Goal: Task Accomplishment & Management: Use online tool/utility

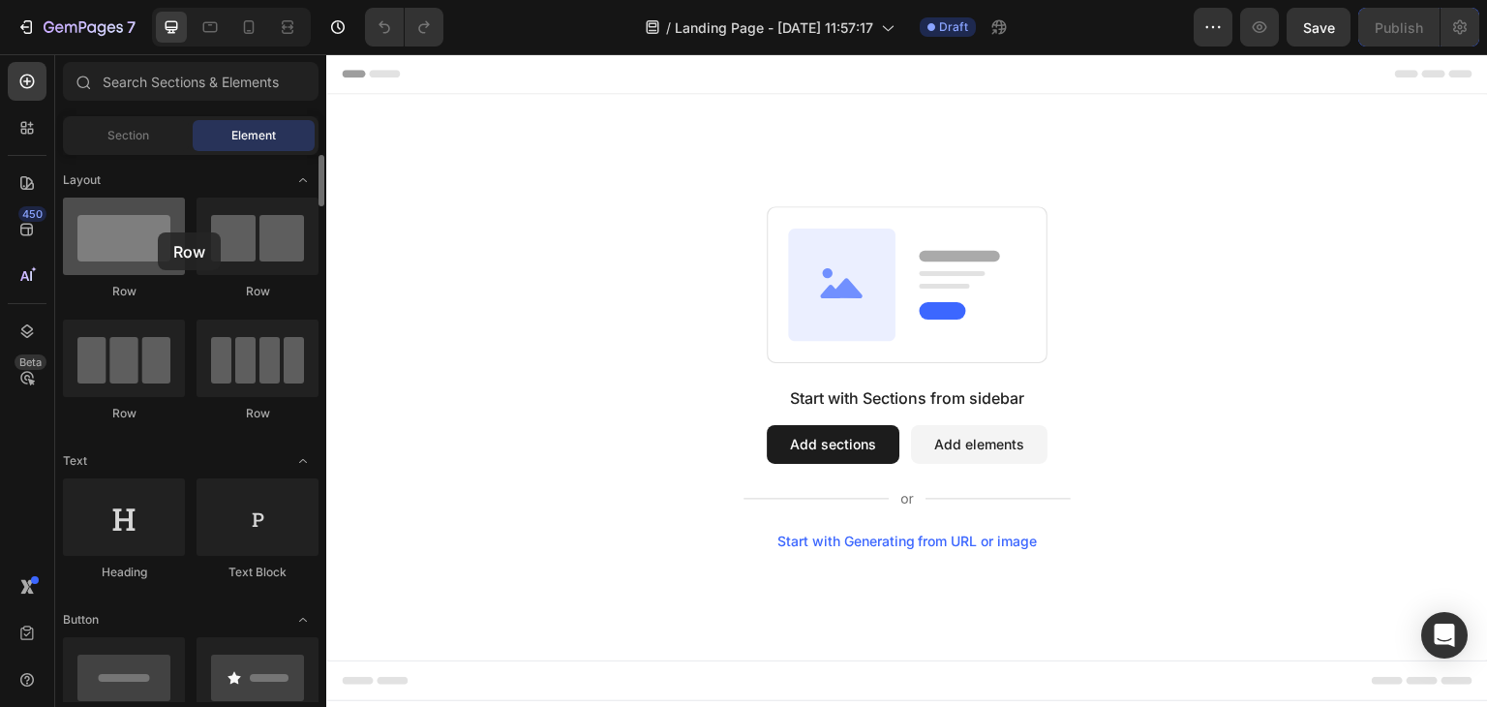
click at [158, 232] on div at bounding box center [124, 235] width 122 height 77
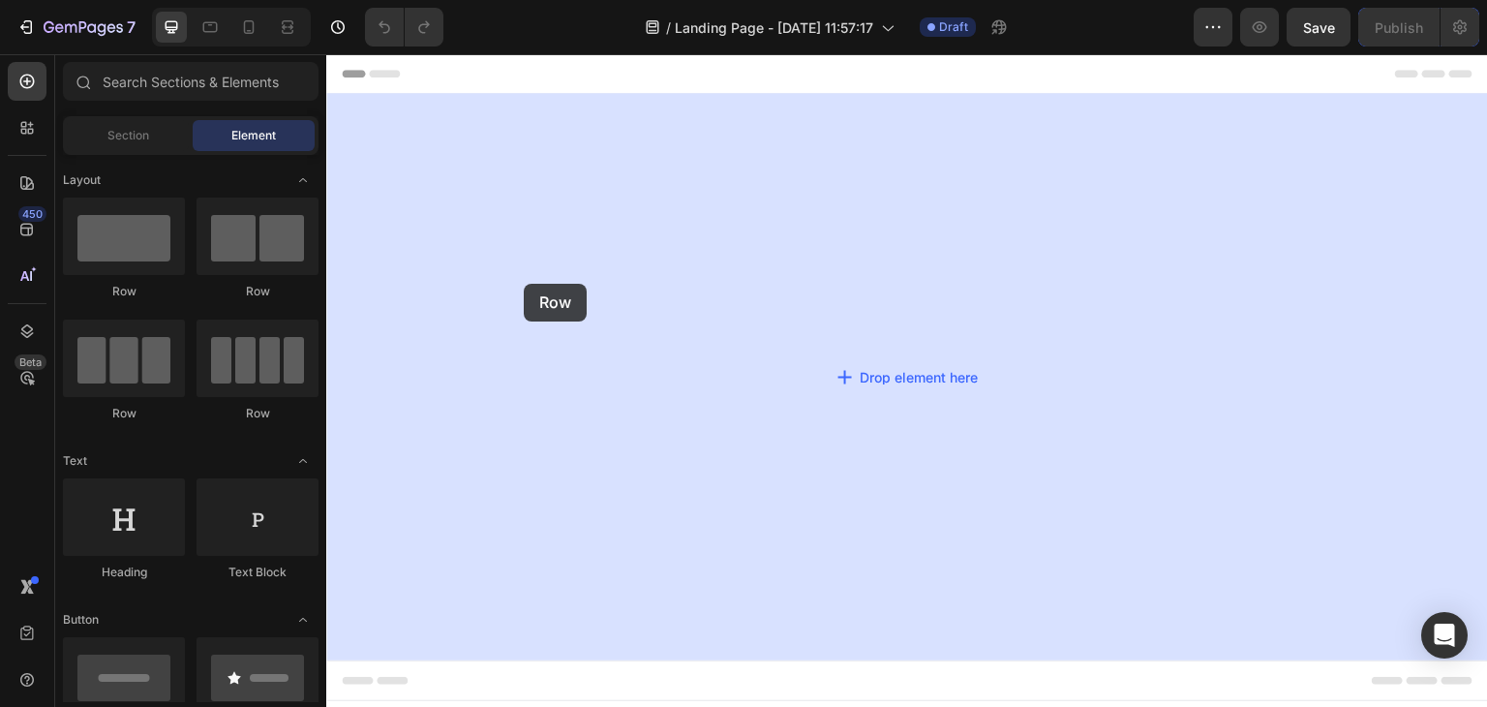
drag, startPoint x: 477, startPoint y: 287, endPoint x: 526, endPoint y: 284, distance: 48.5
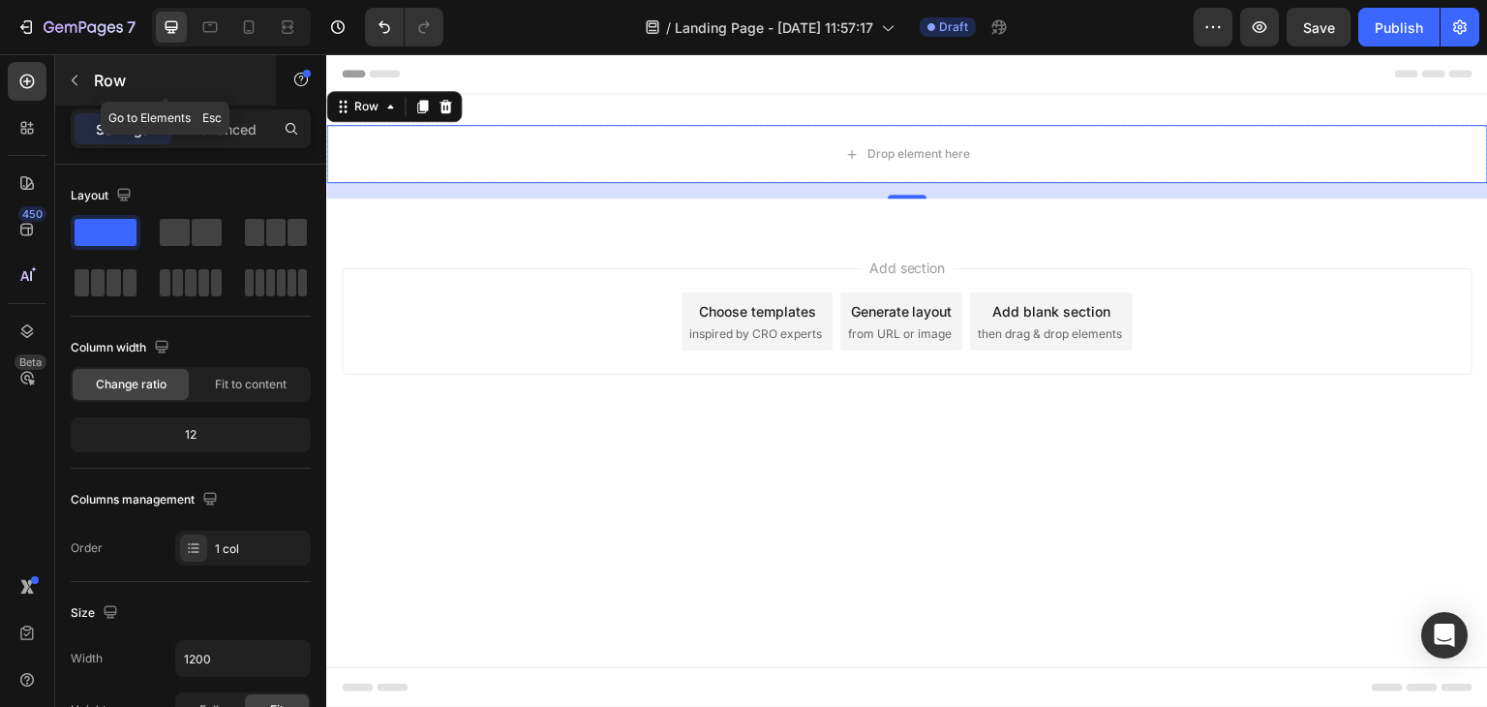
click at [170, 83] on p "Row" at bounding box center [176, 80] width 165 height 23
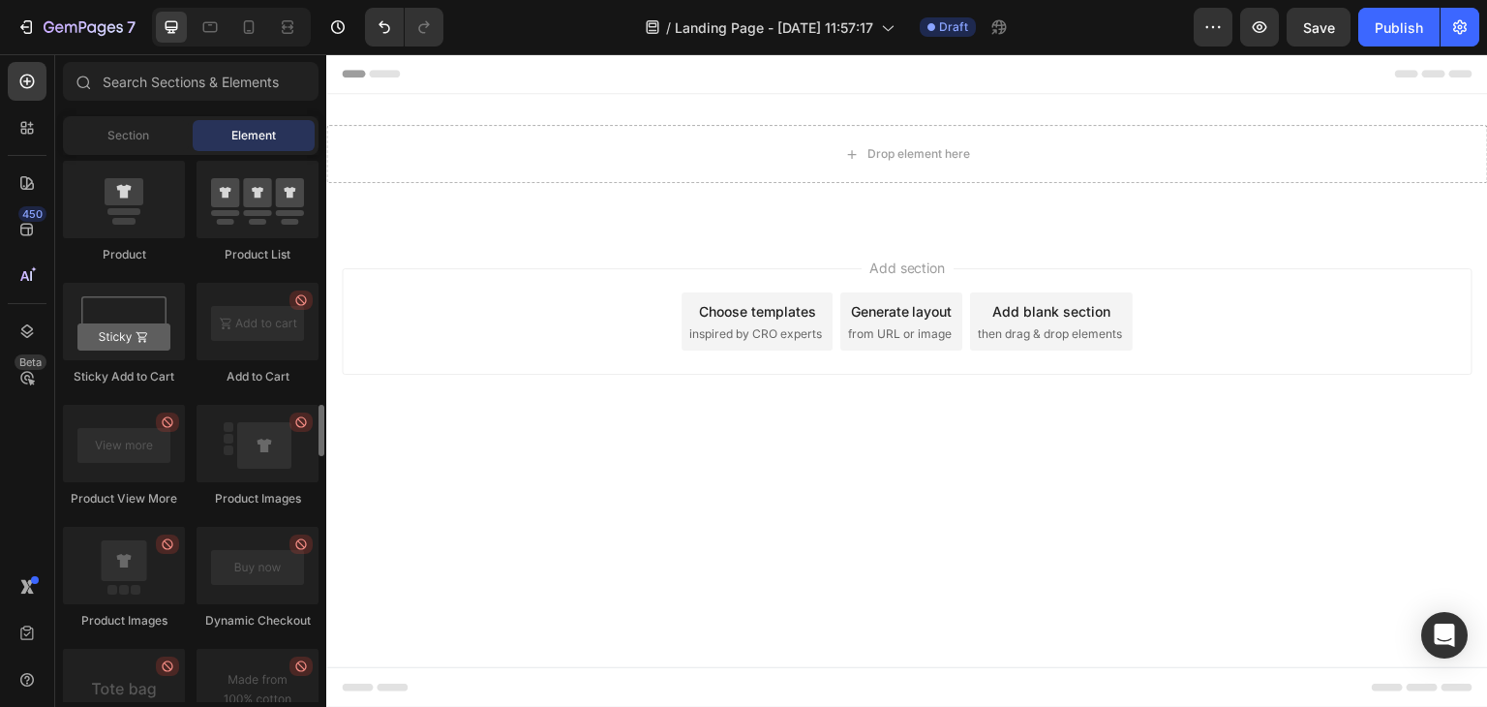
scroll to position [2624, 0]
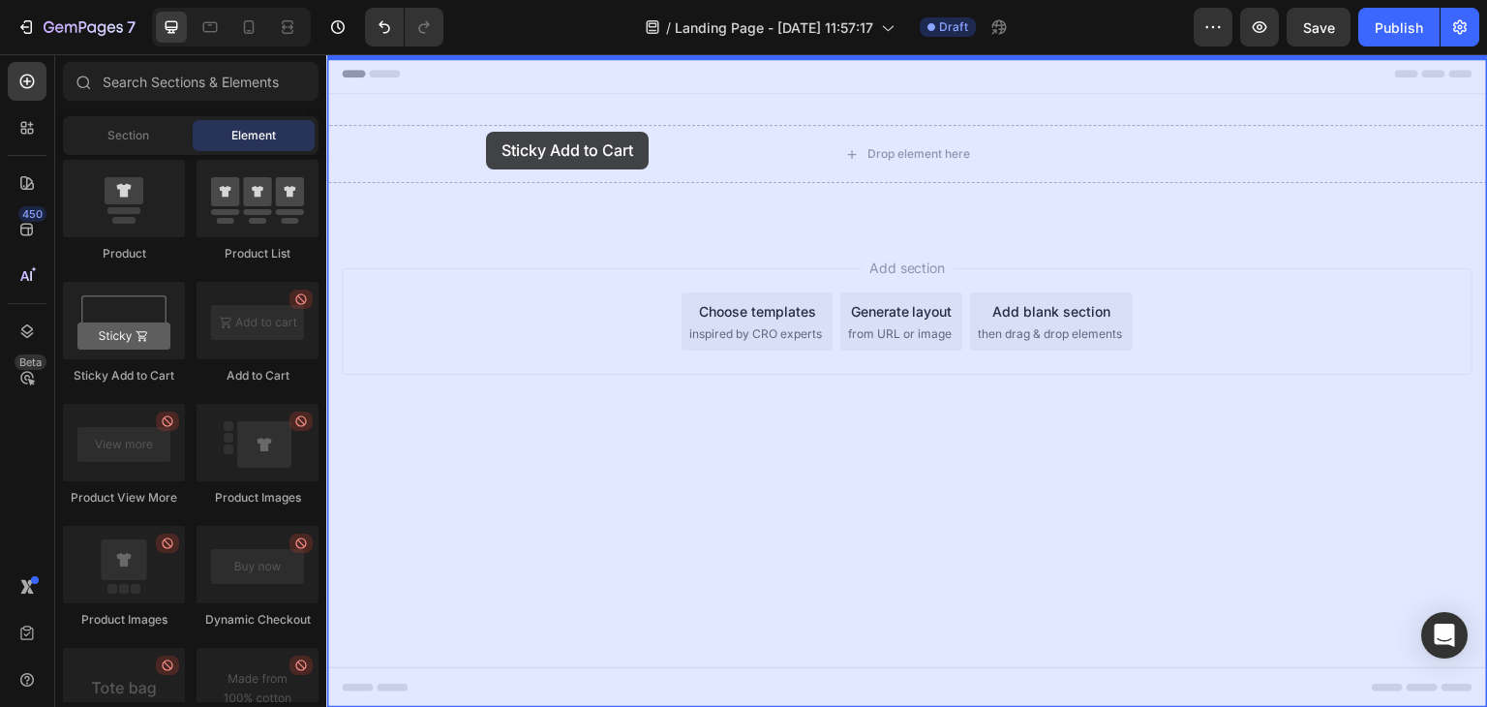
drag, startPoint x: 467, startPoint y: 384, endPoint x: 486, endPoint y: 132, distance: 253.3
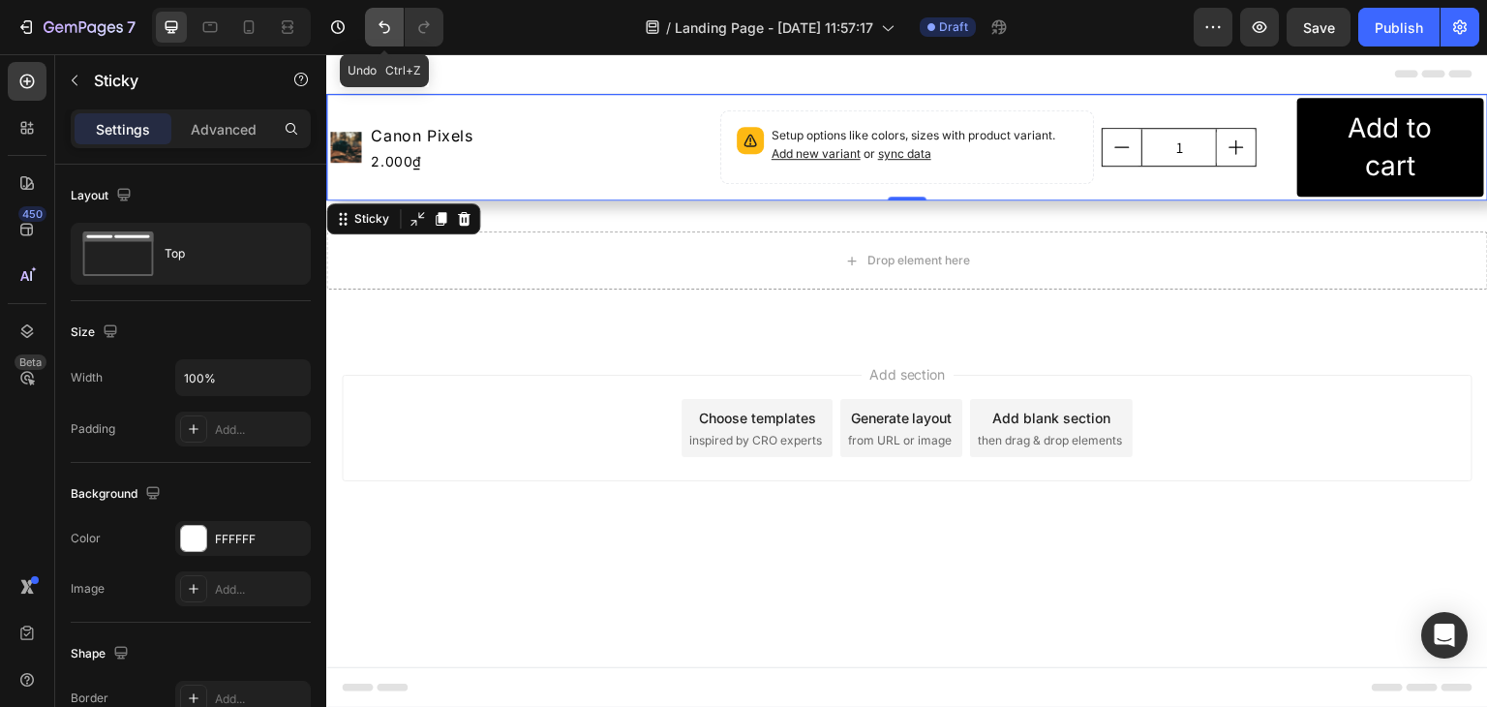
click at [377, 21] on icon "Undo/Redo" at bounding box center [384, 26] width 19 height 19
click at [386, 32] on icon "Undo/Redo" at bounding box center [384, 27] width 12 height 13
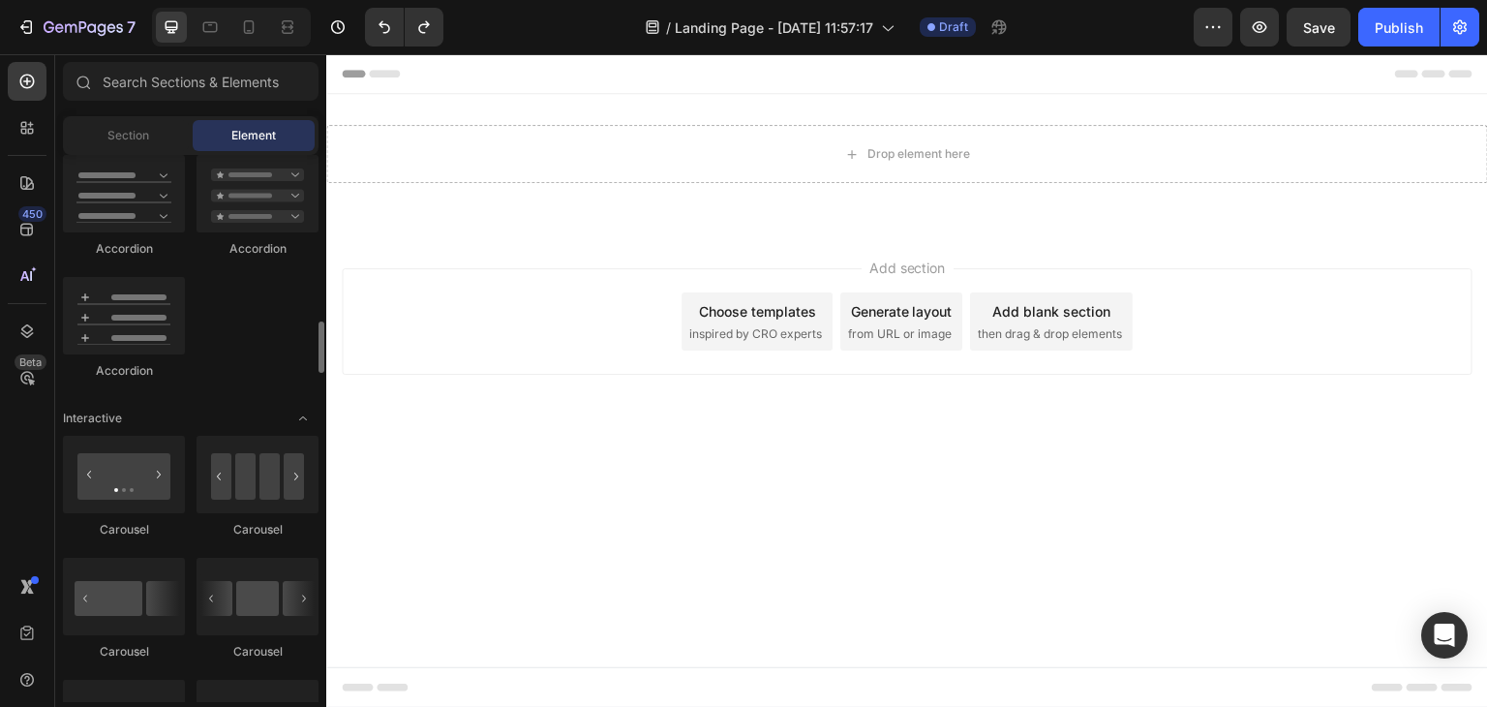
scroll to position [1701, 0]
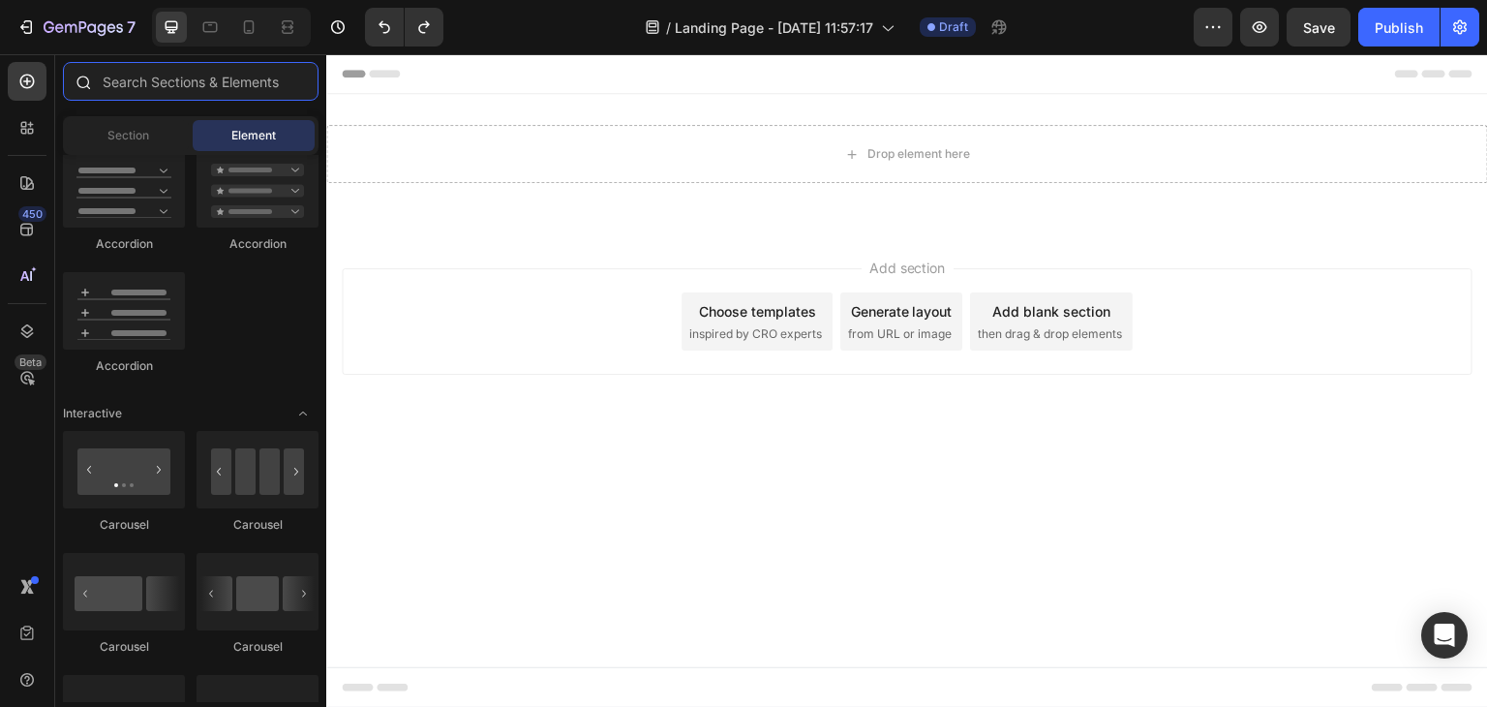
click at [201, 78] on input "text" at bounding box center [191, 81] width 256 height 39
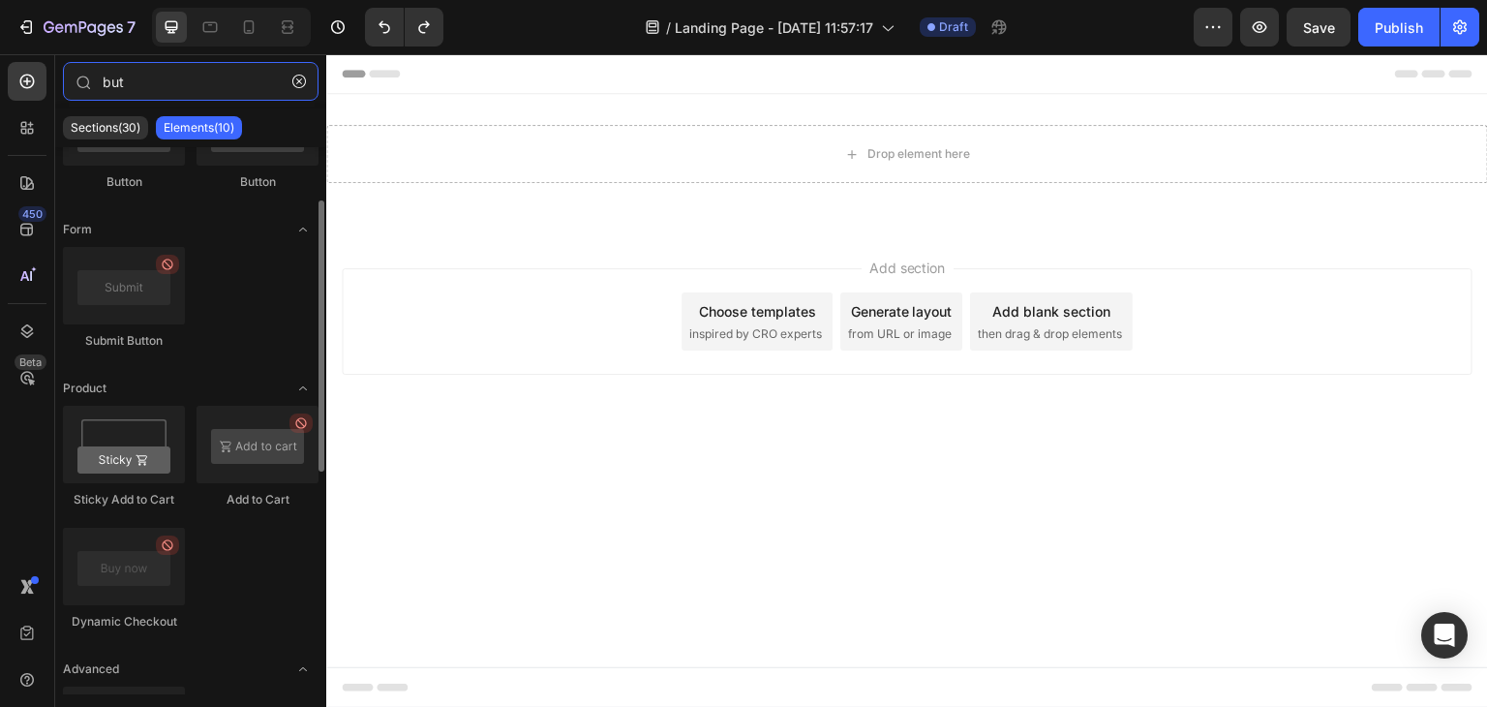
scroll to position [99, 0]
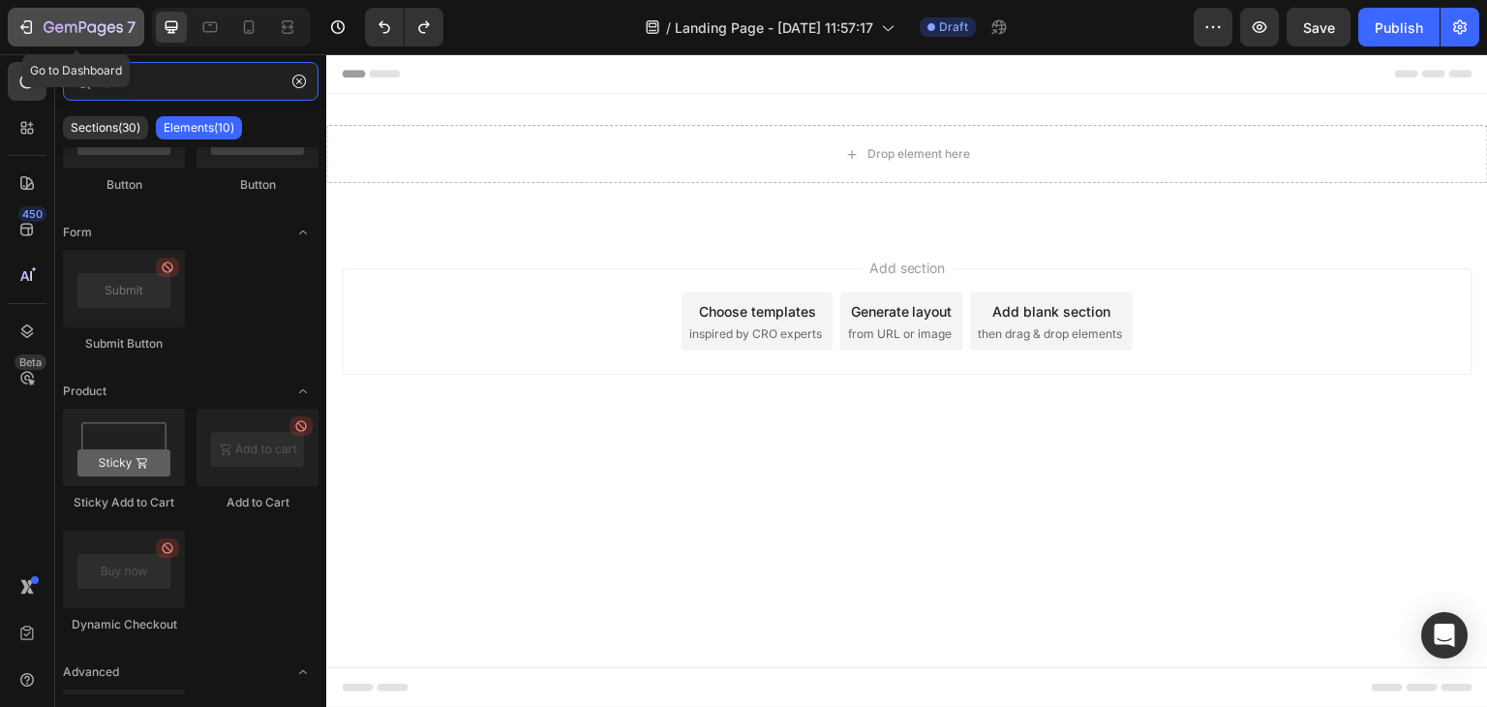
type input "but"
click at [70, 25] on icon "button" at bounding box center [71, 28] width 12 height 9
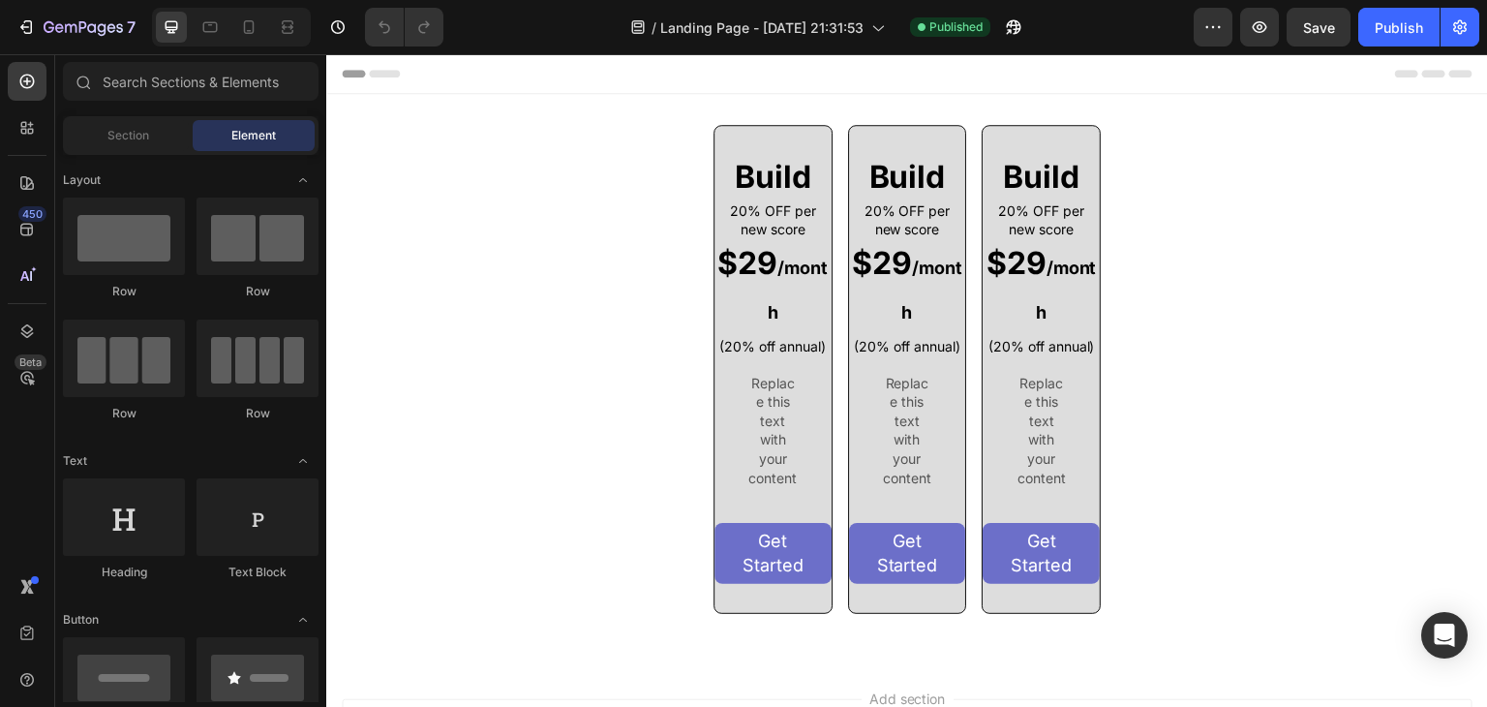
scroll to position [248, 0]
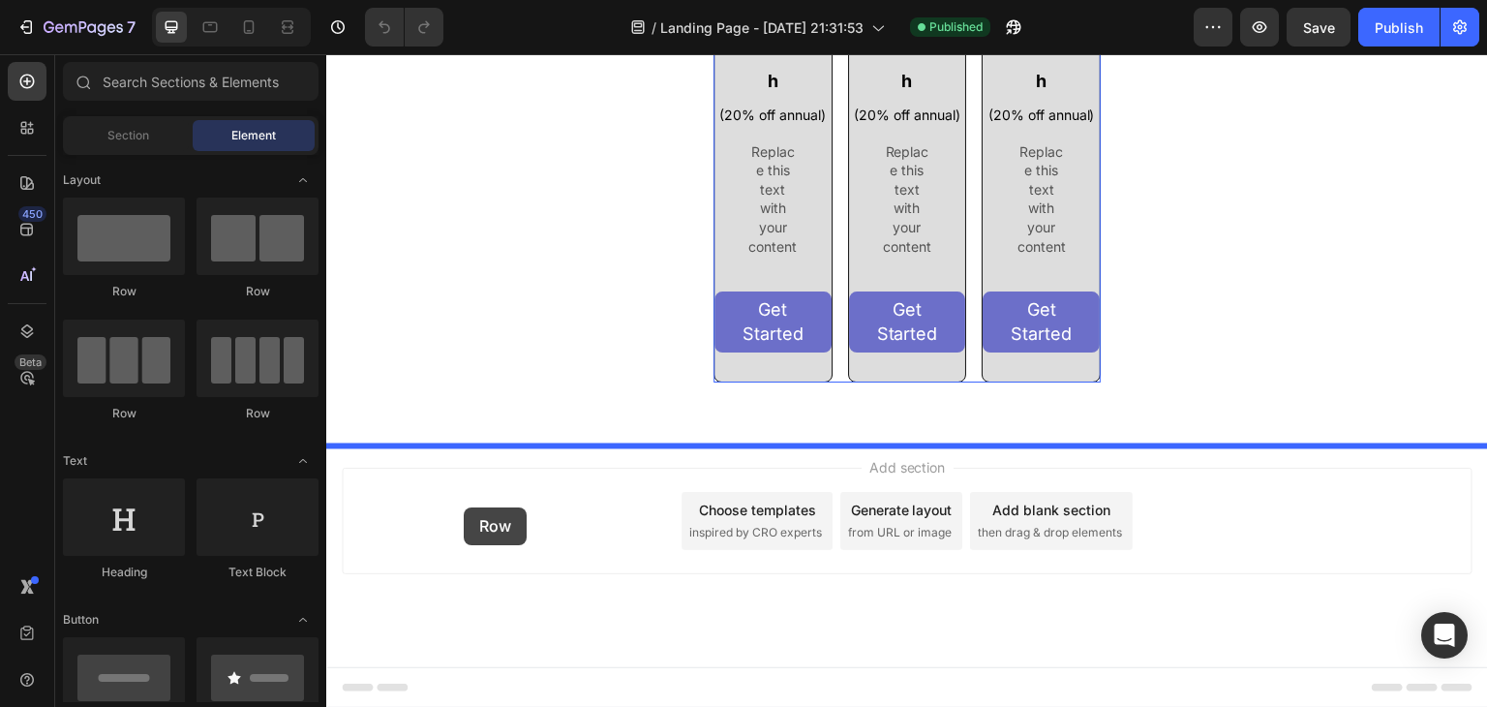
drag, startPoint x: 463, startPoint y: 305, endPoint x: 464, endPoint y: 507, distance: 202.3
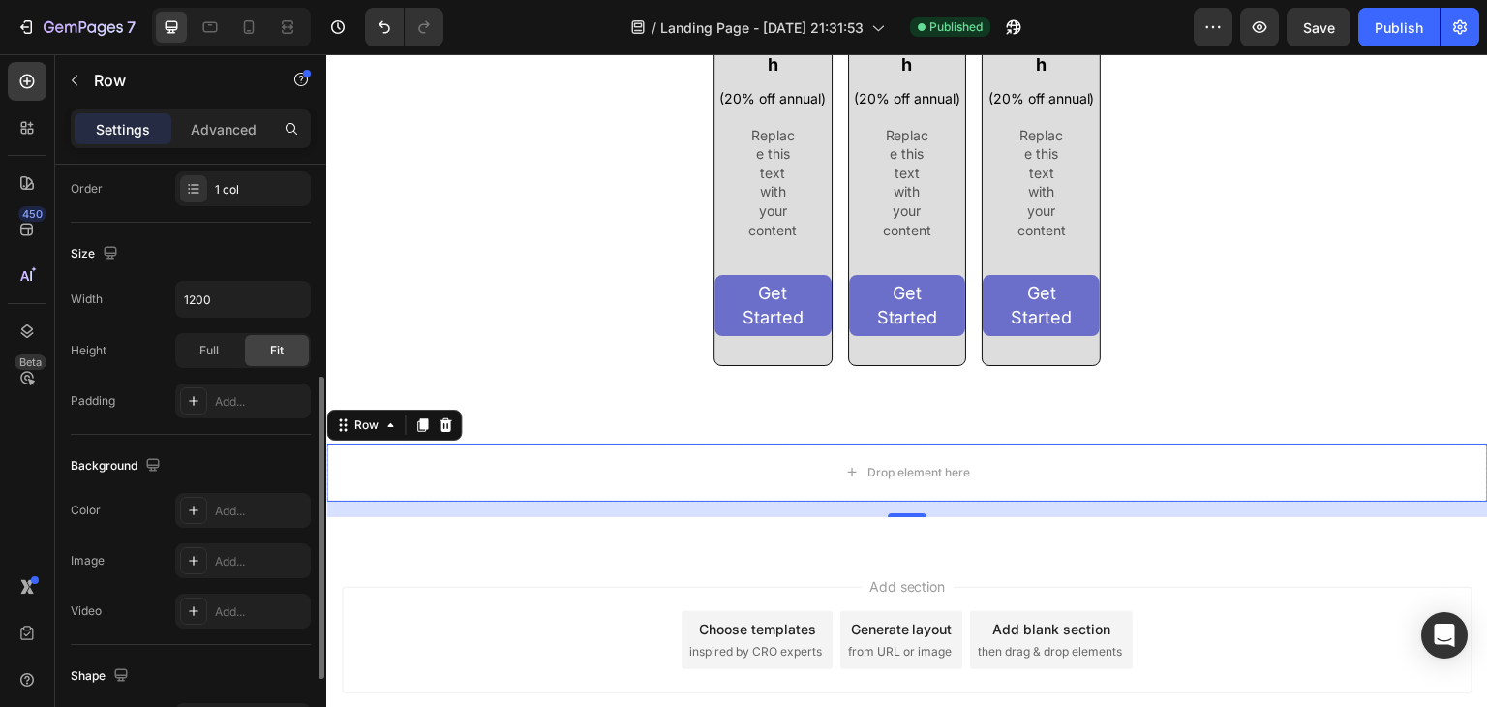
scroll to position [353, 0]
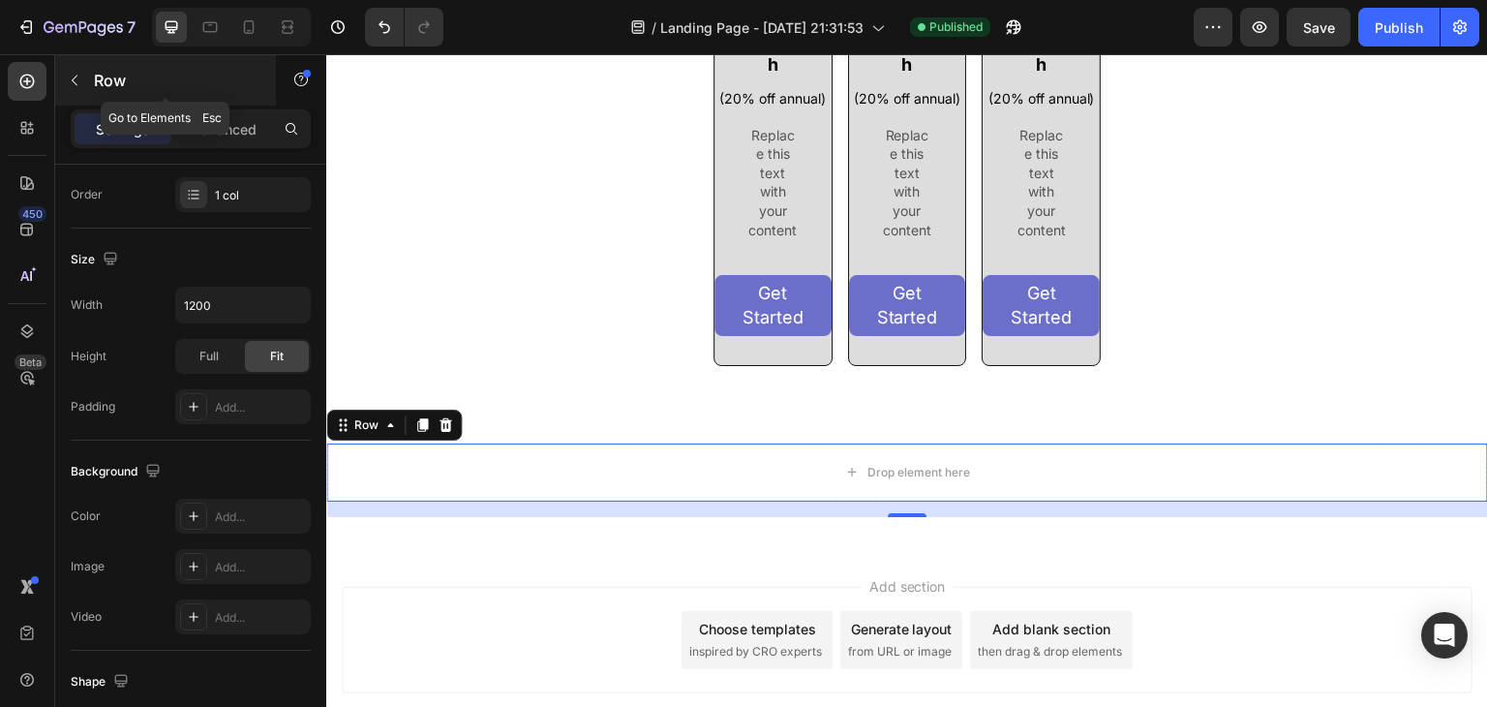
click at [82, 90] on button "button" at bounding box center [74, 80] width 31 height 31
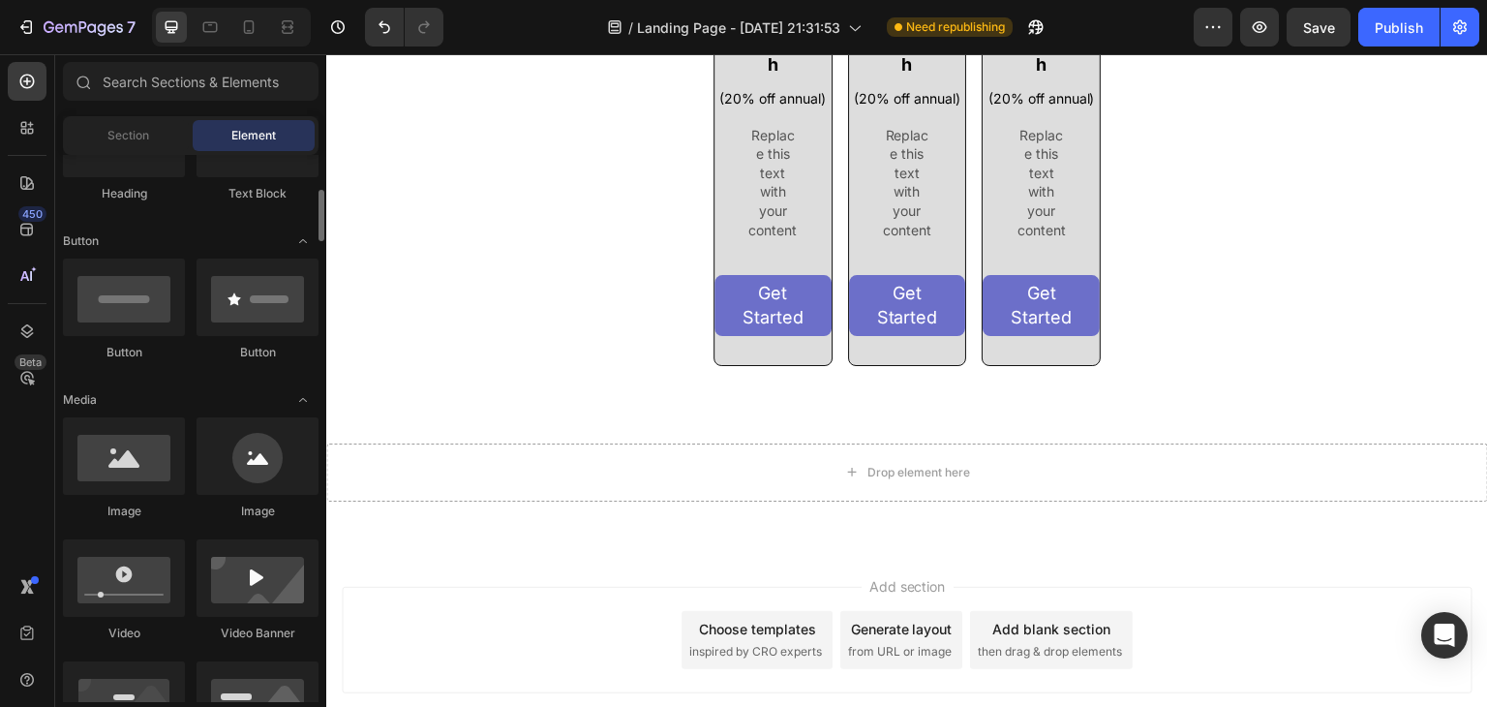
scroll to position [377, 0]
click at [157, 245] on div "Button" at bounding box center [191, 241] width 256 height 19
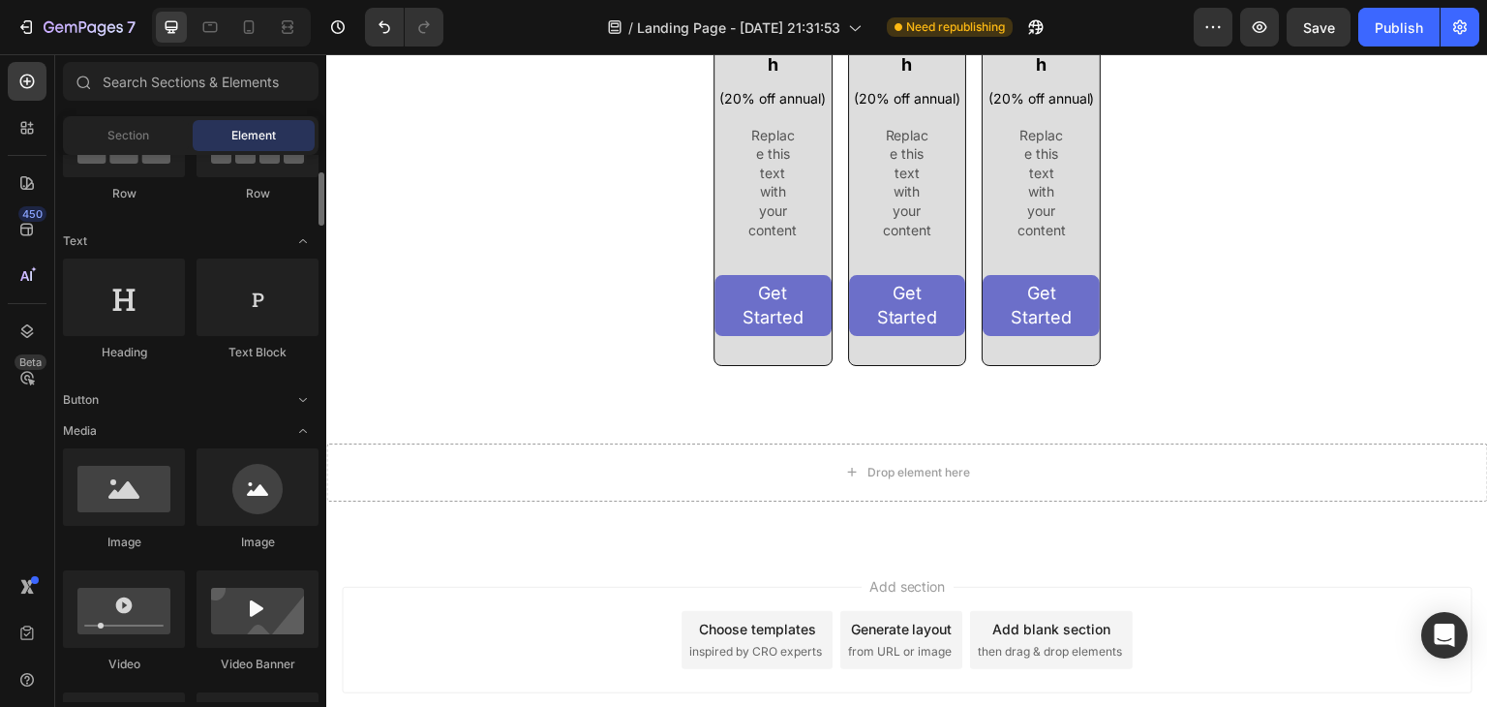
scroll to position [217, 0]
click at [111, 82] on input "text" at bounding box center [191, 81] width 256 height 39
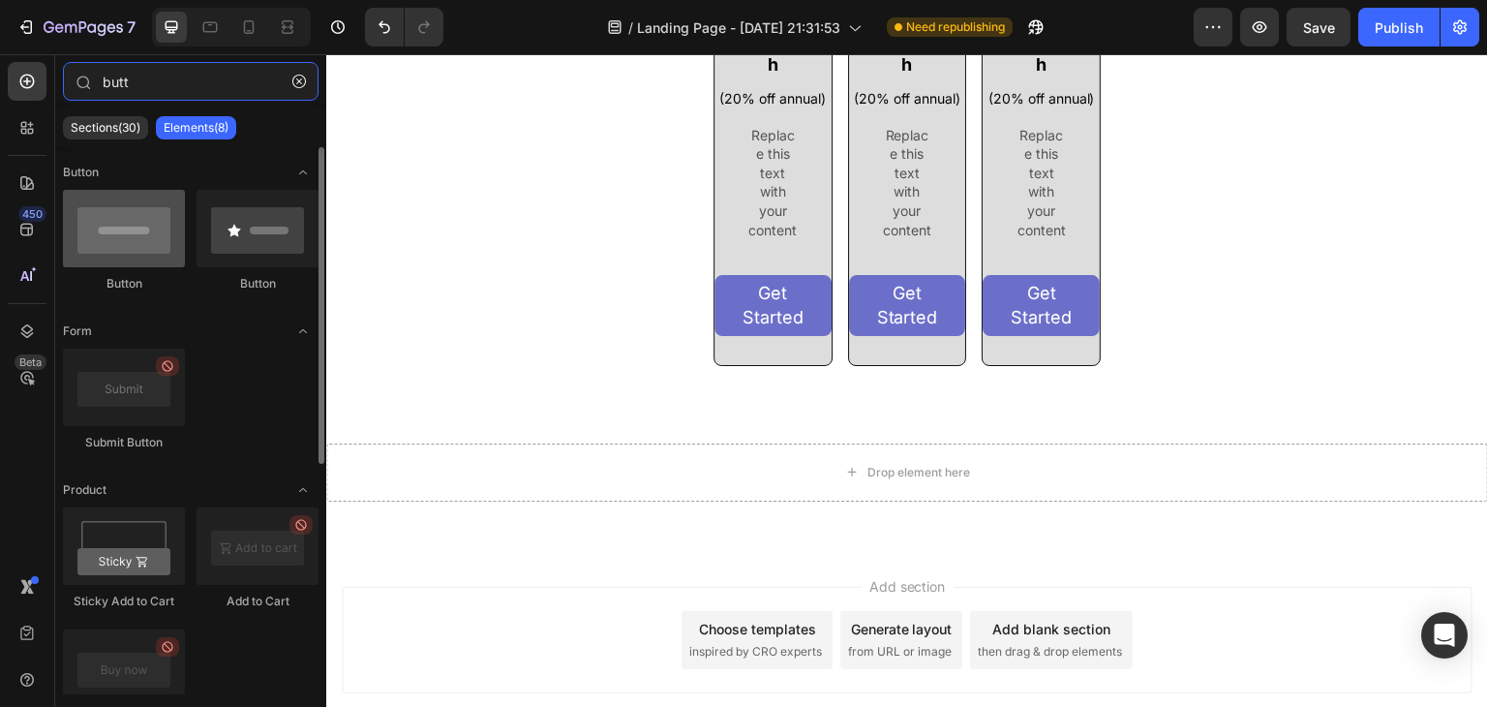
type input "butt"
click at [112, 226] on div at bounding box center [124, 228] width 122 height 77
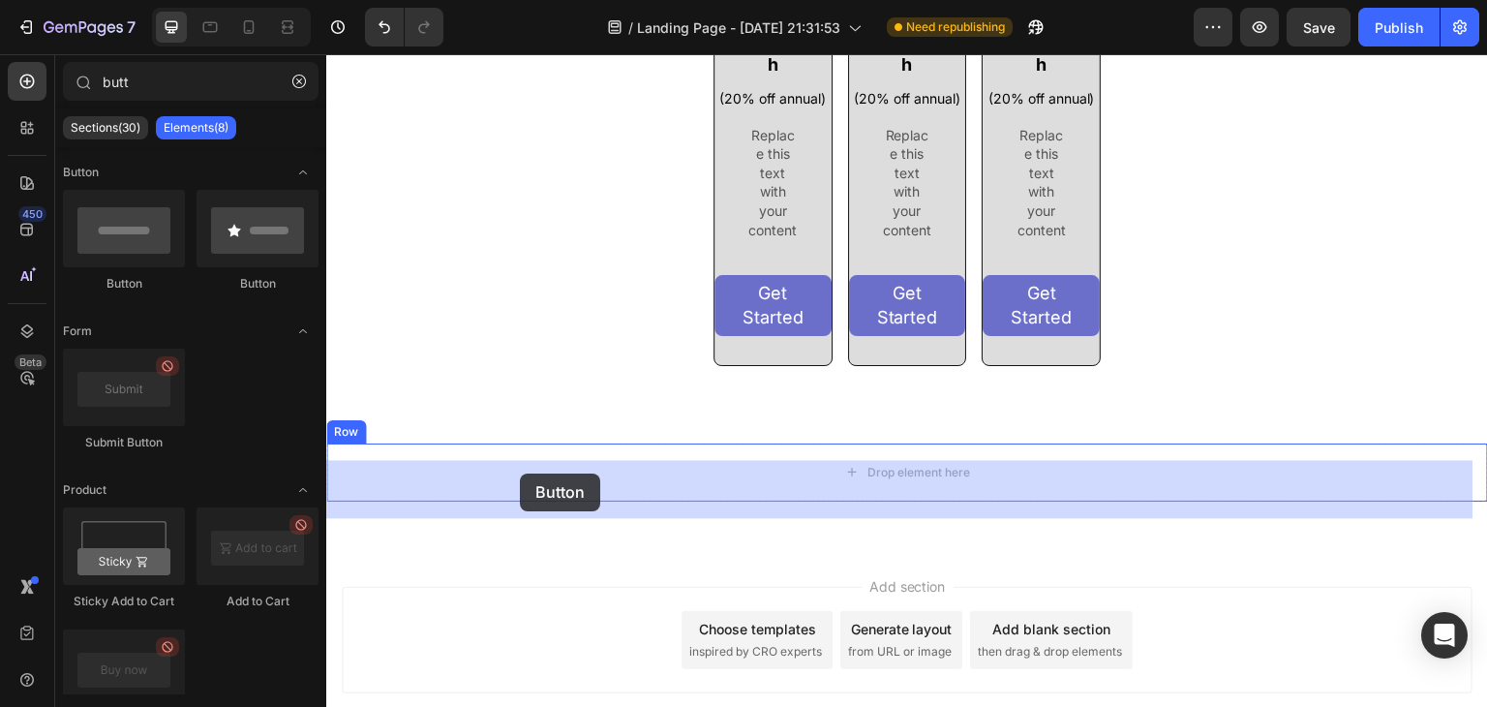
drag, startPoint x: 504, startPoint y: 334, endPoint x: 520, endPoint y: 473, distance: 140.2
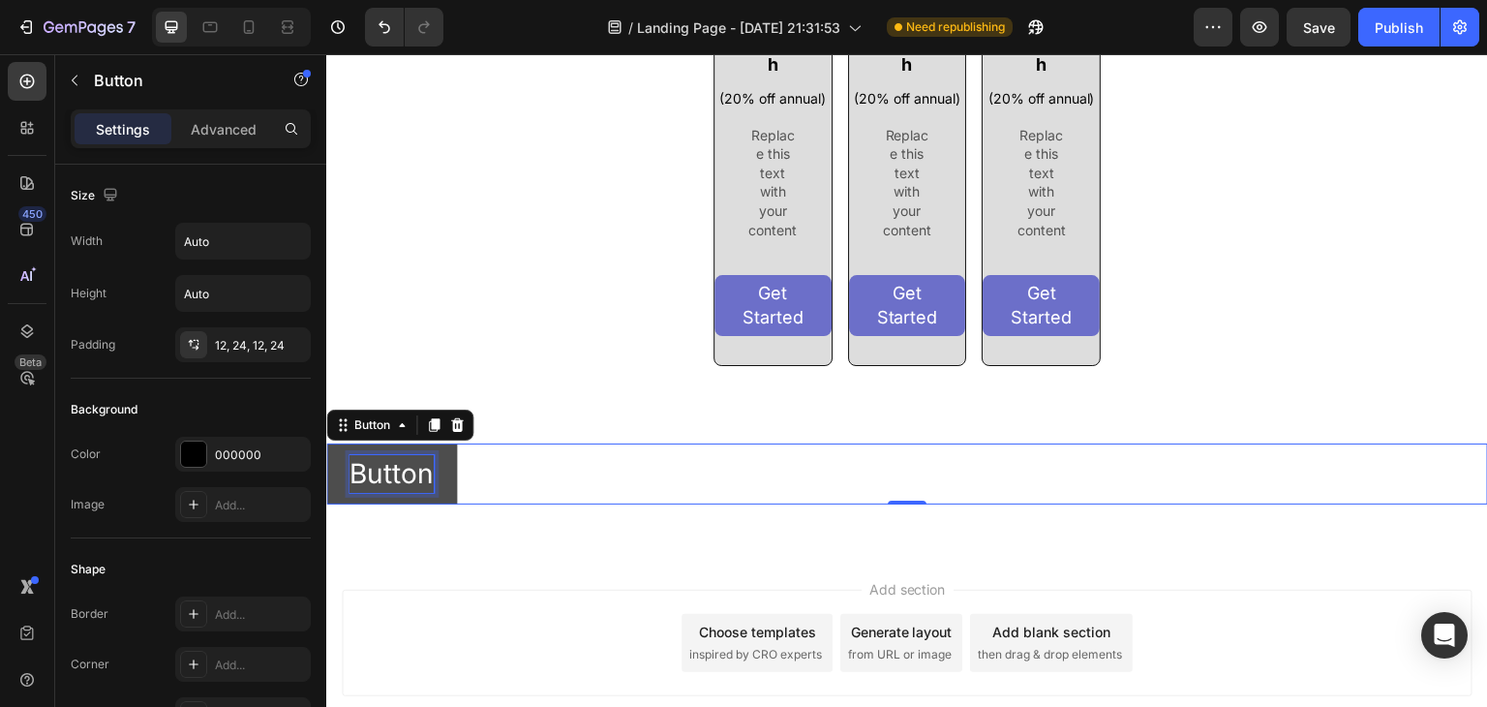
click at [407, 493] on p "Button" at bounding box center [391, 474] width 84 height 38
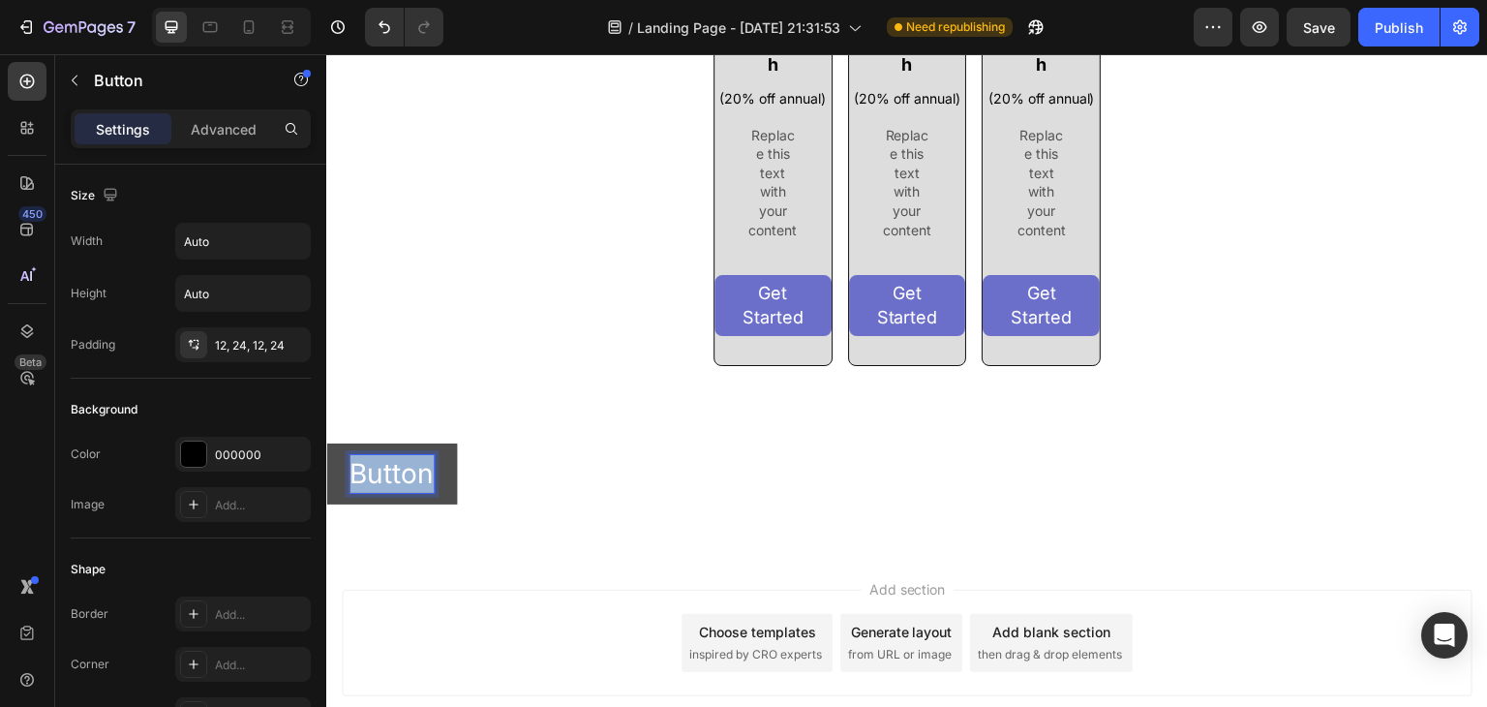
click at [407, 493] on p "Button" at bounding box center [391, 474] width 84 height 38
click at [326, 443] on button "Save" at bounding box center [380, 473] width 109 height 61
click at [326, 443] on button "Save Rs" at bounding box center [400, 473] width 149 height 61
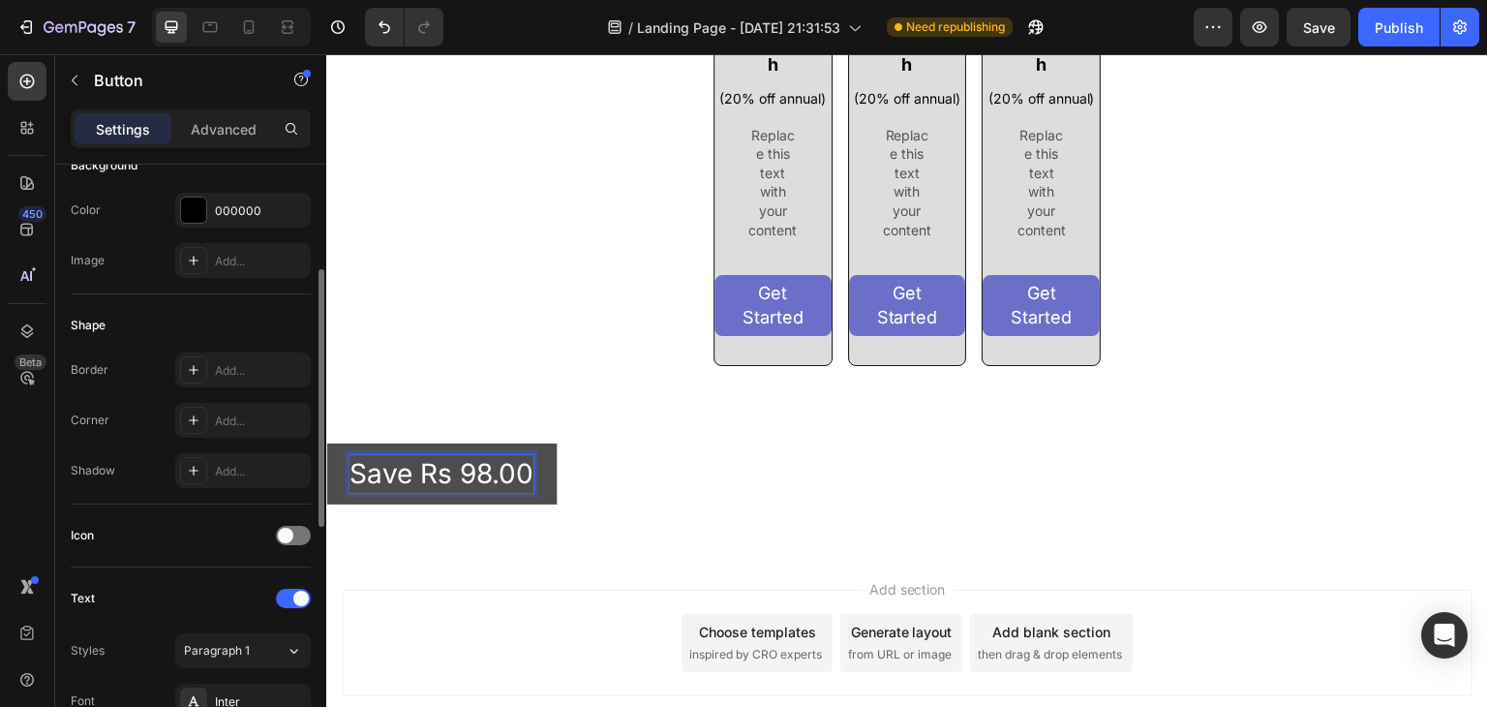
scroll to position [0, 0]
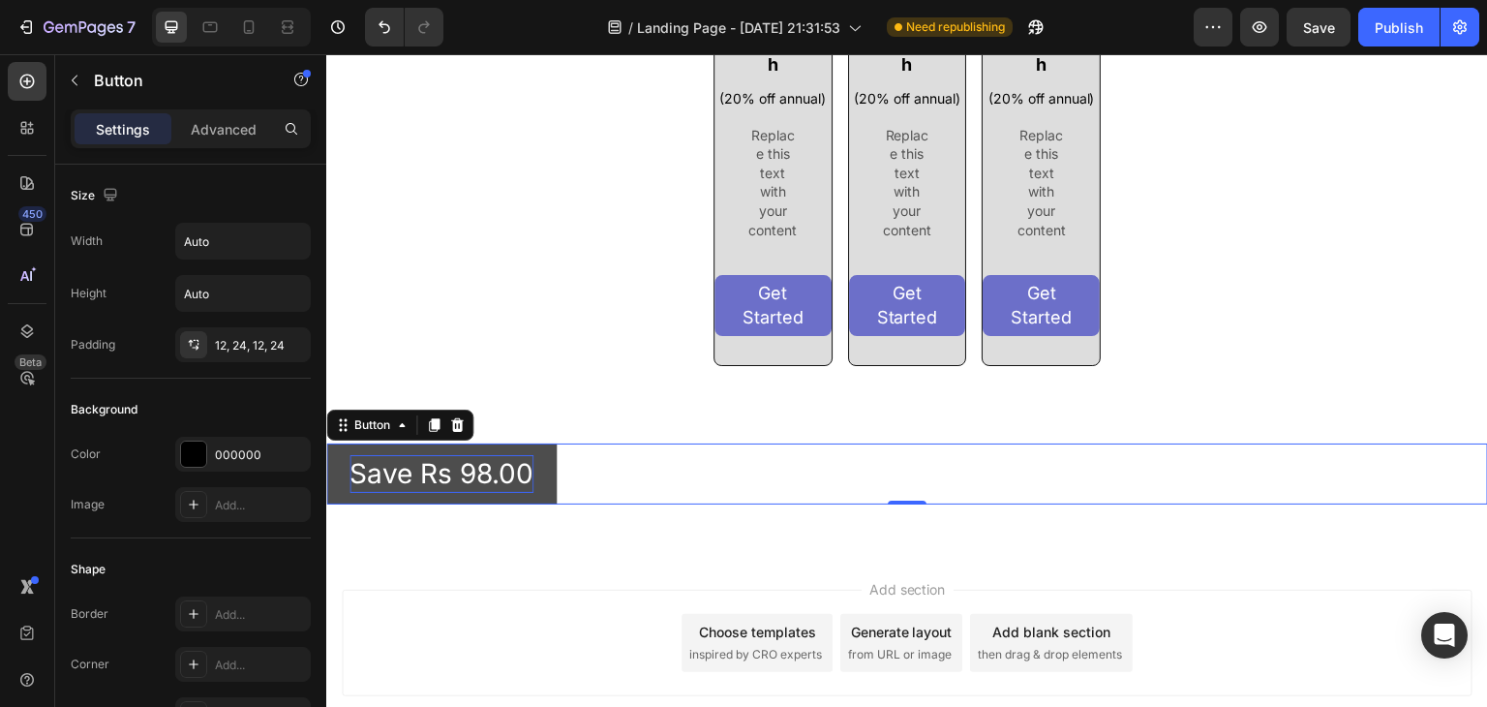
drag, startPoint x: 680, startPoint y: 460, endPoint x: 552, endPoint y: 490, distance: 132.2
click at [552, 490] on div "Save Rs 98.00 Button 0" at bounding box center [906, 473] width 1161 height 61
click at [552, 490] on button "Save Rs 98.00" at bounding box center [441, 473] width 230 height 61
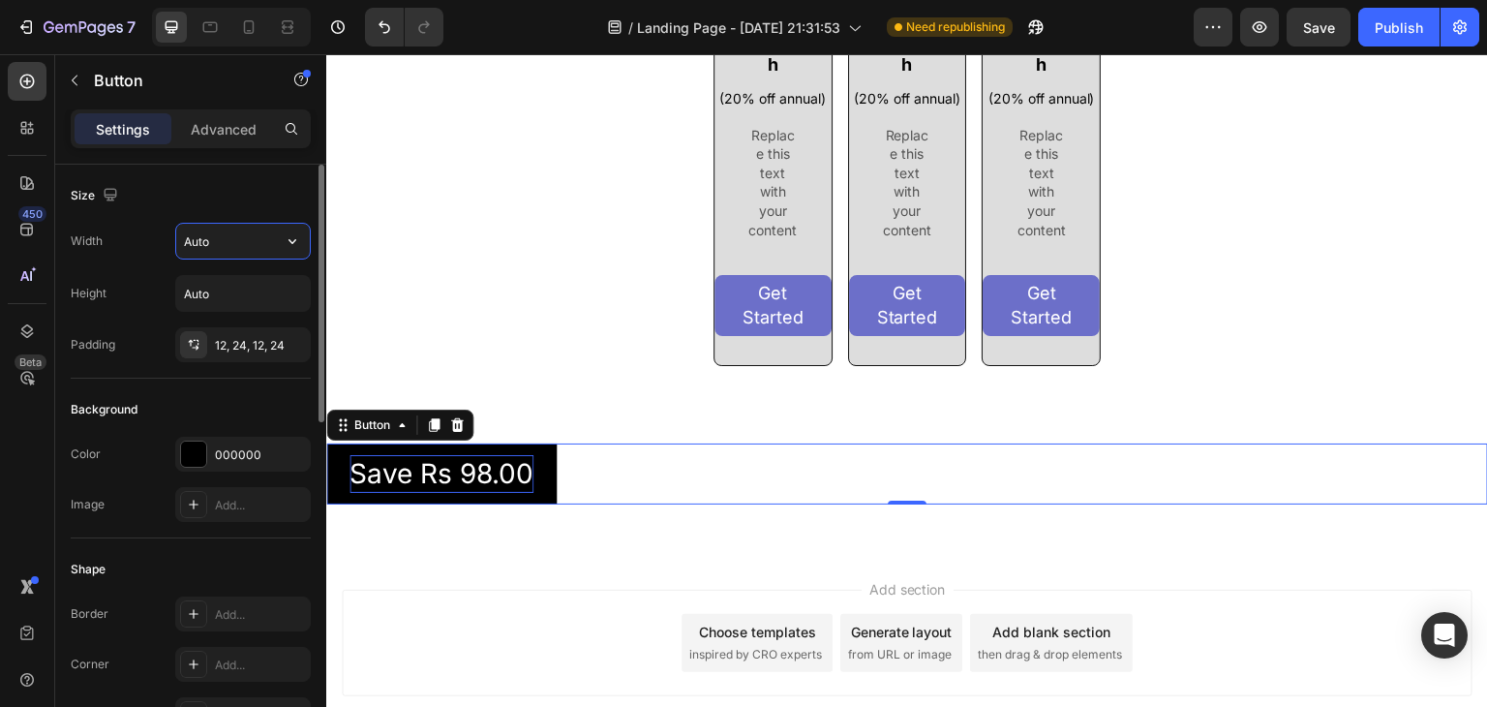
click at [226, 235] on input "Auto" at bounding box center [243, 241] width 134 height 35
click at [284, 233] on icon "button" at bounding box center [292, 240] width 19 height 19
click at [175, 196] on div "Size" at bounding box center [191, 195] width 240 height 31
click at [248, 339] on div "12, 24, 12, 24" at bounding box center [243, 345] width 56 height 17
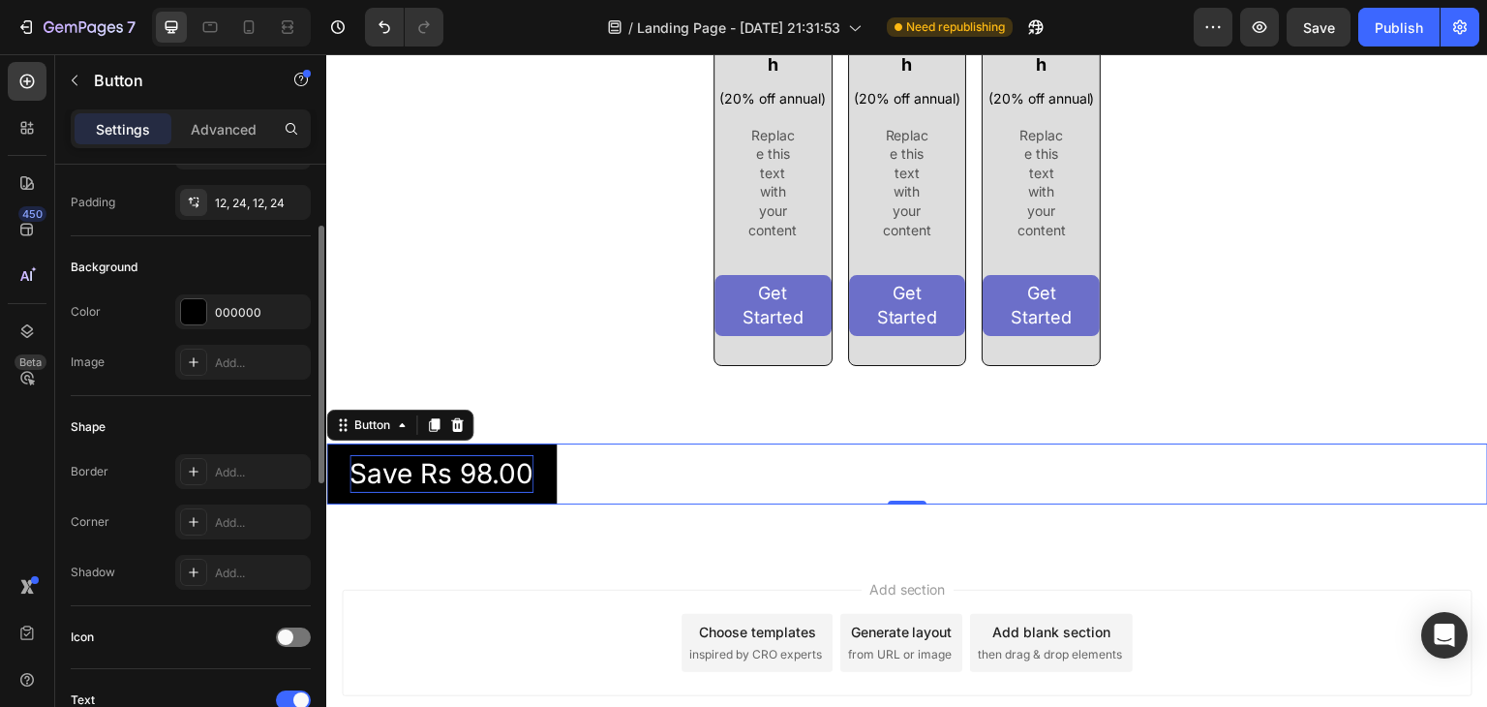
scroll to position [130, 0]
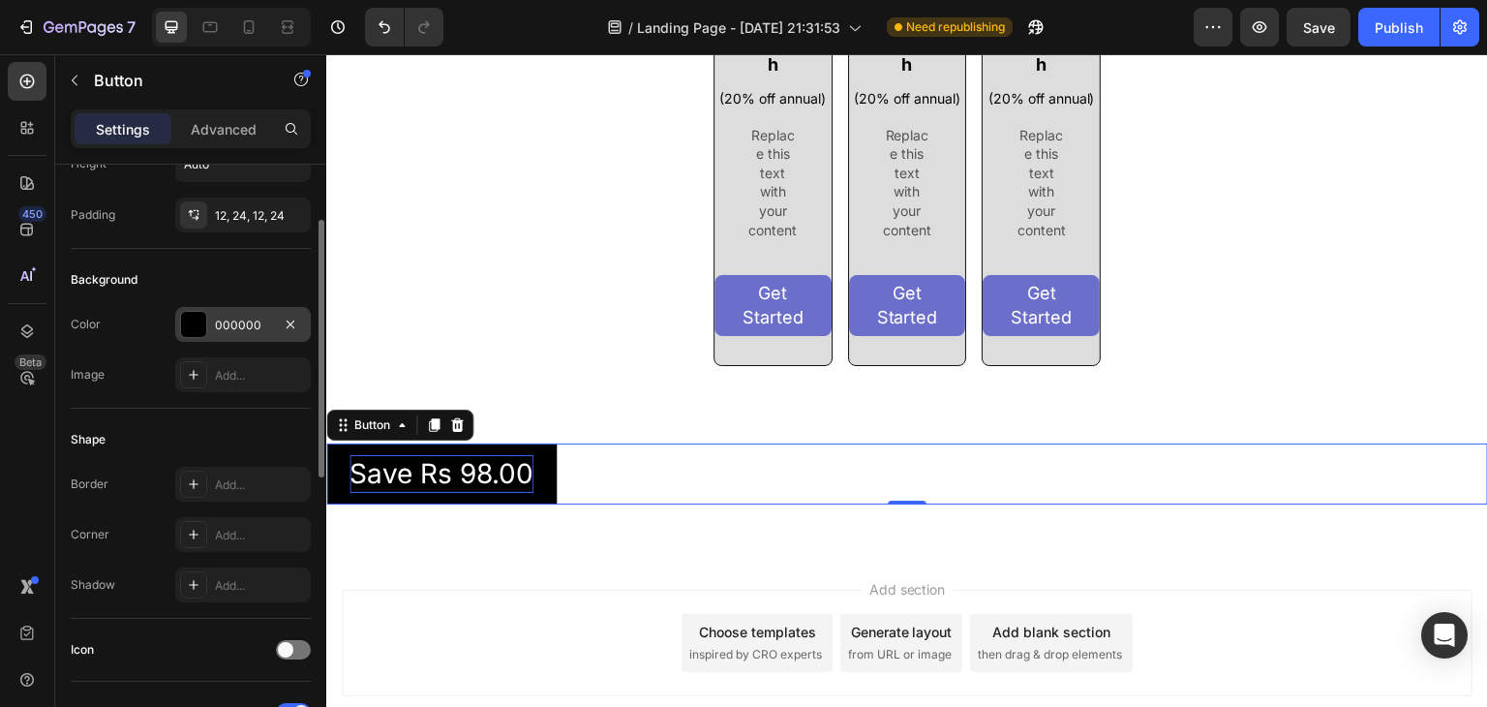
click at [192, 315] on div at bounding box center [193, 324] width 25 height 25
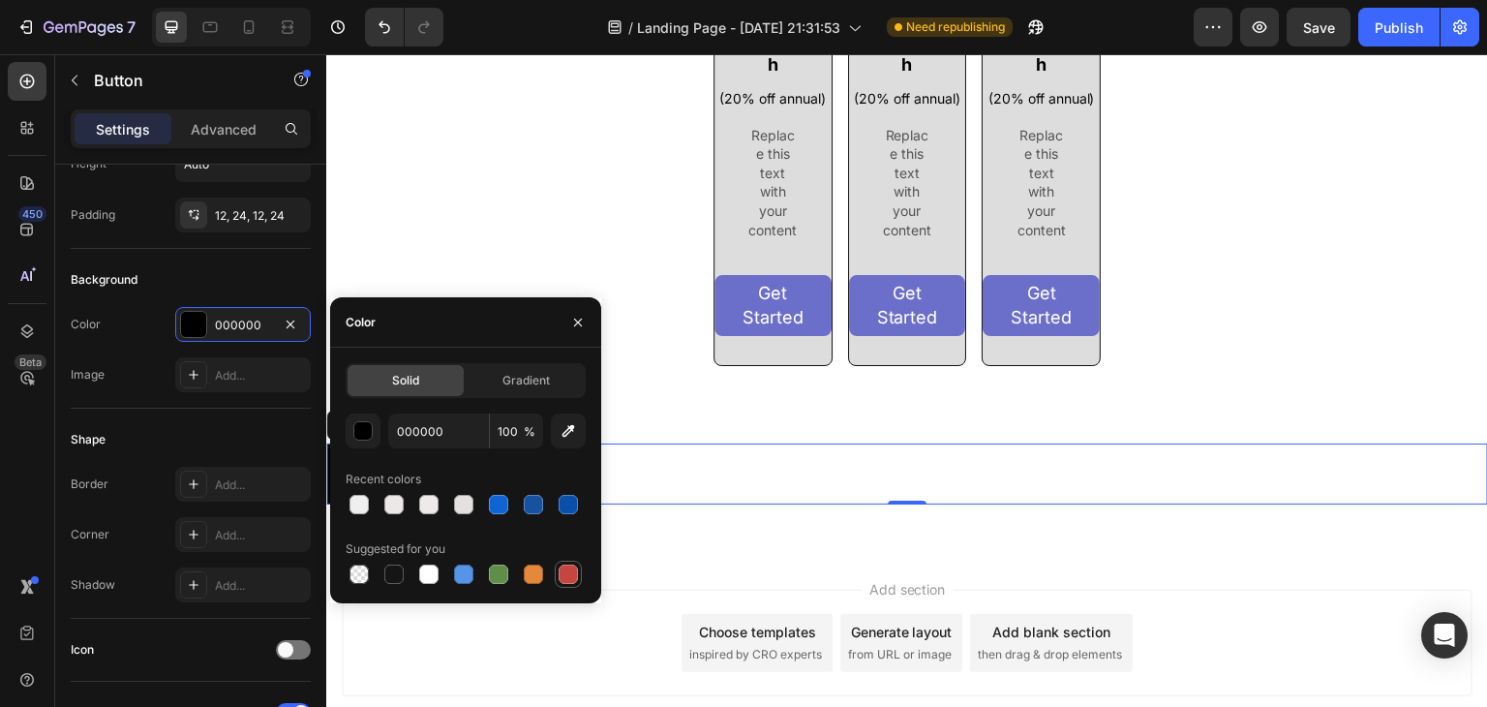
click at [569, 567] on div at bounding box center [567, 573] width 19 height 19
type input "C5453F"
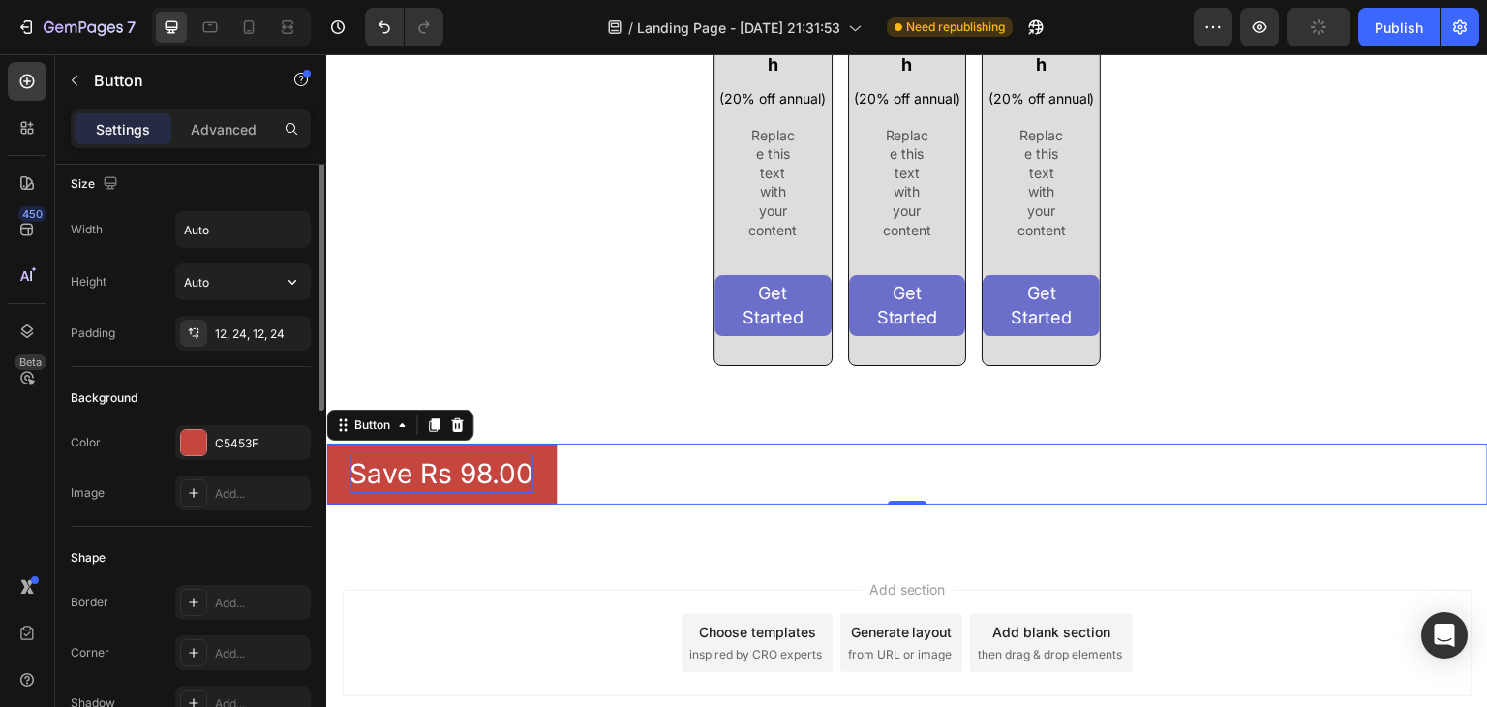
scroll to position [0, 0]
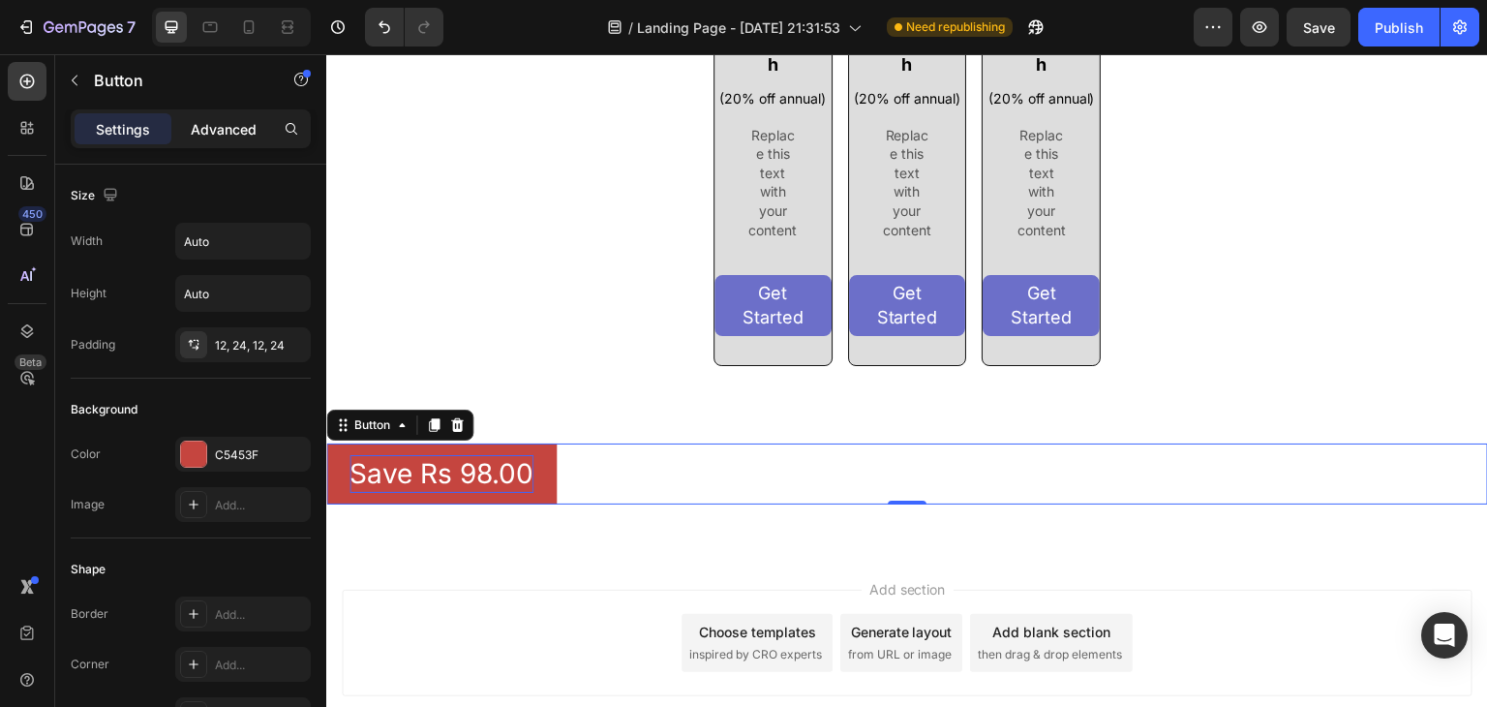
click at [223, 135] on p "Advanced" at bounding box center [224, 129] width 66 height 20
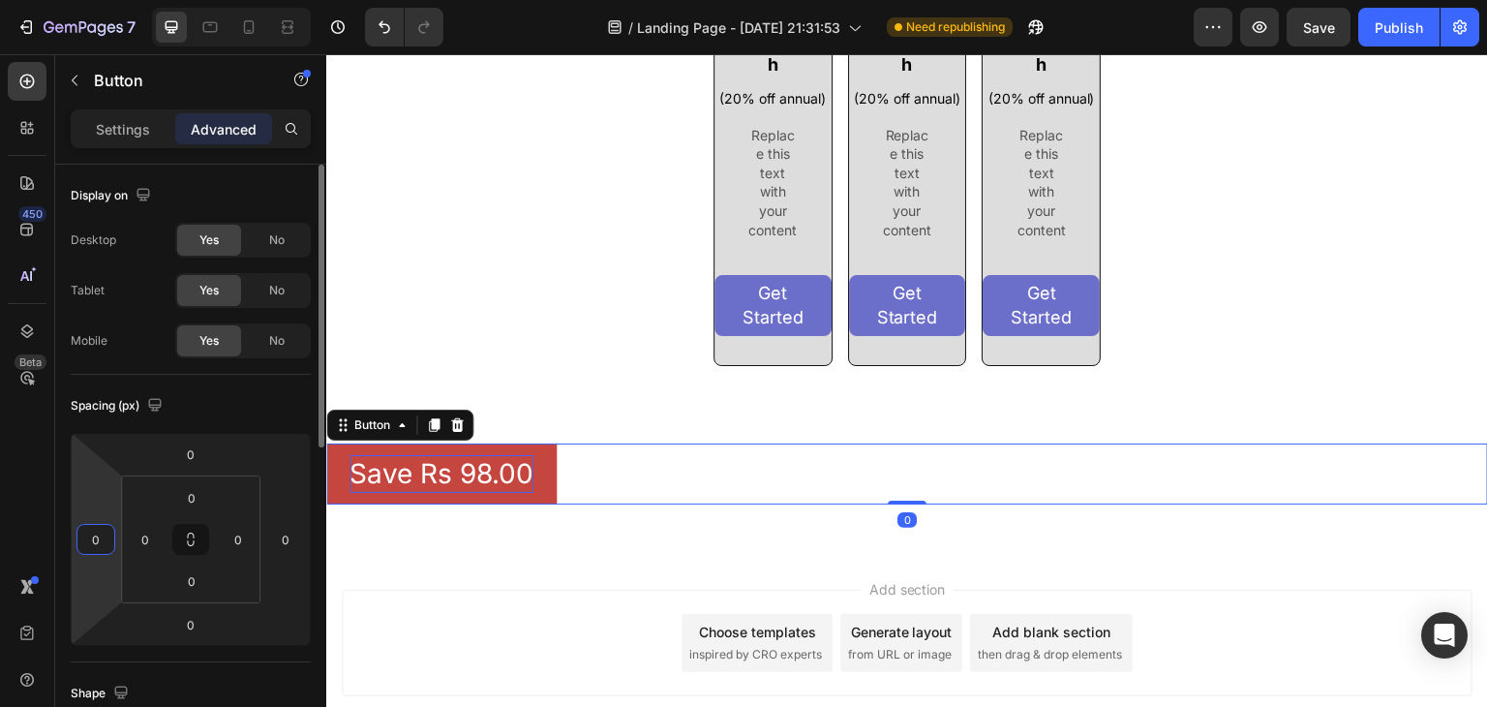
click at [97, 530] on input "0" at bounding box center [95, 539] width 29 height 29
type input "200"
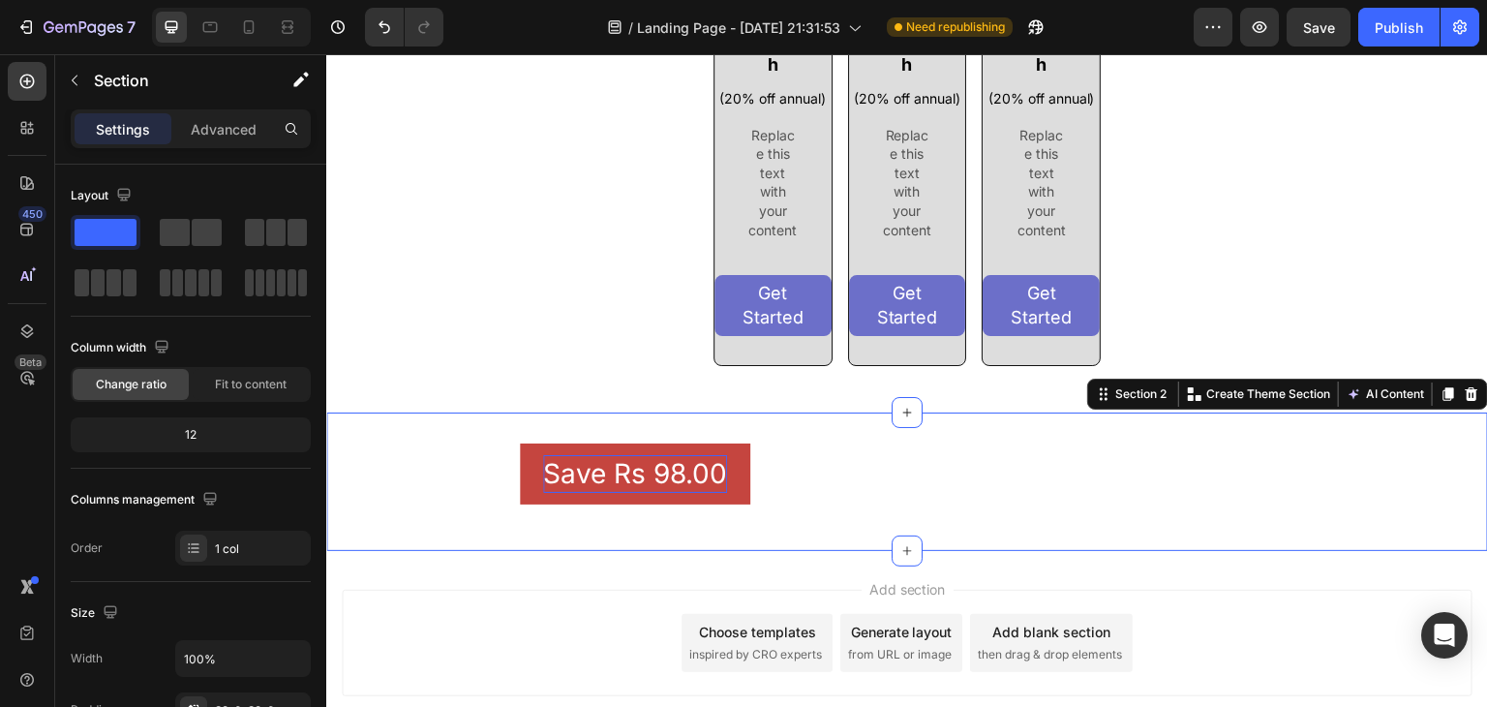
click at [407, 549] on div "Save Rs 98.00 Button Row Section 2 Create Theme Section AI Content Write with G…" at bounding box center [906, 481] width 1161 height 138
click at [237, 140] on div "Advanced" at bounding box center [223, 128] width 97 height 31
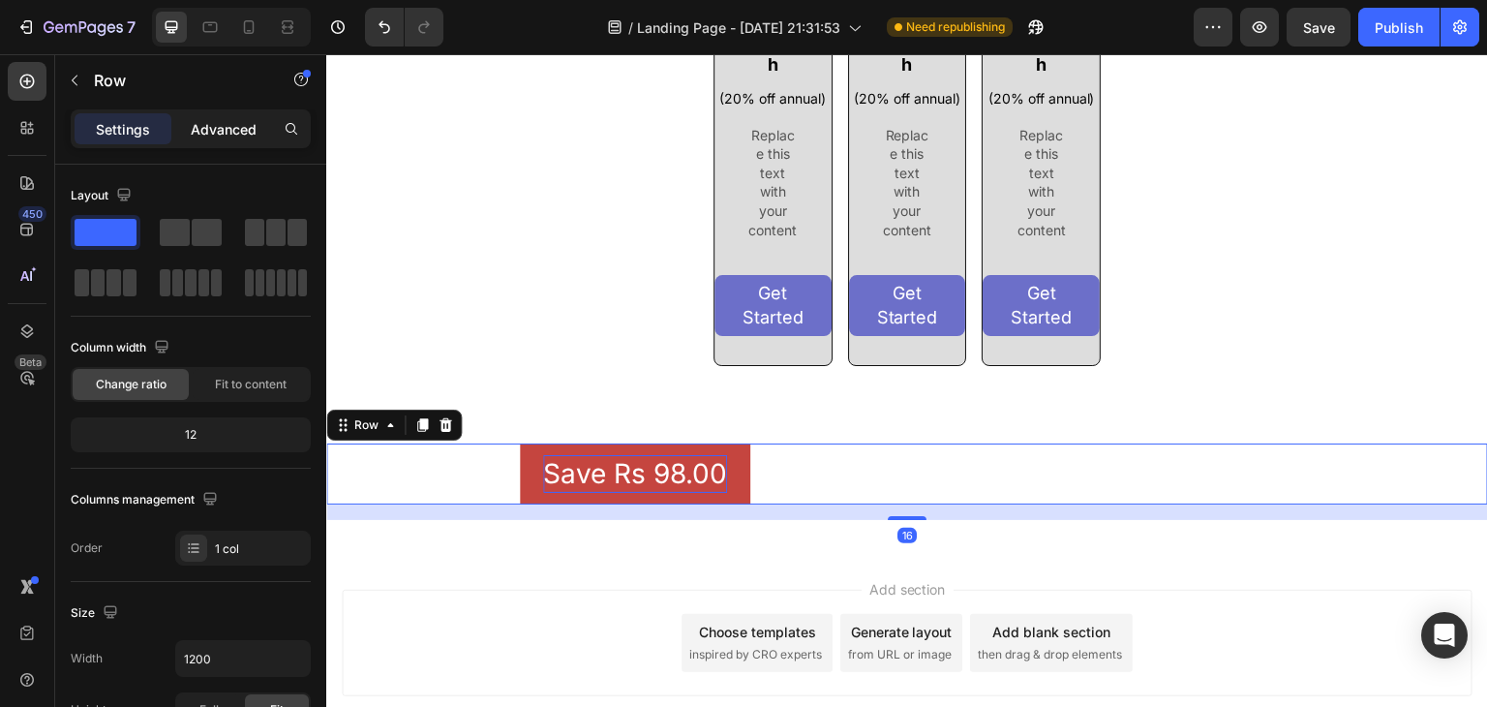
click at [208, 134] on p "Advanced" at bounding box center [224, 129] width 66 height 20
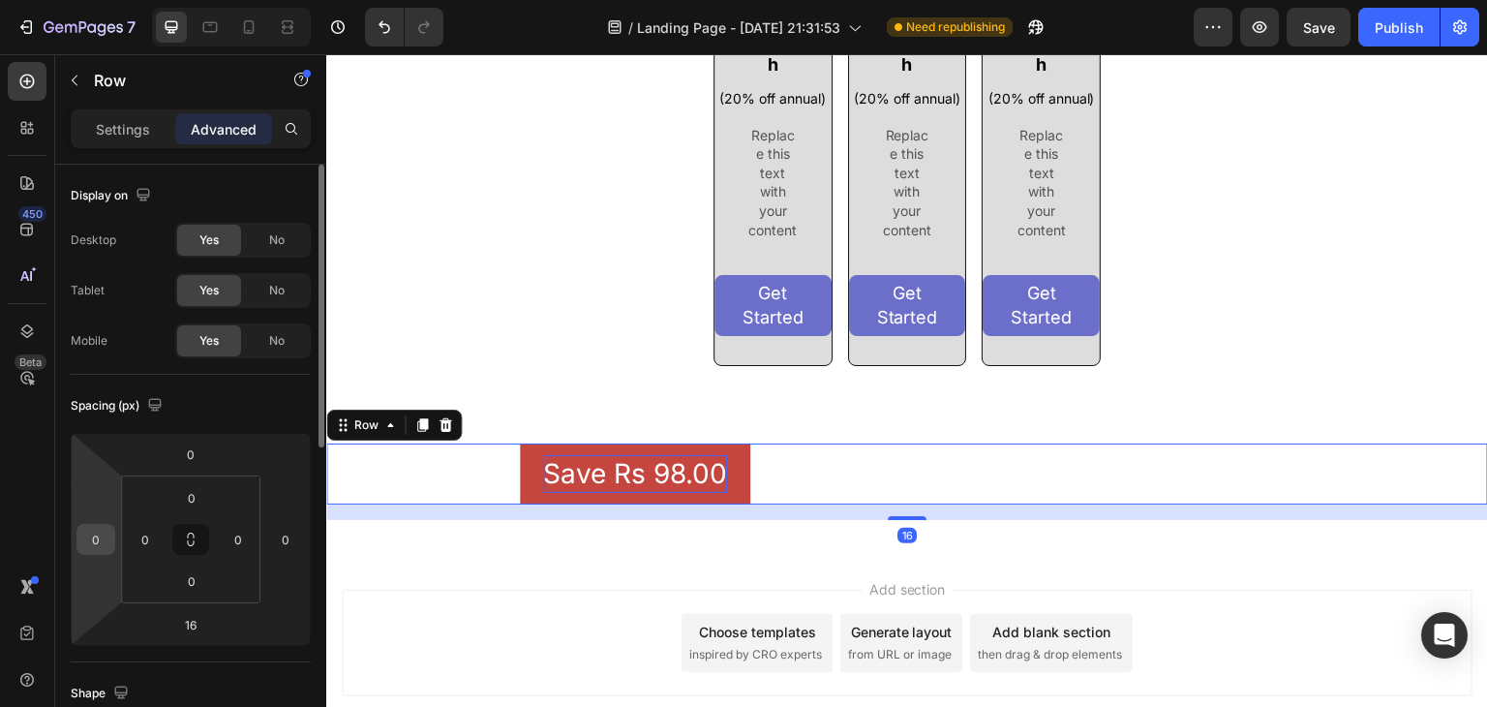
click at [112, 528] on div "0" at bounding box center [95, 539] width 39 height 31
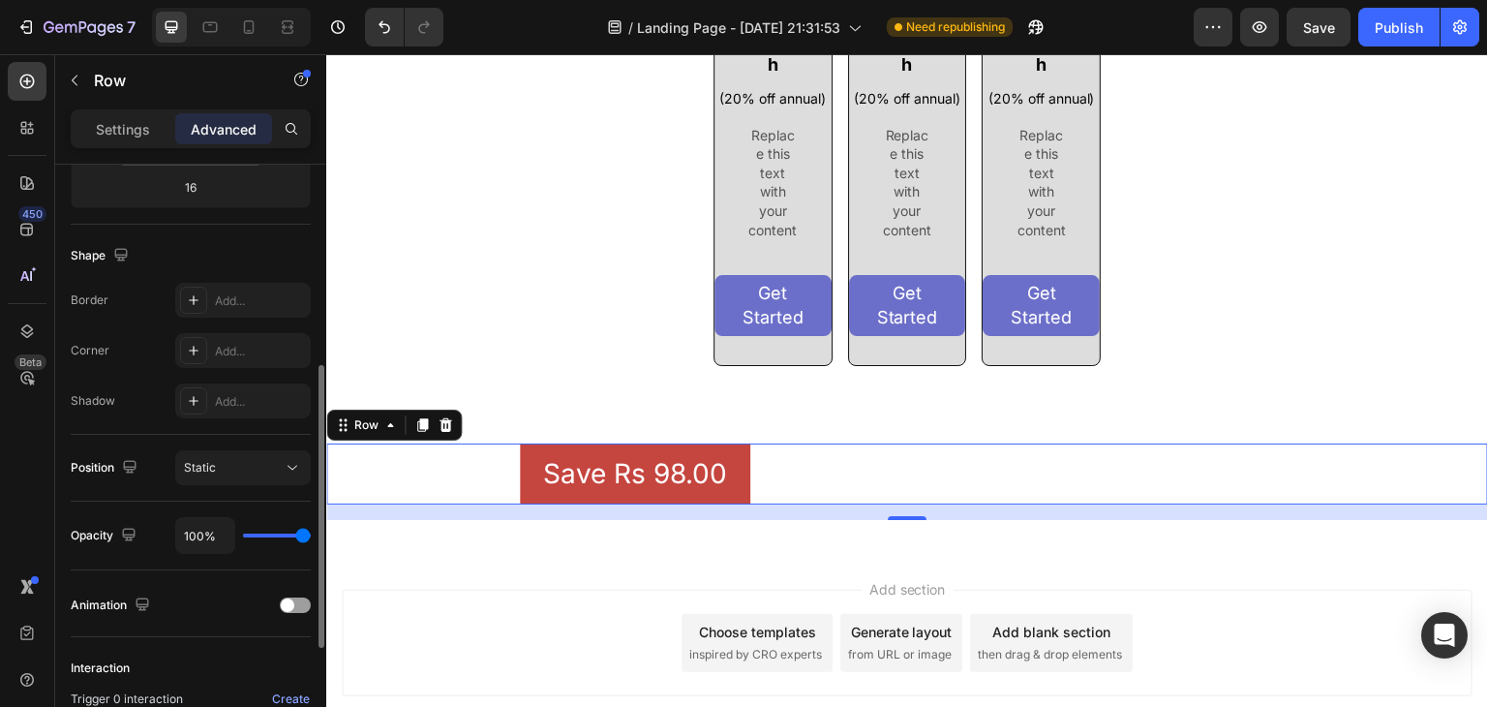
scroll to position [359, 0]
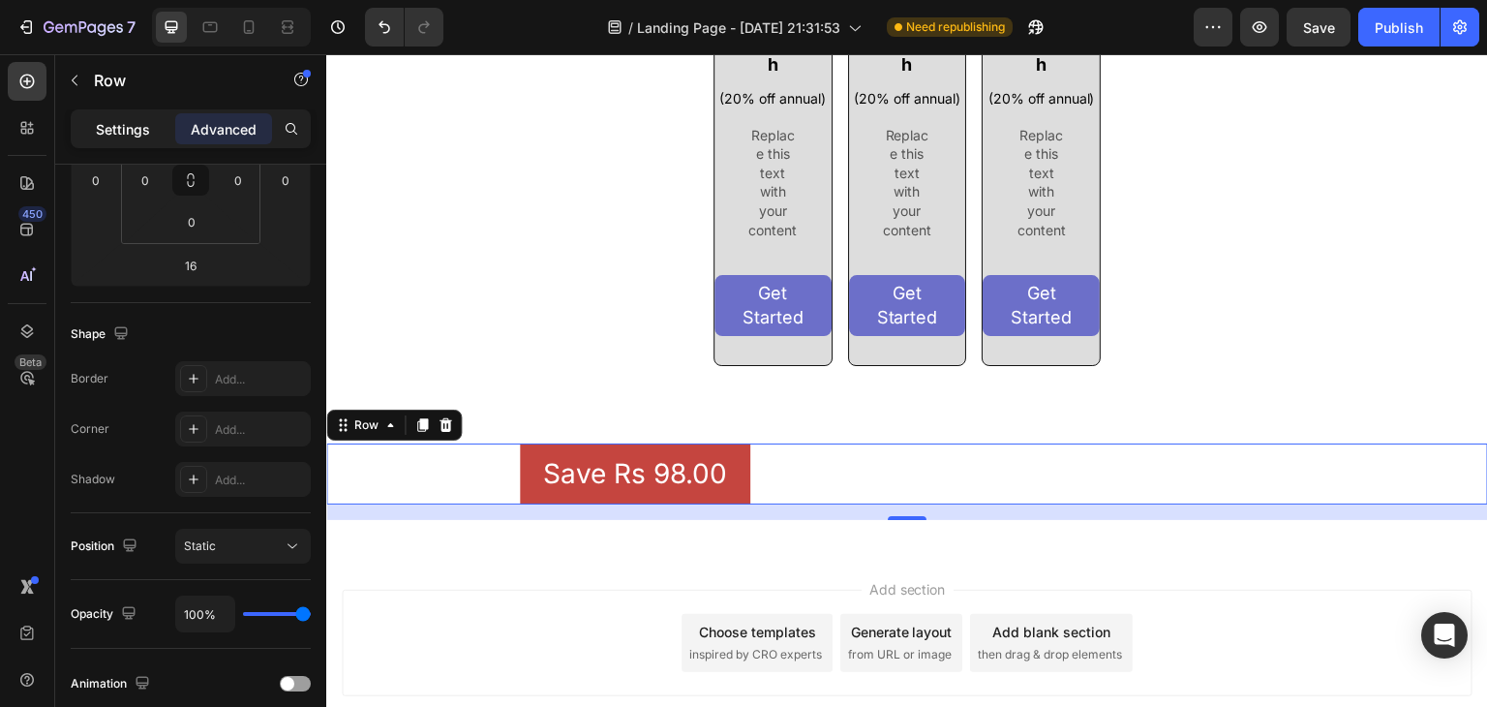
click at [134, 129] on p "Settings" at bounding box center [123, 129] width 54 height 20
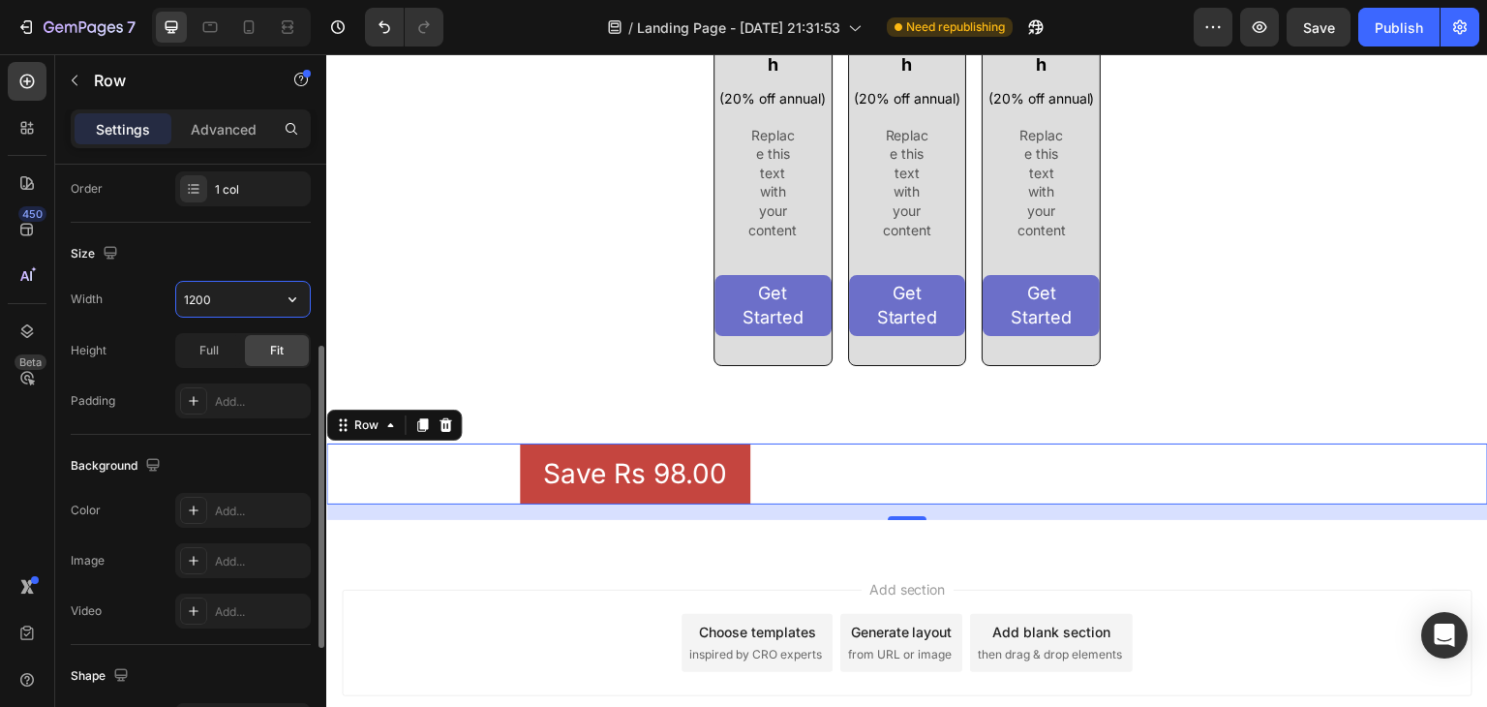
click at [215, 294] on input "1200" at bounding box center [243, 299] width 134 height 35
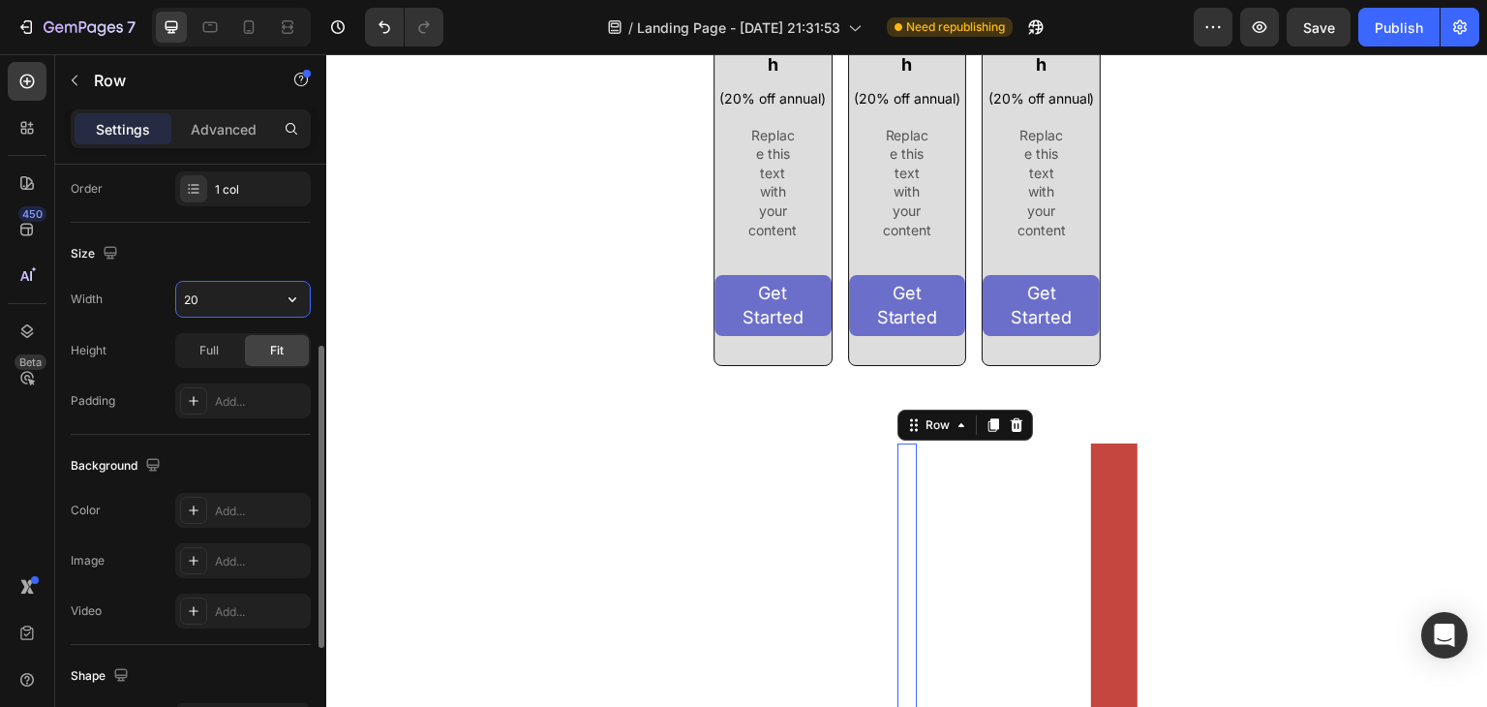
type input "2"
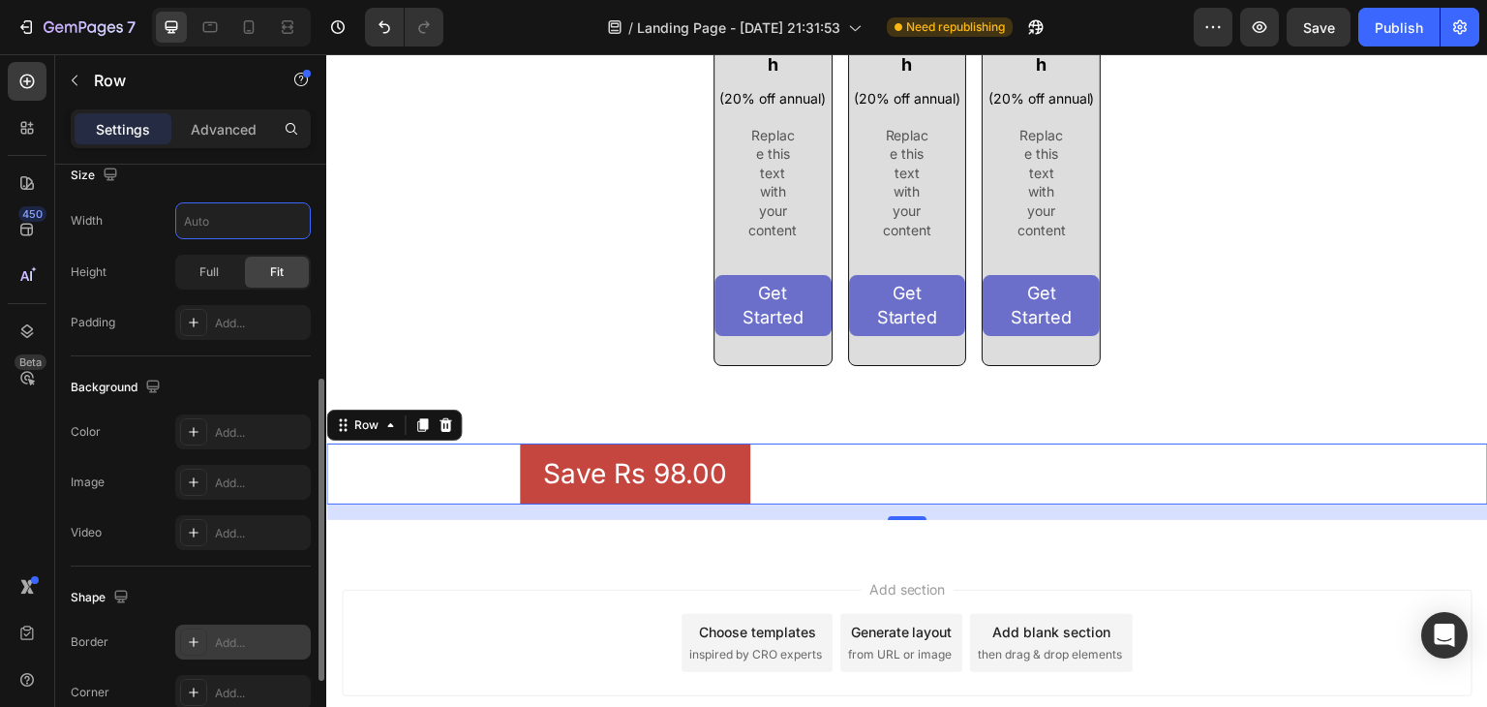
scroll to position [433, 0]
type input "1200"
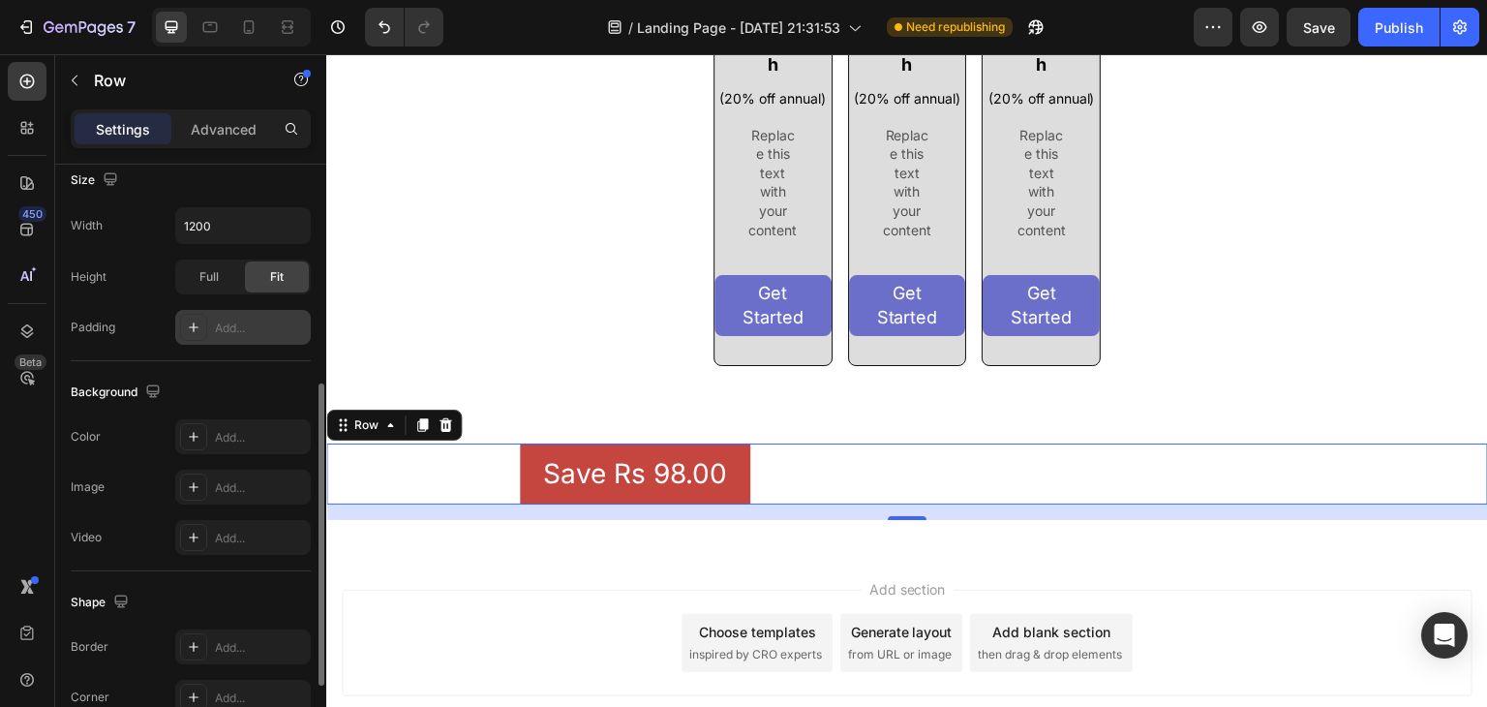
click at [248, 326] on div "Add..." at bounding box center [260, 327] width 91 height 17
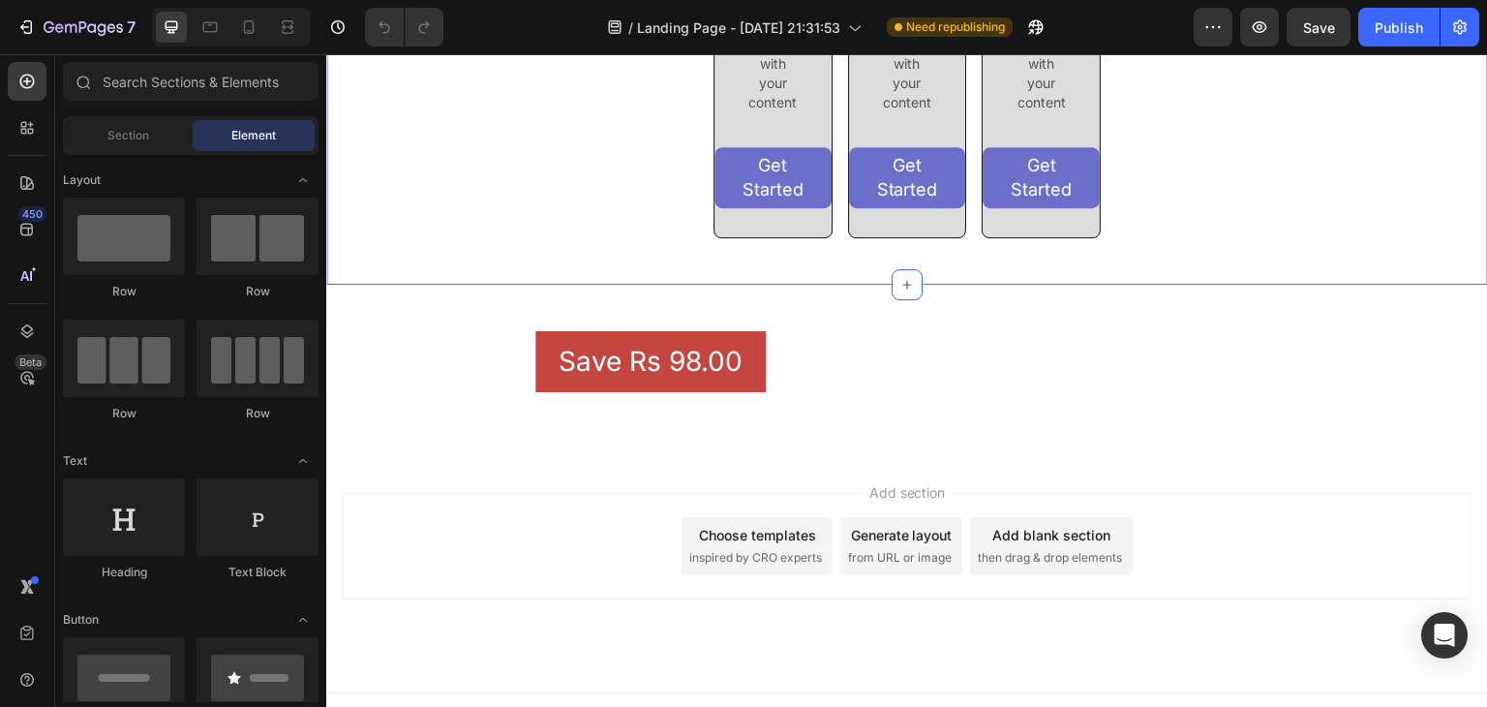
scroll to position [390, 0]
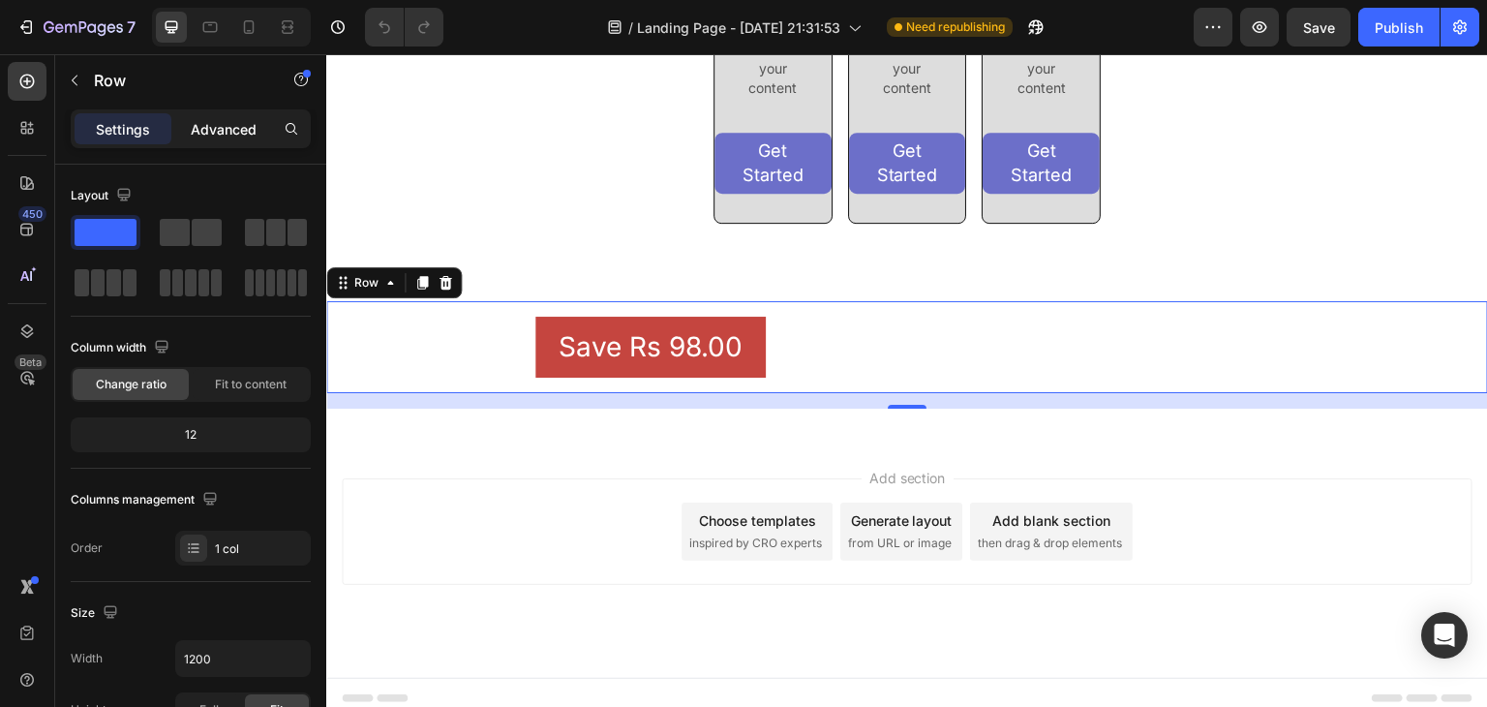
click at [224, 142] on div "Advanced" at bounding box center [223, 128] width 97 height 31
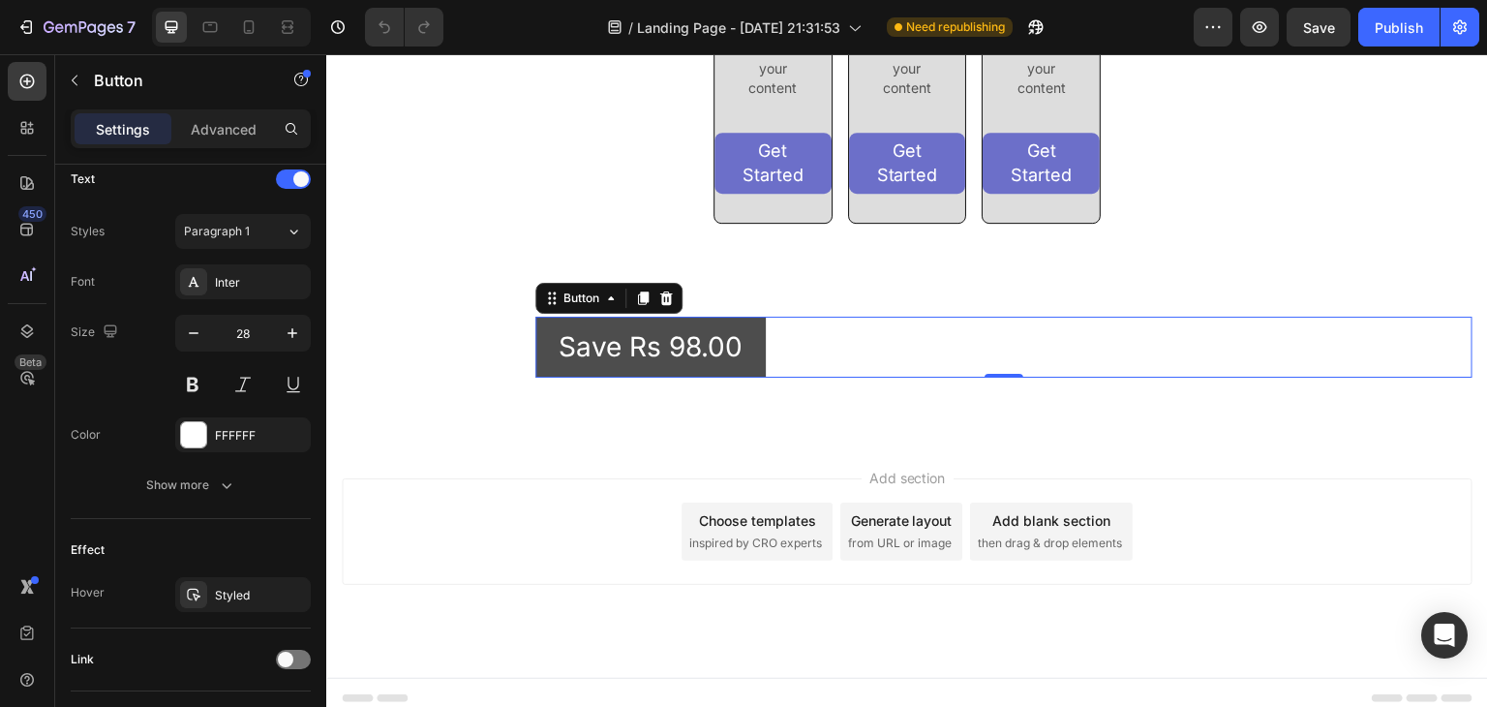
scroll to position [0, 0]
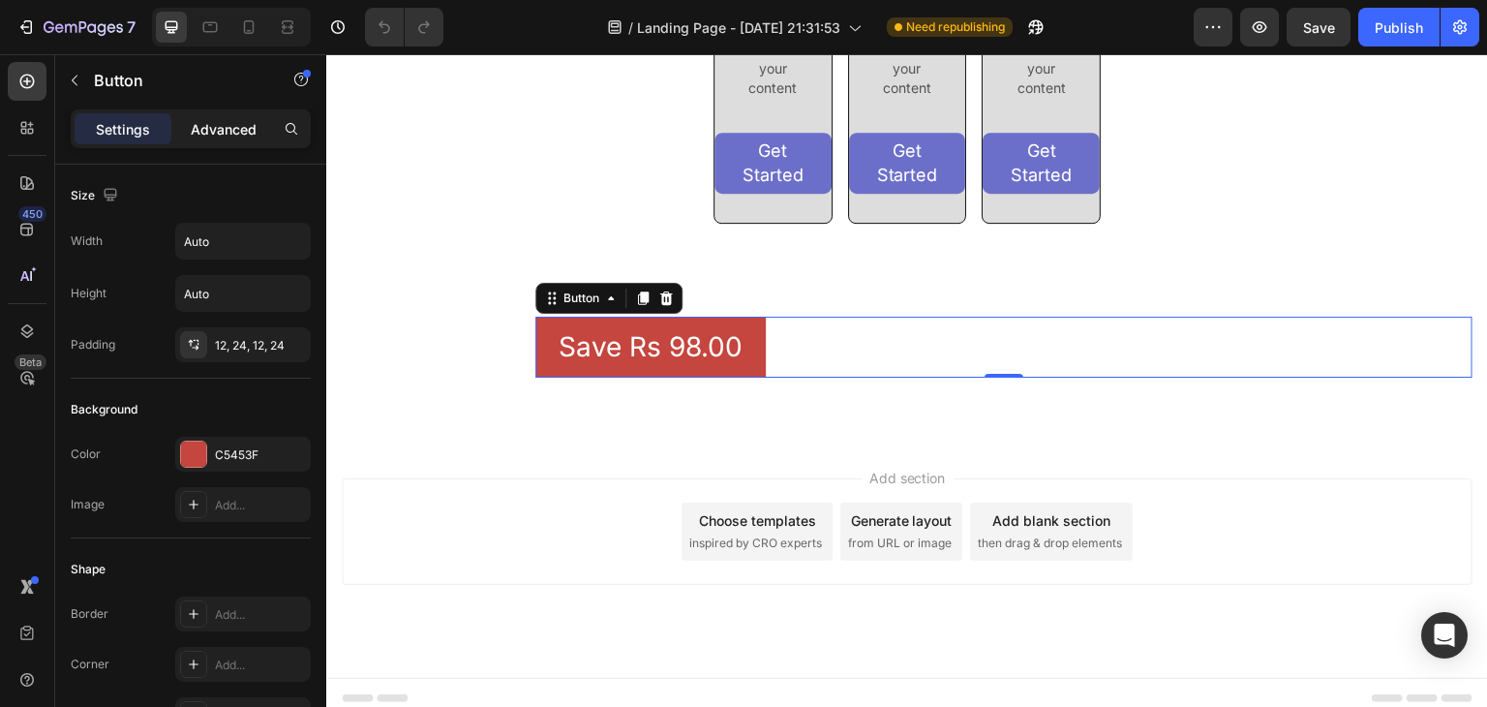
click at [218, 141] on div "Advanced" at bounding box center [223, 128] width 97 height 31
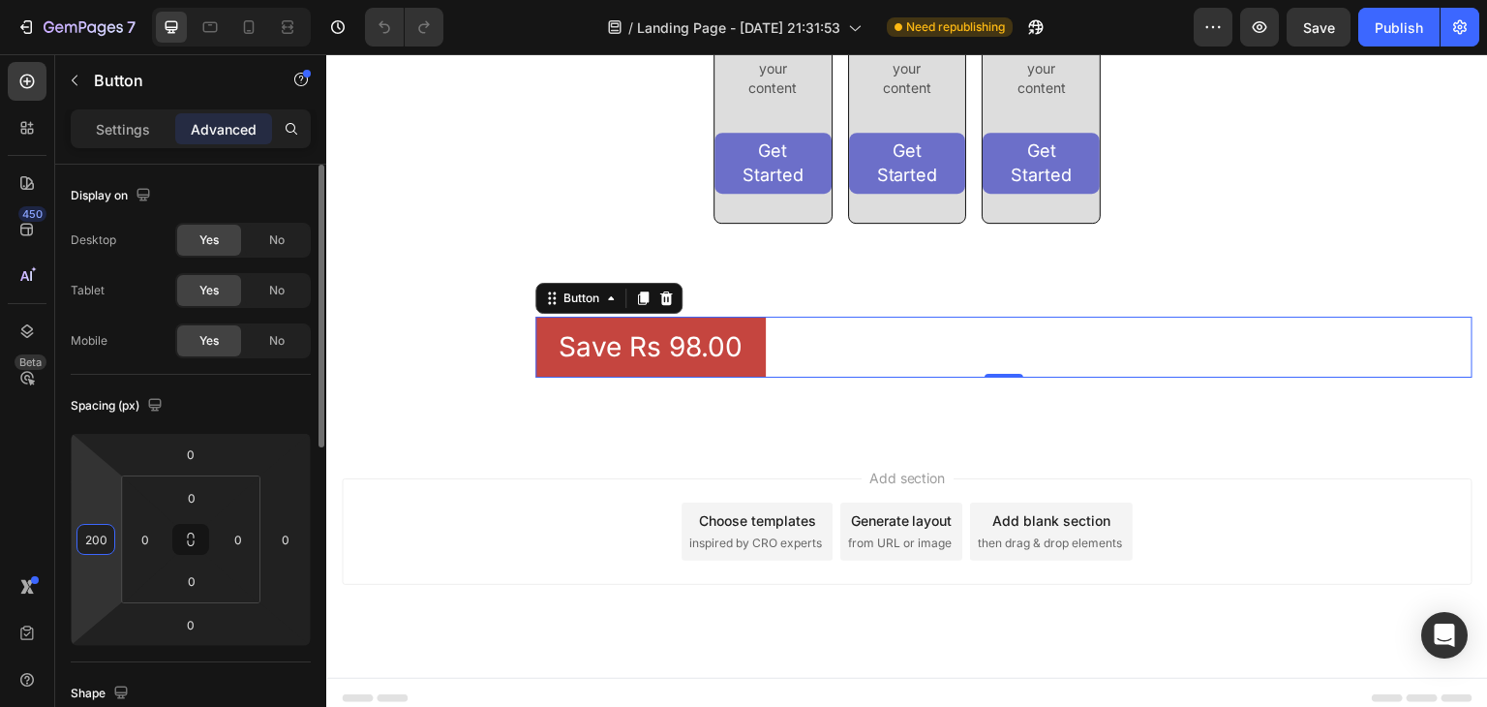
click at [108, 535] on input "200" at bounding box center [95, 539] width 29 height 29
type input "0"
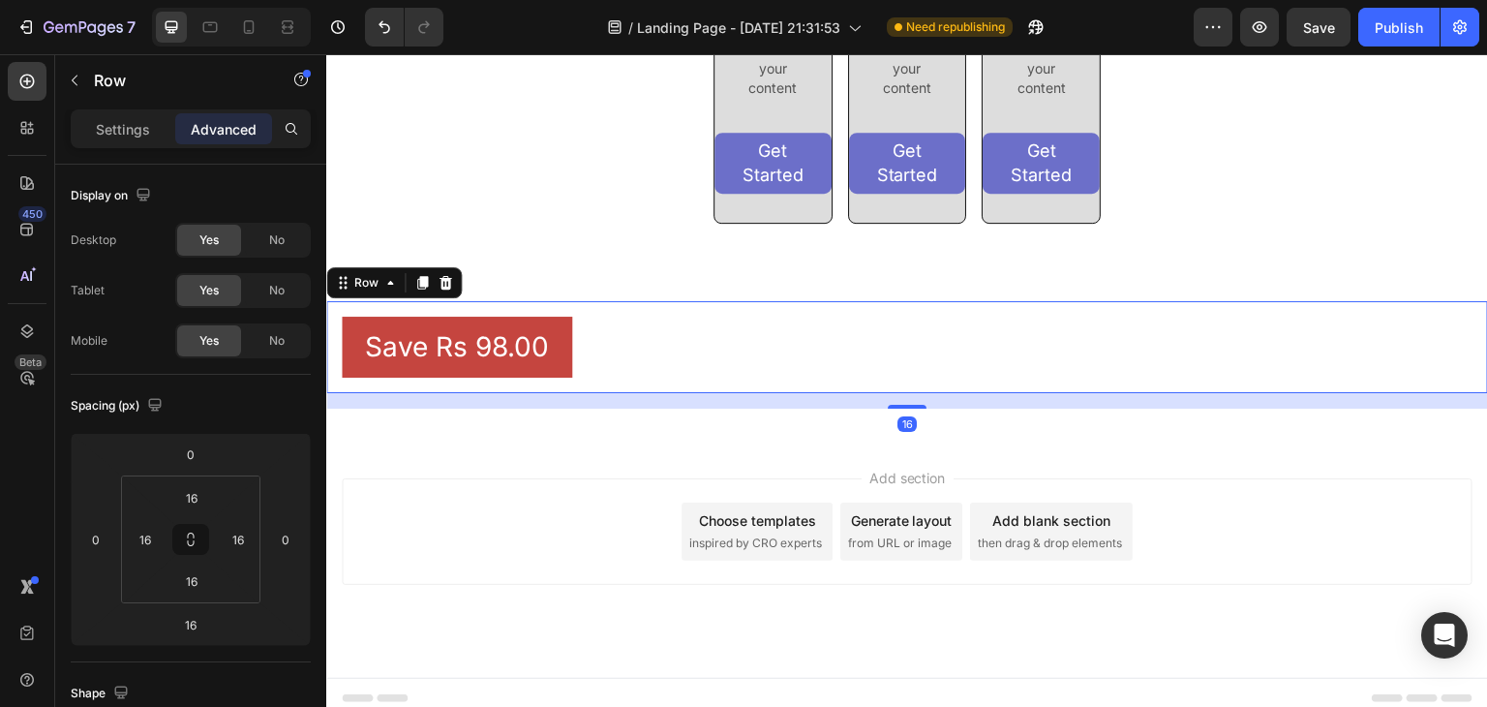
click at [790, 393] on div "Save Rs 98.00 Button Row 16" at bounding box center [906, 347] width 1161 height 92
click at [147, 532] on input "16" at bounding box center [145, 539] width 29 height 29
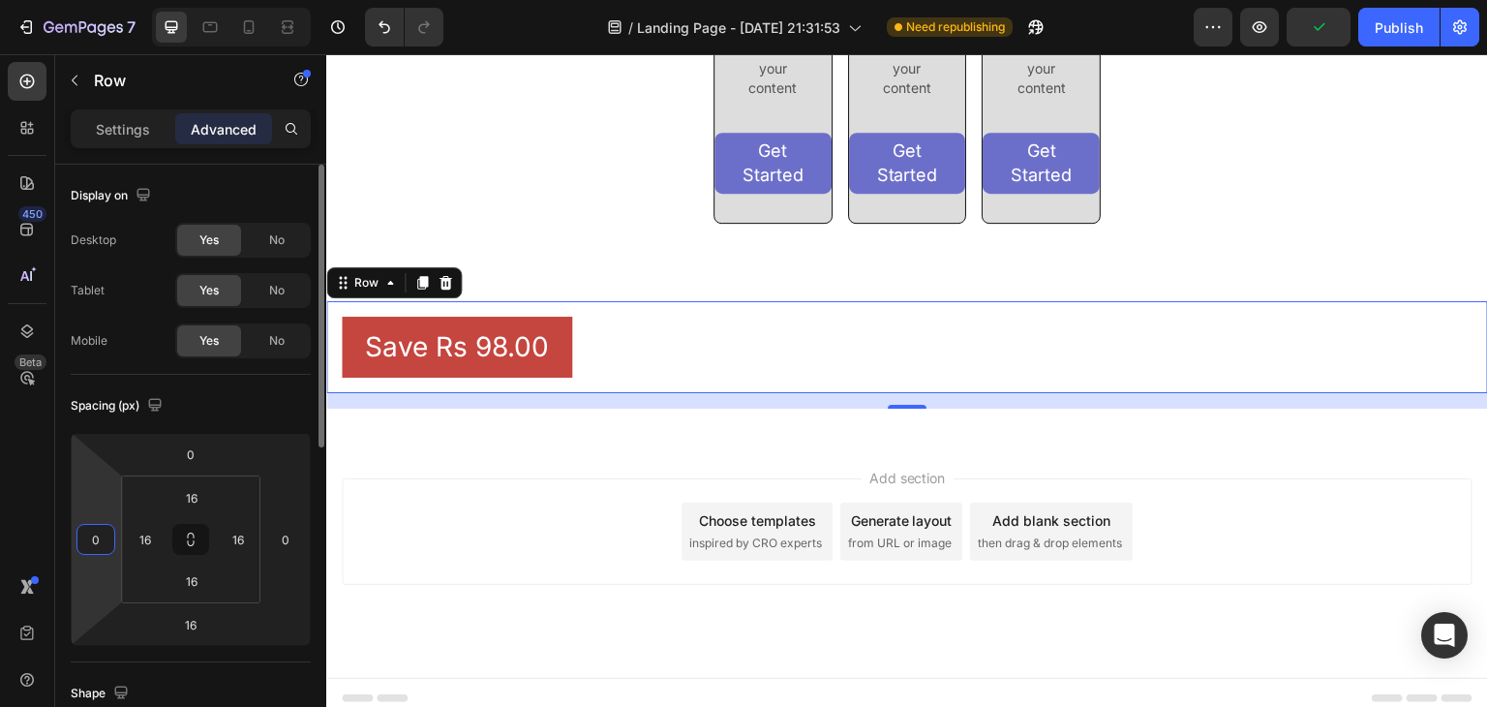
click at [104, 525] on input "0" at bounding box center [95, 539] width 29 height 29
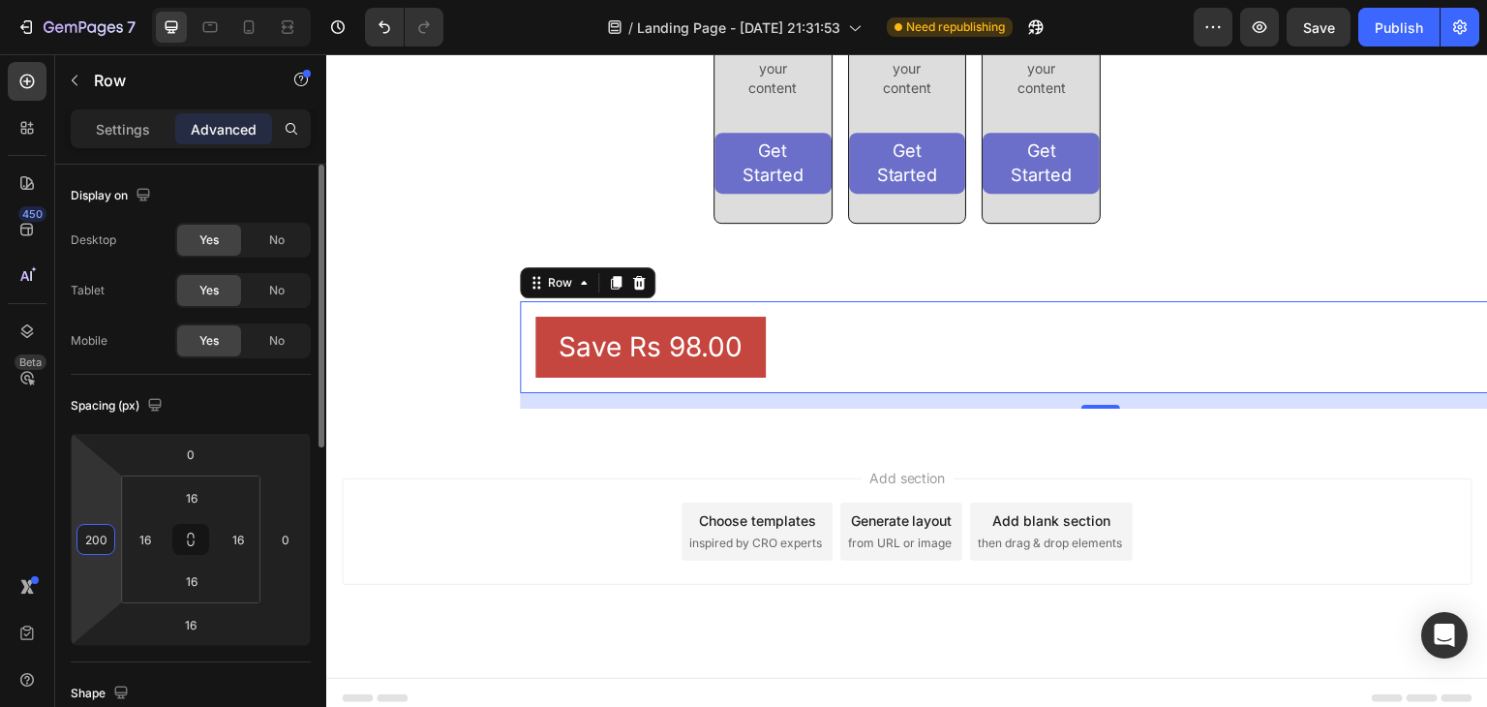
type input "200"
click at [107, 113] on div "Settings" at bounding box center [123, 128] width 97 height 31
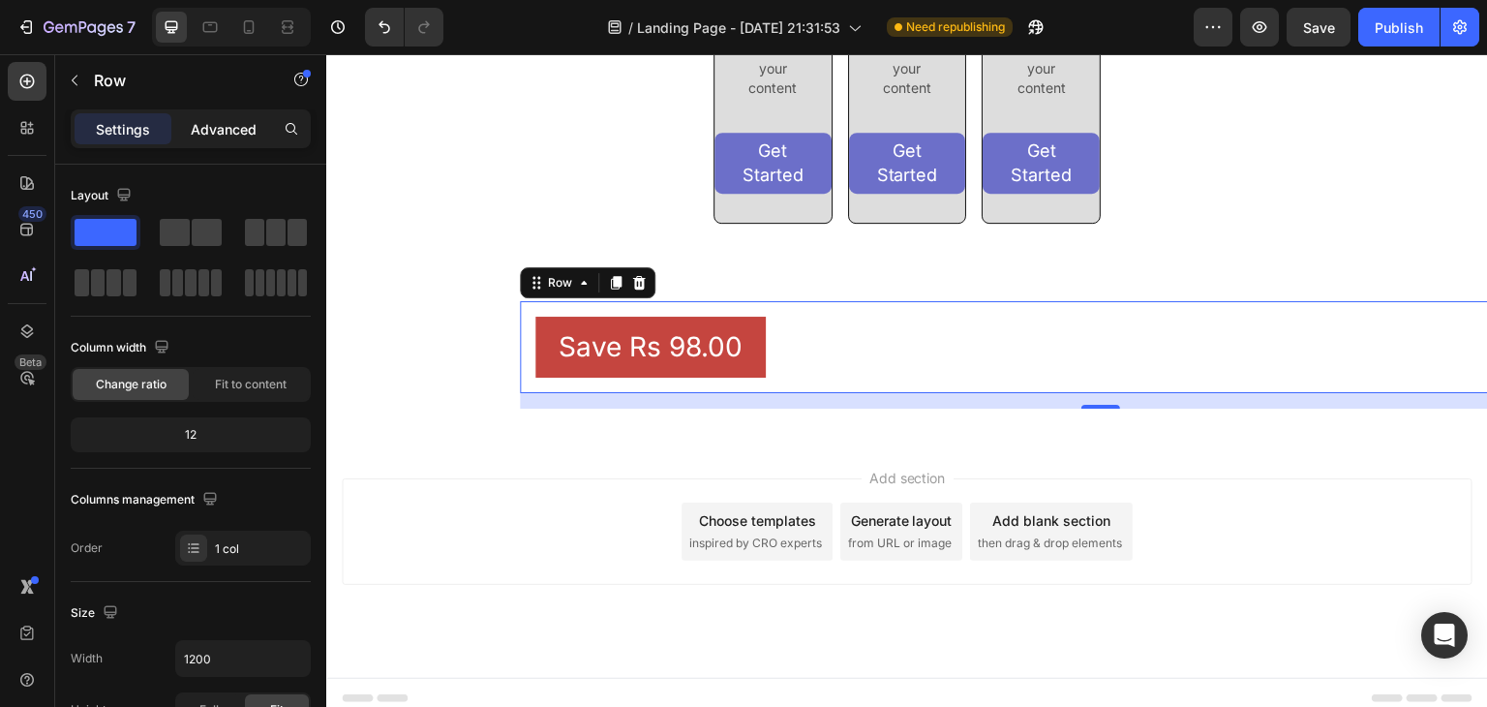
click at [222, 136] on p "Advanced" at bounding box center [224, 129] width 66 height 20
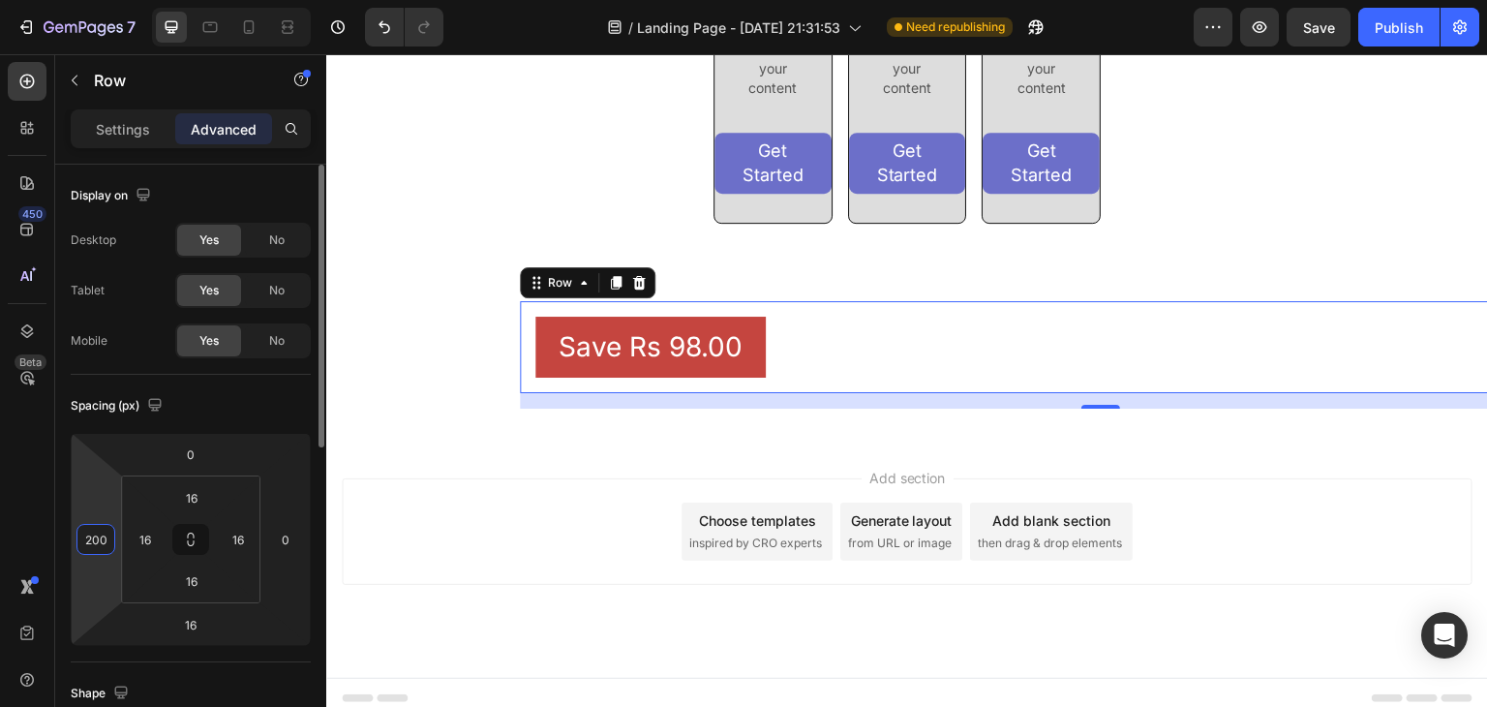
click at [94, 539] on input "200" at bounding box center [95, 539] width 29 height 29
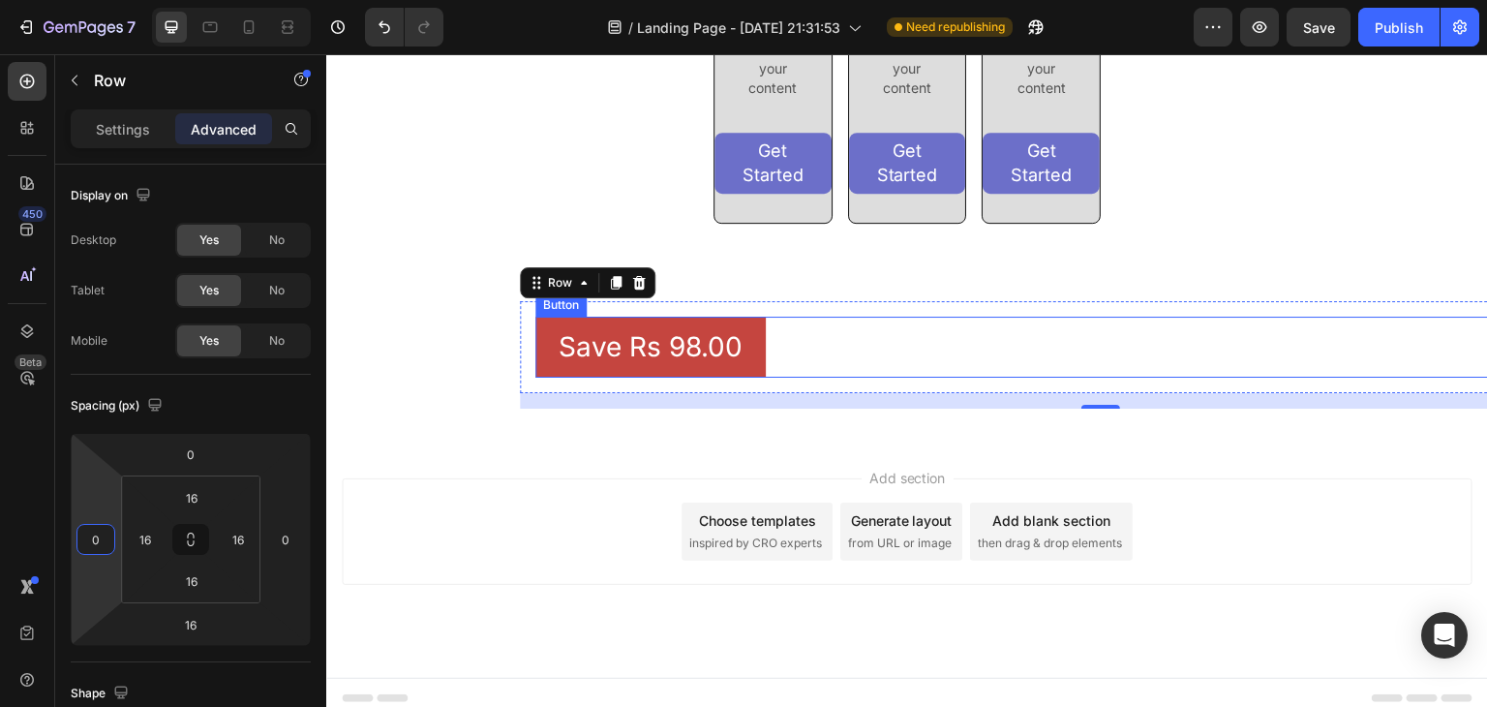
type input "0"
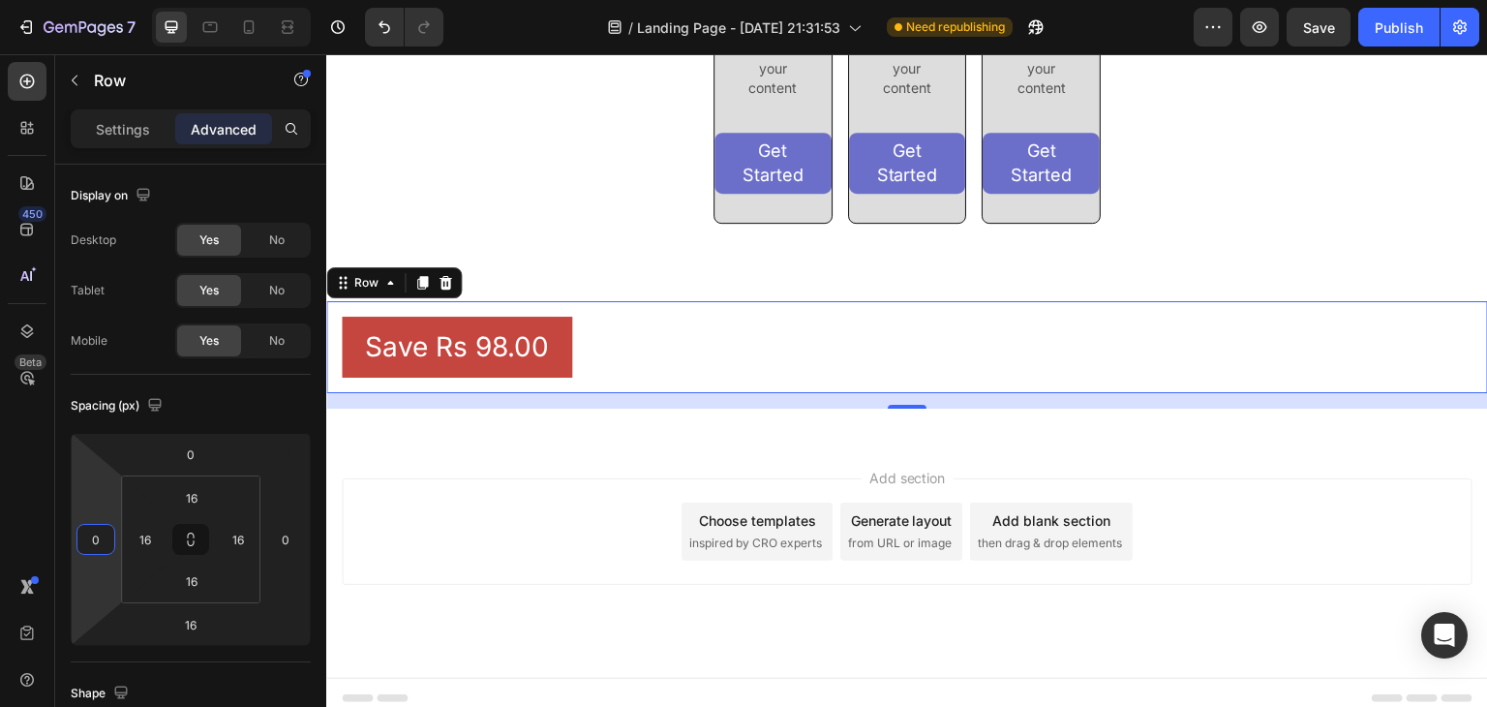
click at [721, 393] on div "Save Rs 98.00 Button Row 16" at bounding box center [906, 347] width 1161 height 92
click at [94, 121] on div "Settings" at bounding box center [123, 128] width 97 height 31
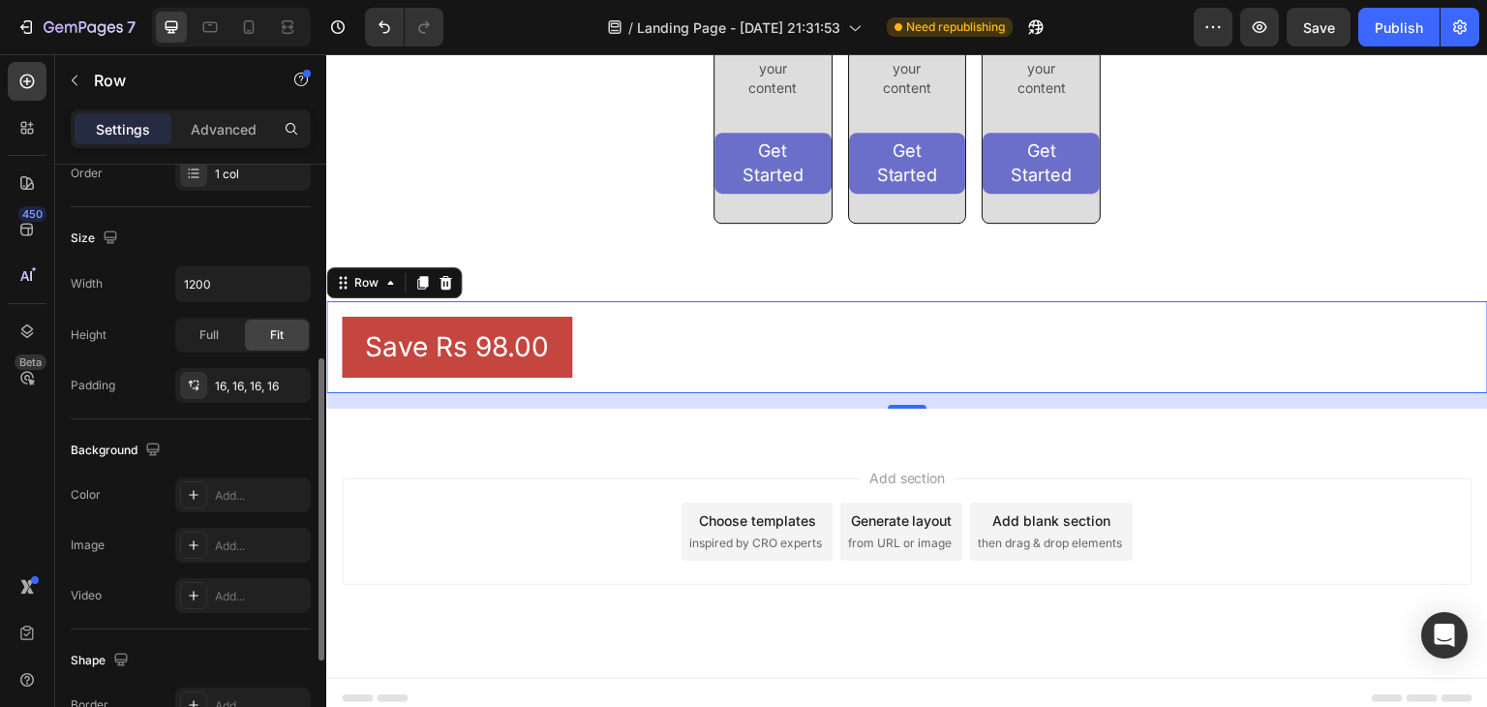
scroll to position [377, 0]
click at [252, 380] on div "16, 16, 16, 16" at bounding box center [243, 383] width 56 height 17
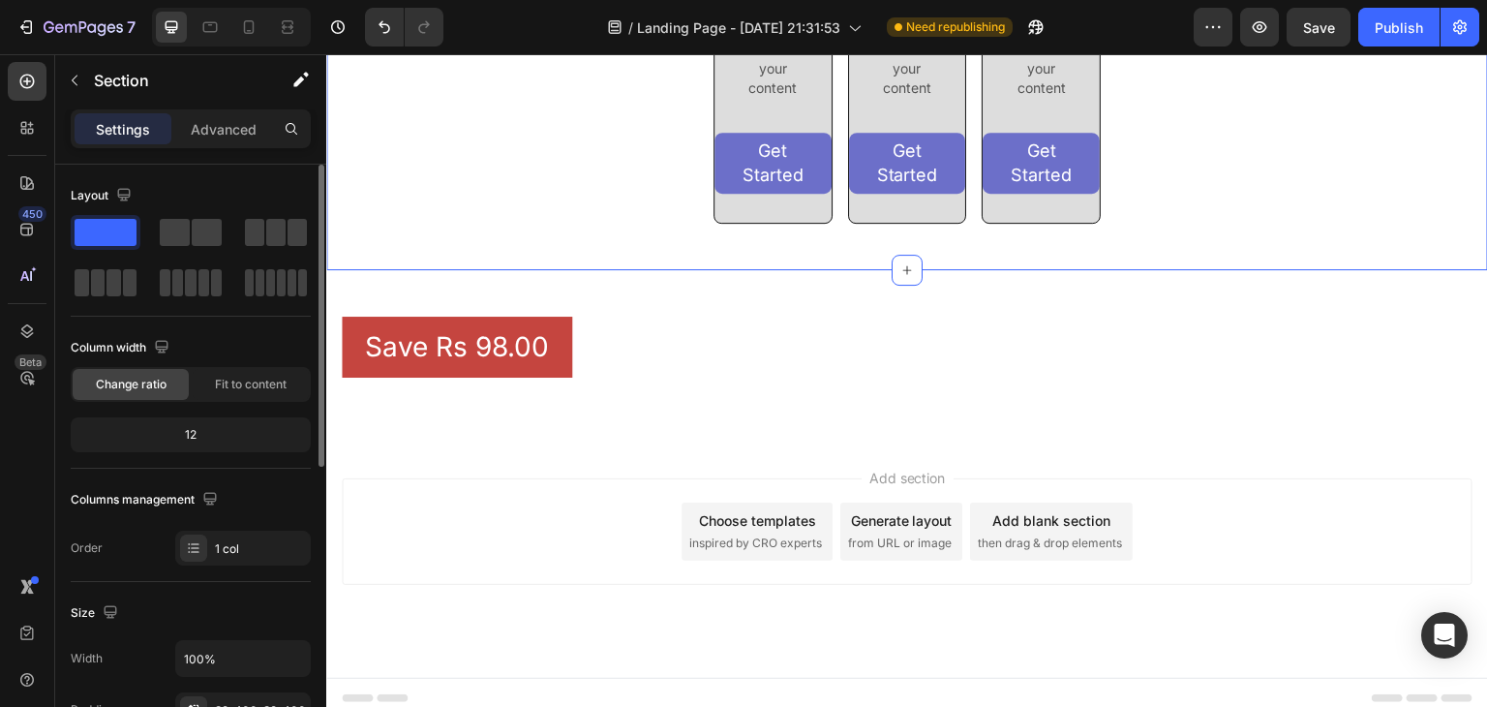
scroll to position [418, 0]
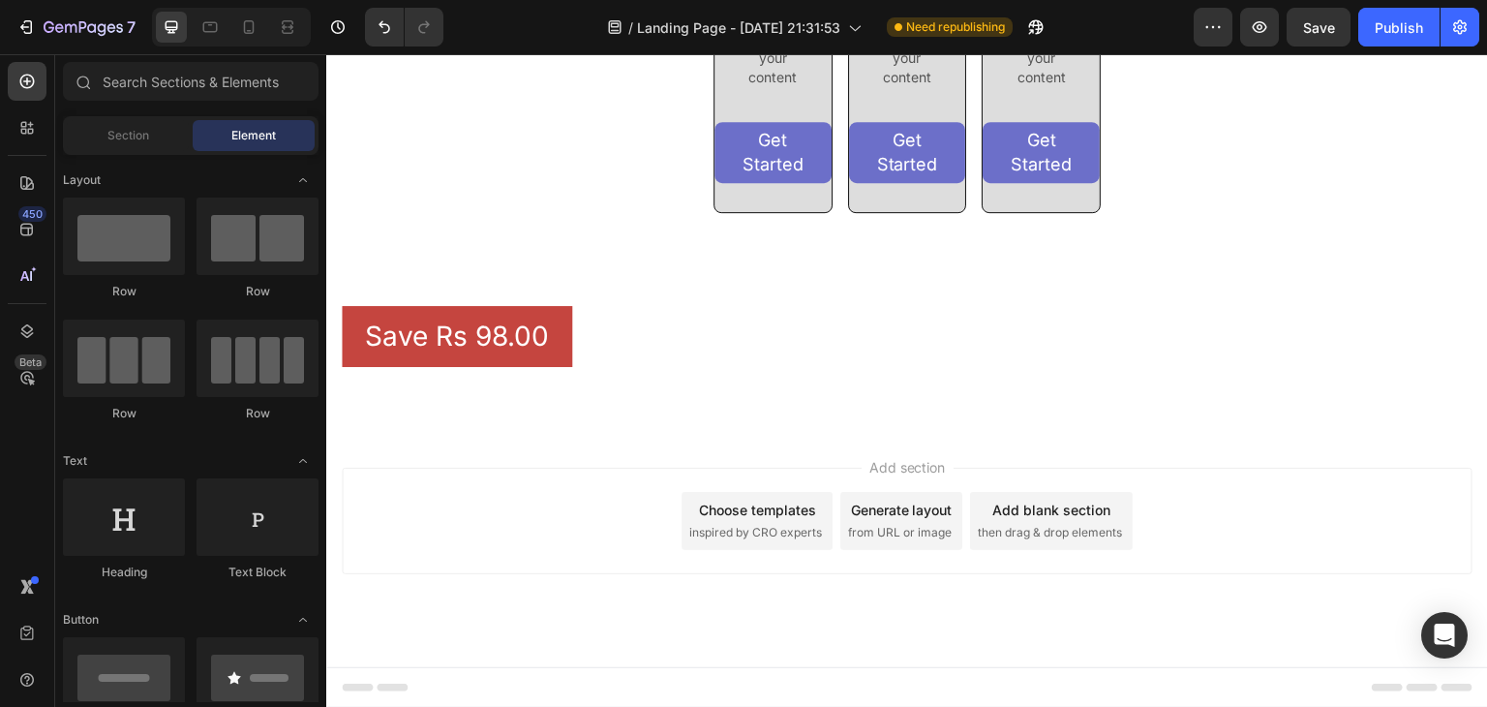
click at [562, 482] on div "Add section Choose templates inspired by CRO experts Generate layout from URL o…" at bounding box center [907, 520] width 1130 height 106
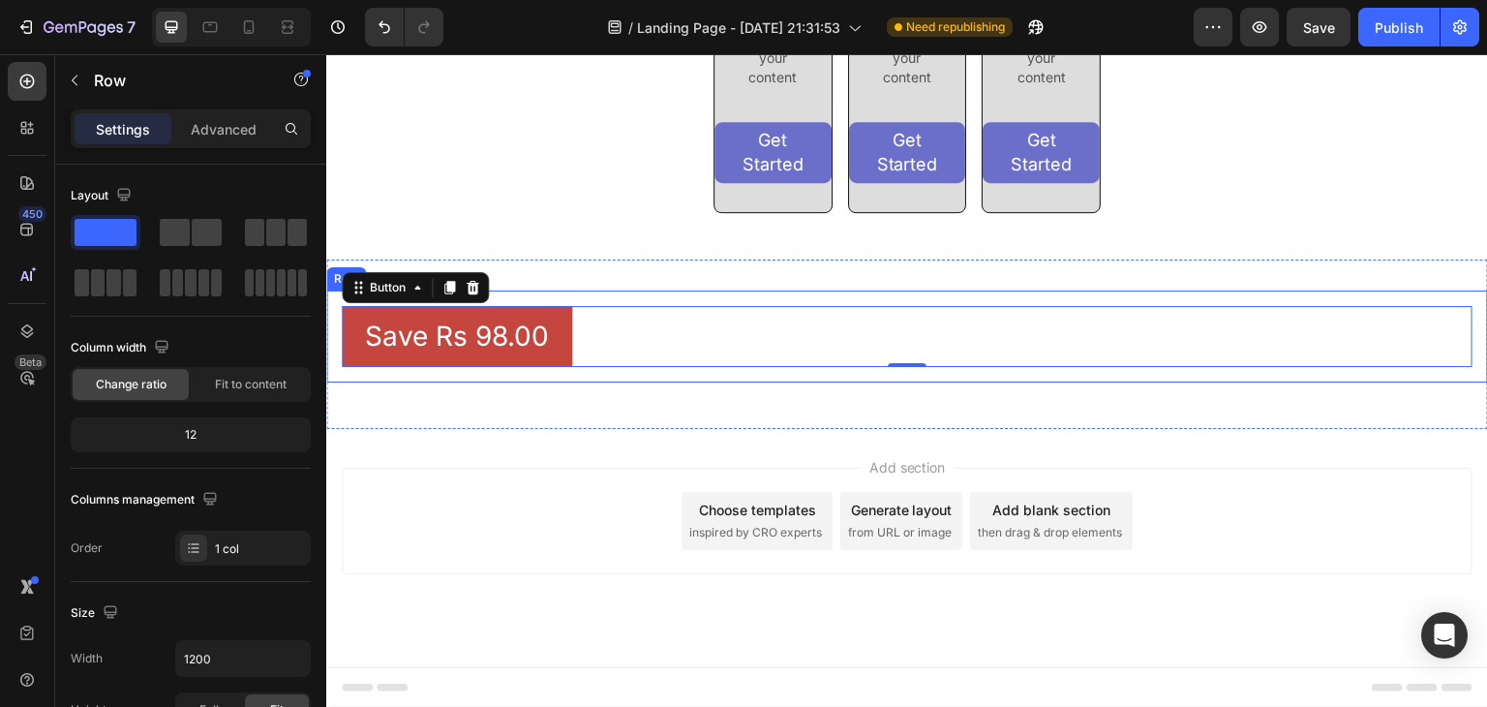
click at [361, 372] on div "Save Rs 98.00 Button 0 Row" at bounding box center [906, 336] width 1161 height 92
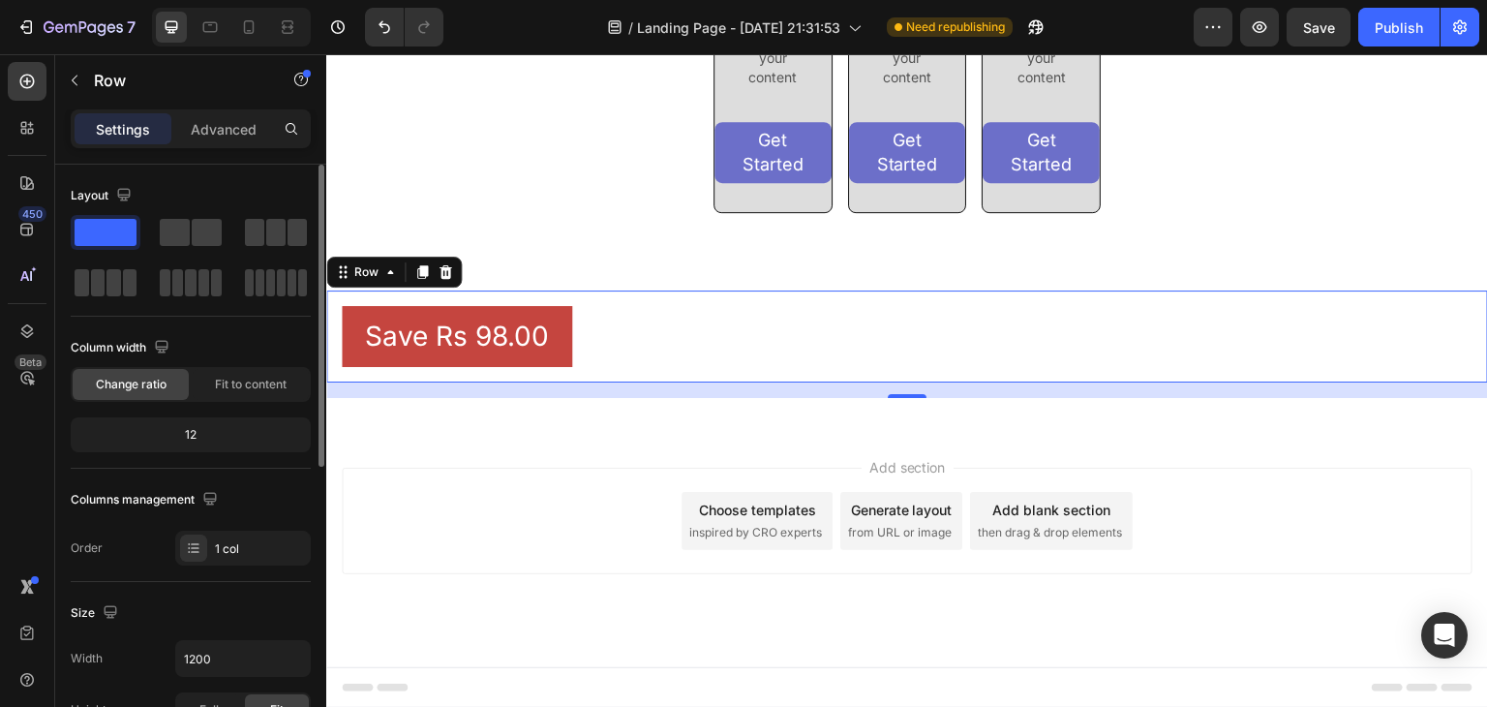
click at [271, 322] on div "Layout Column width Change ratio Fit to content 12 Columns management Order 1 c…" at bounding box center [191, 372] width 240 height 385
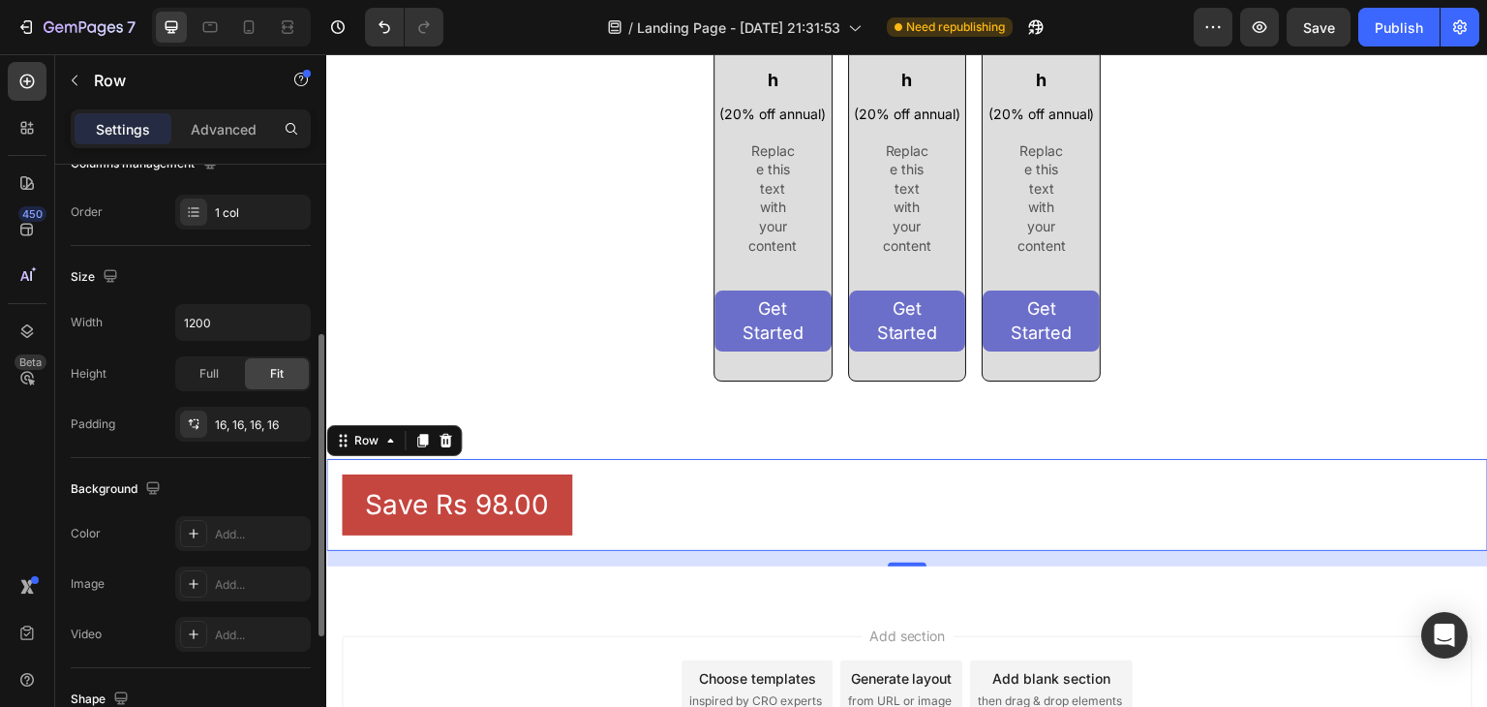
scroll to position [337, 0]
click at [234, 415] on div "16, 16, 16, 16" at bounding box center [243, 423] width 56 height 17
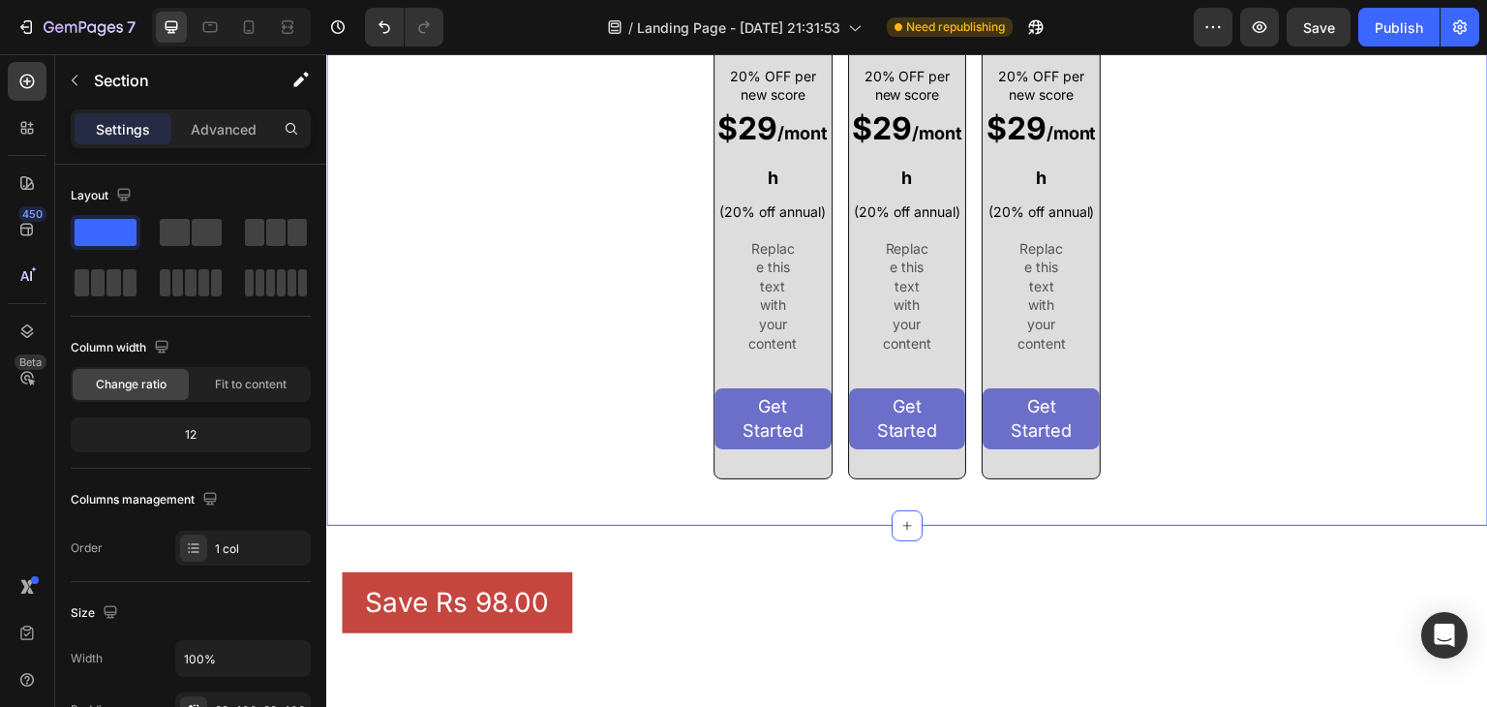
scroll to position [0, 0]
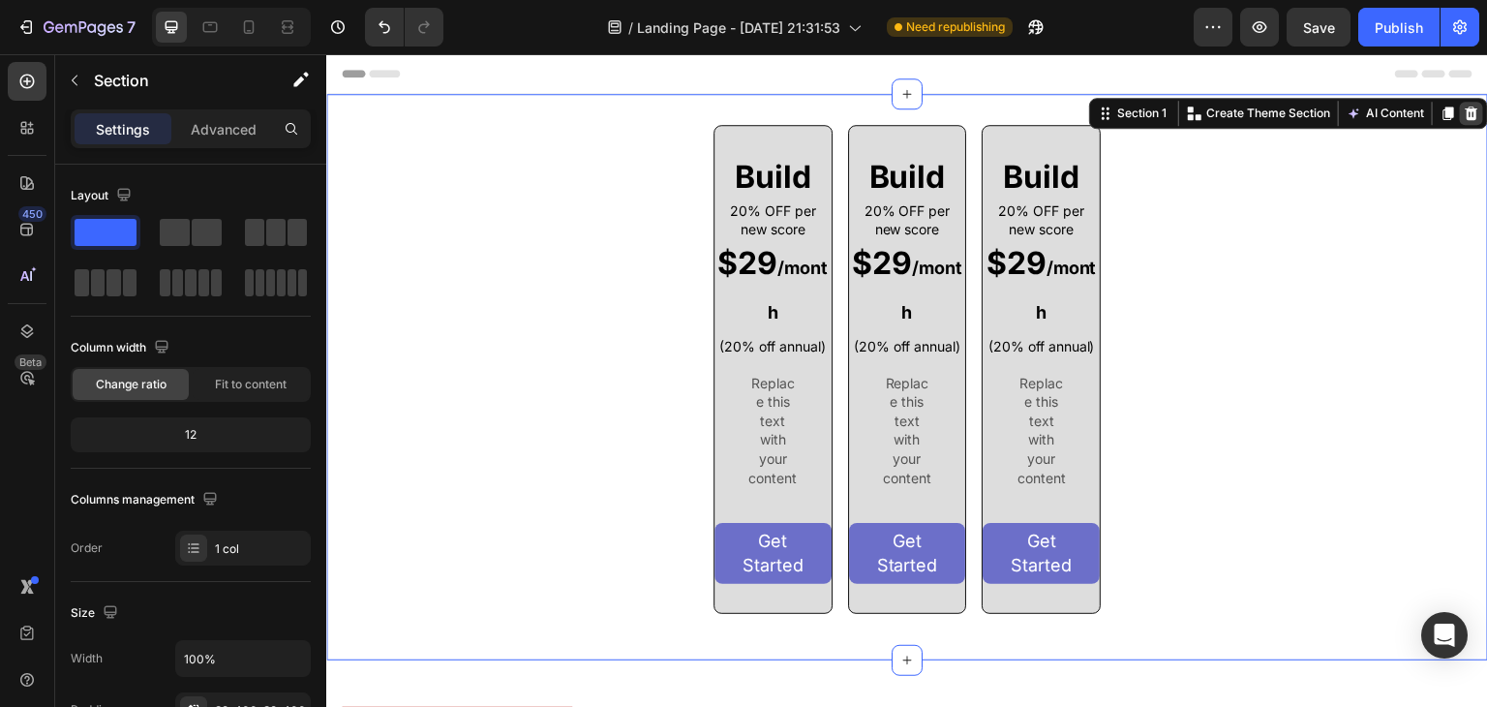
click at [1465, 116] on icon at bounding box center [1471, 113] width 13 height 14
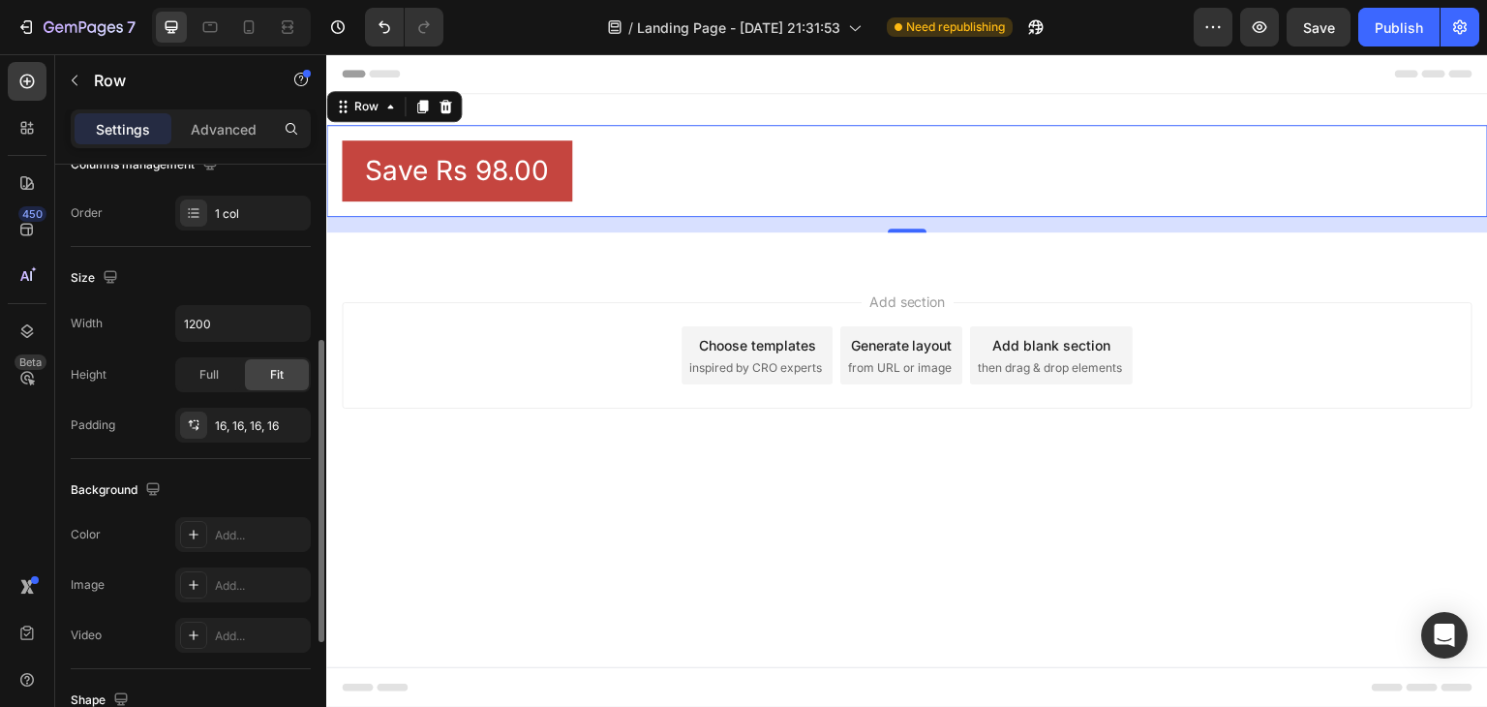
scroll to position [339, 0]
click at [231, 421] on div "16, 16, 16, 16" at bounding box center [243, 421] width 56 height 17
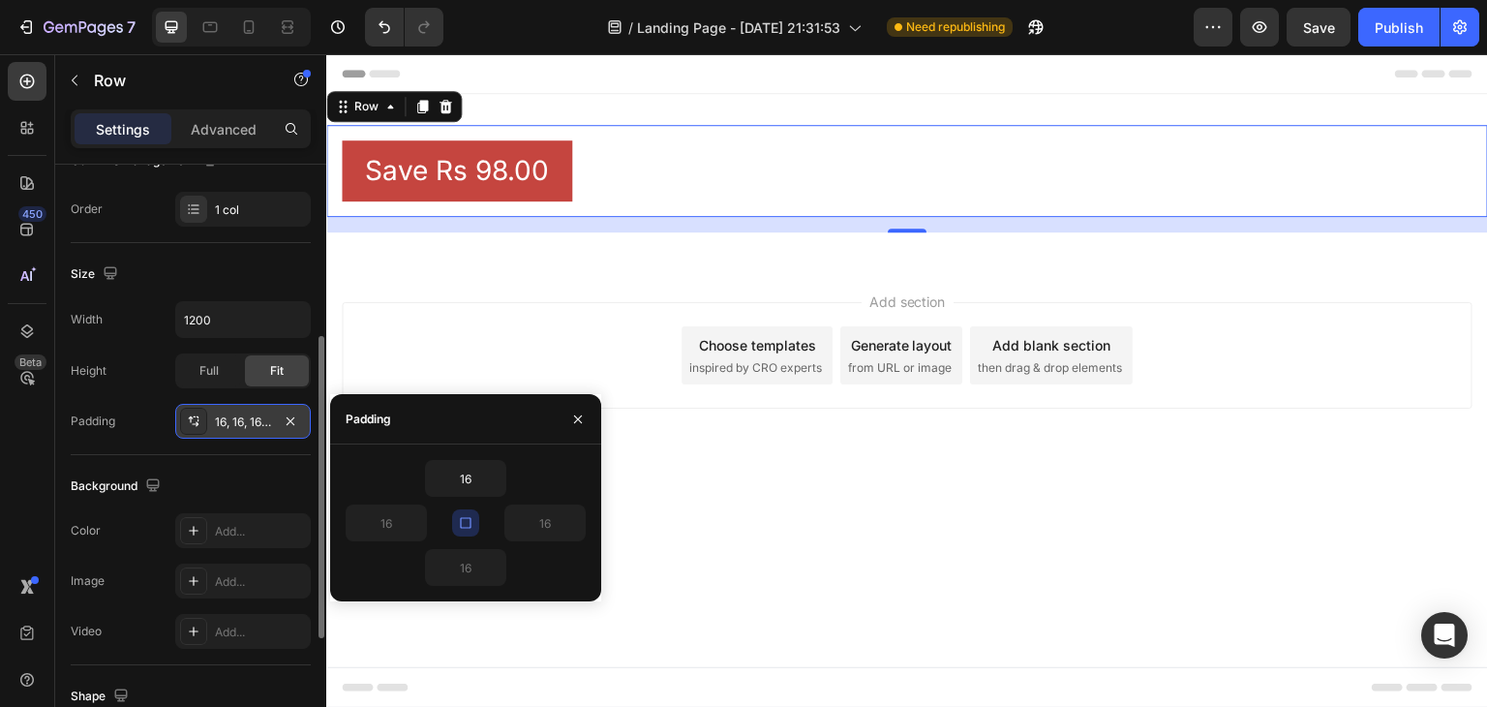
click at [259, 415] on div "16, 16, 16, 16" at bounding box center [243, 421] width 56 height 17
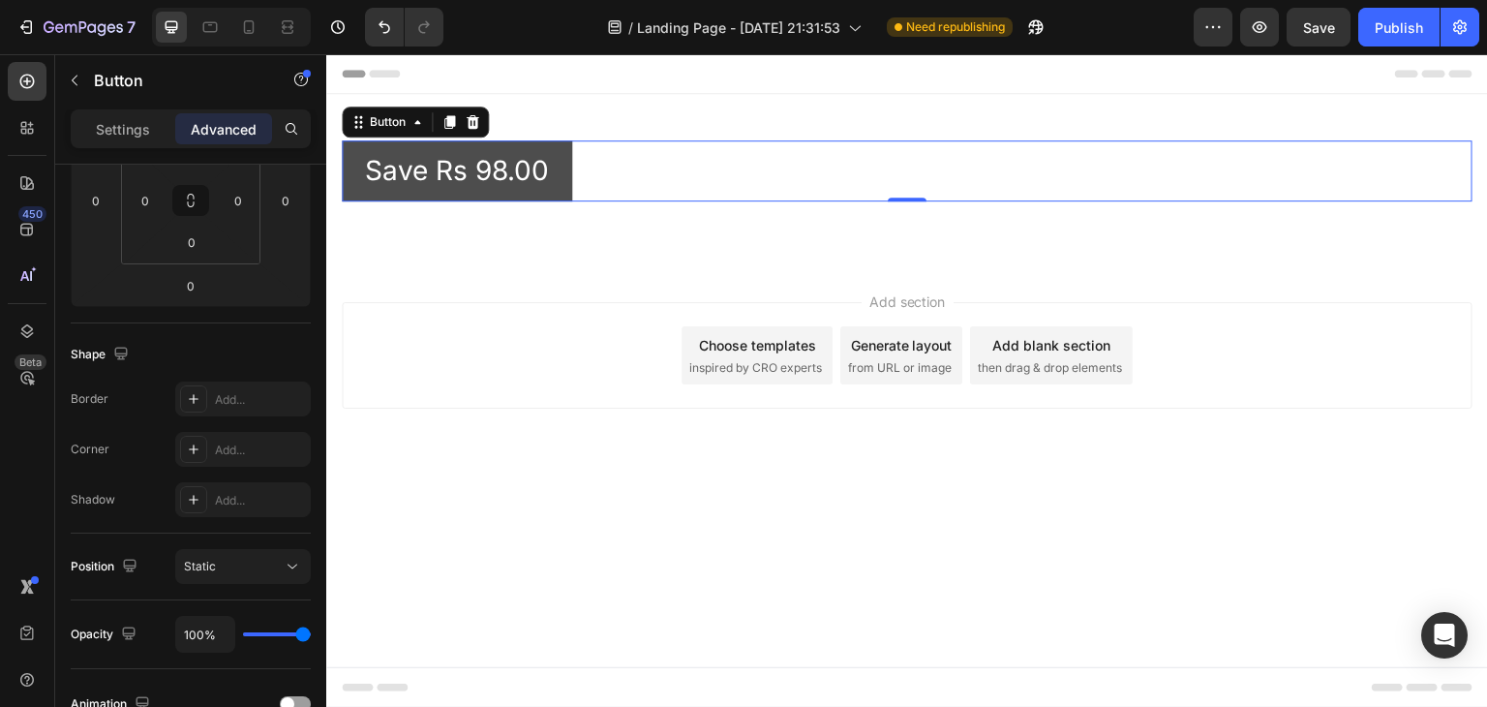
scroll to position [0, 0]
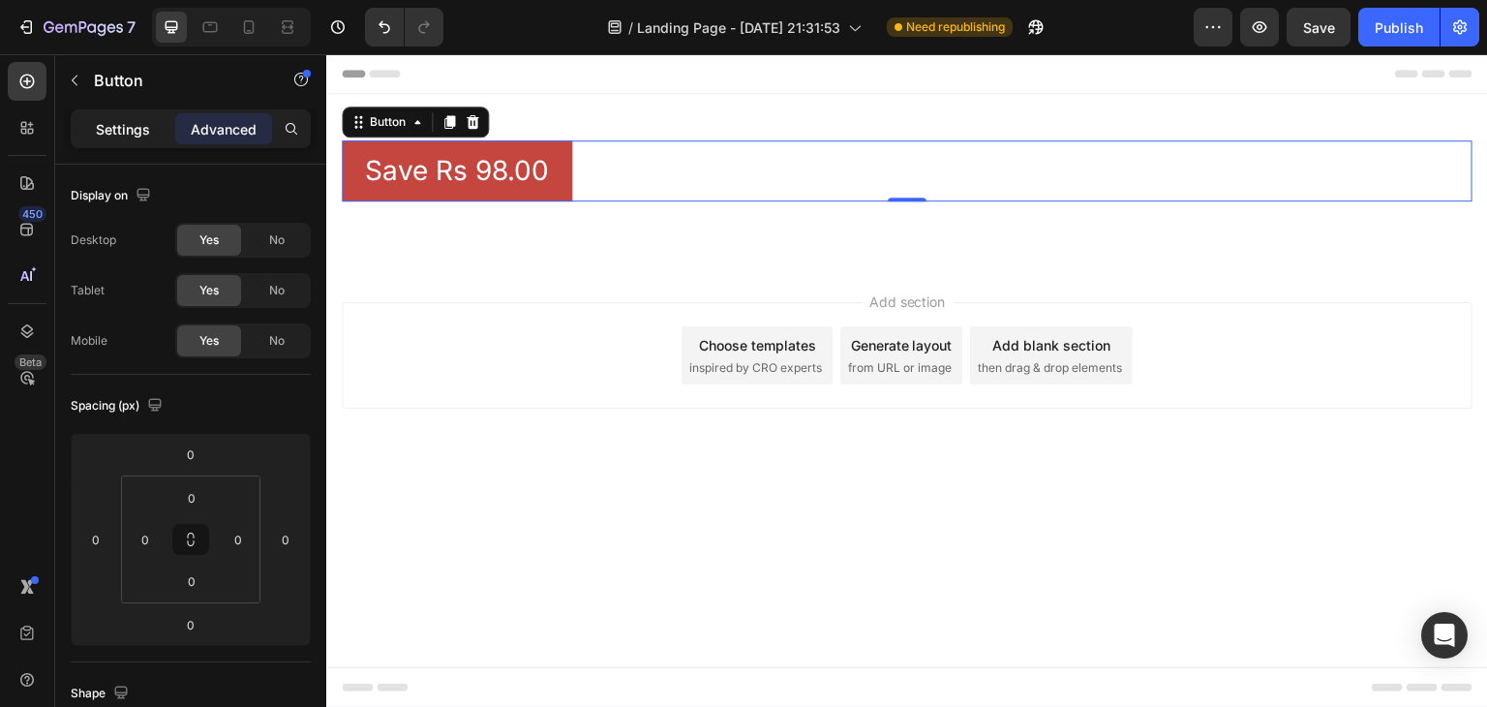
click at [124, 136] on p "Settings" at bounding box center [123, 129] width 54 height 20
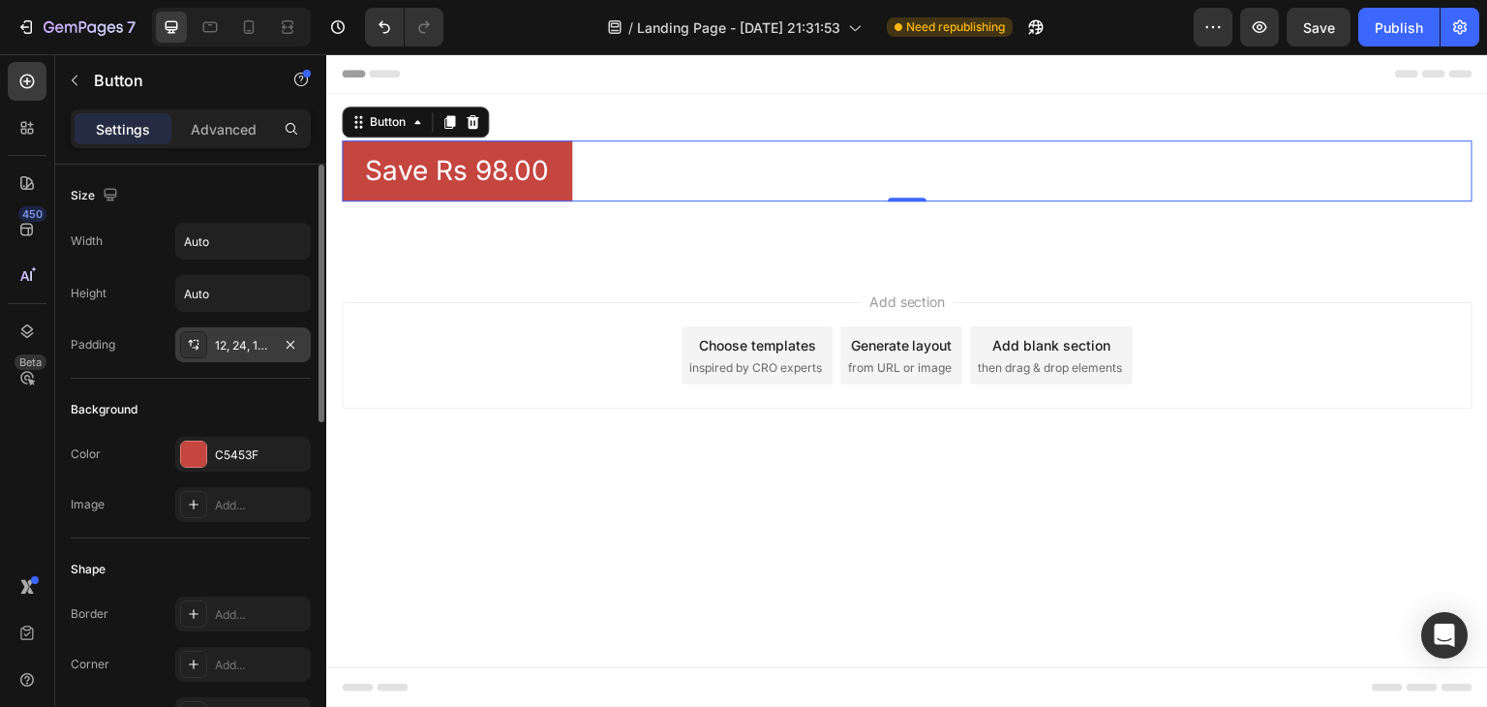
click at [249, 337] on div "12, 24, 12, 24" at bounding box center [243, 345] width 56 height 17
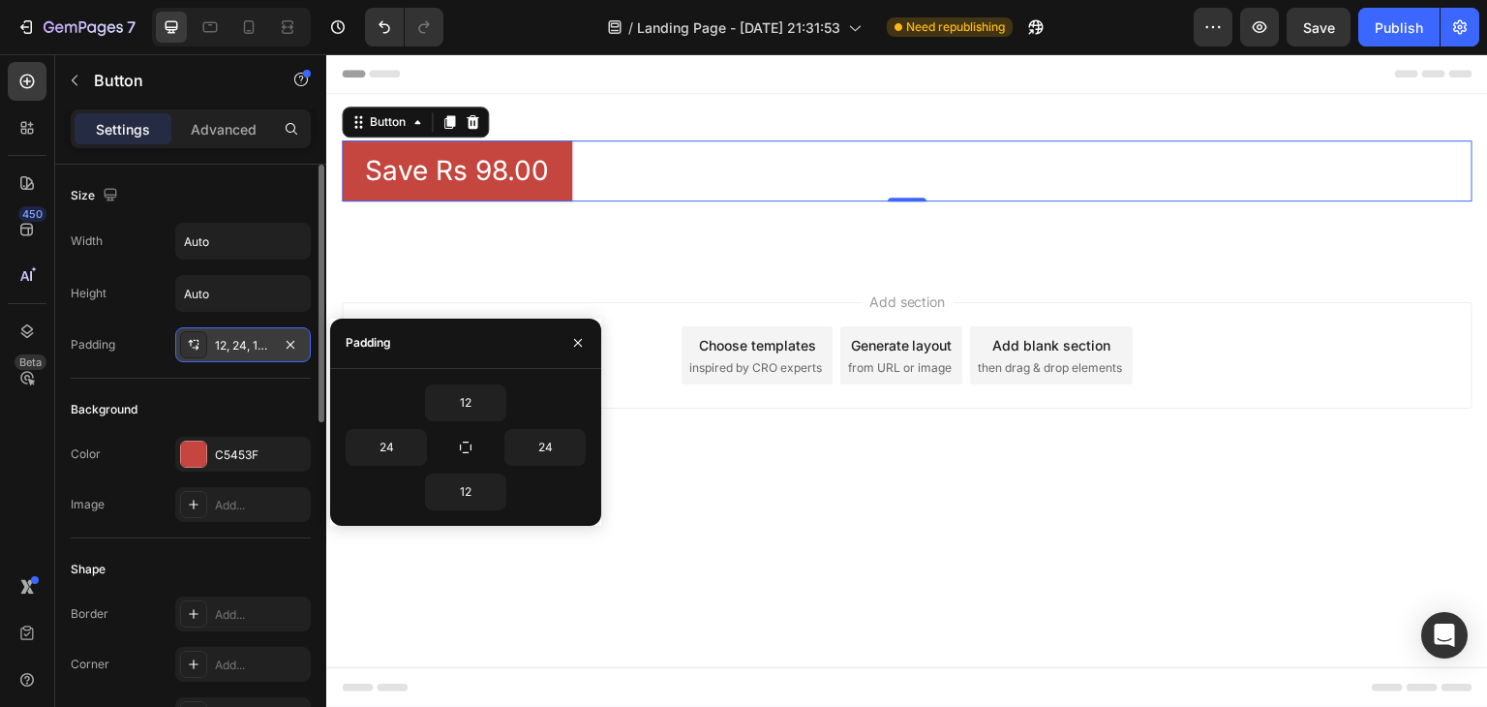
click at [249, 337] on div "12, 24, 12, 24" at bounding box center [243, 345] width 56 height 17
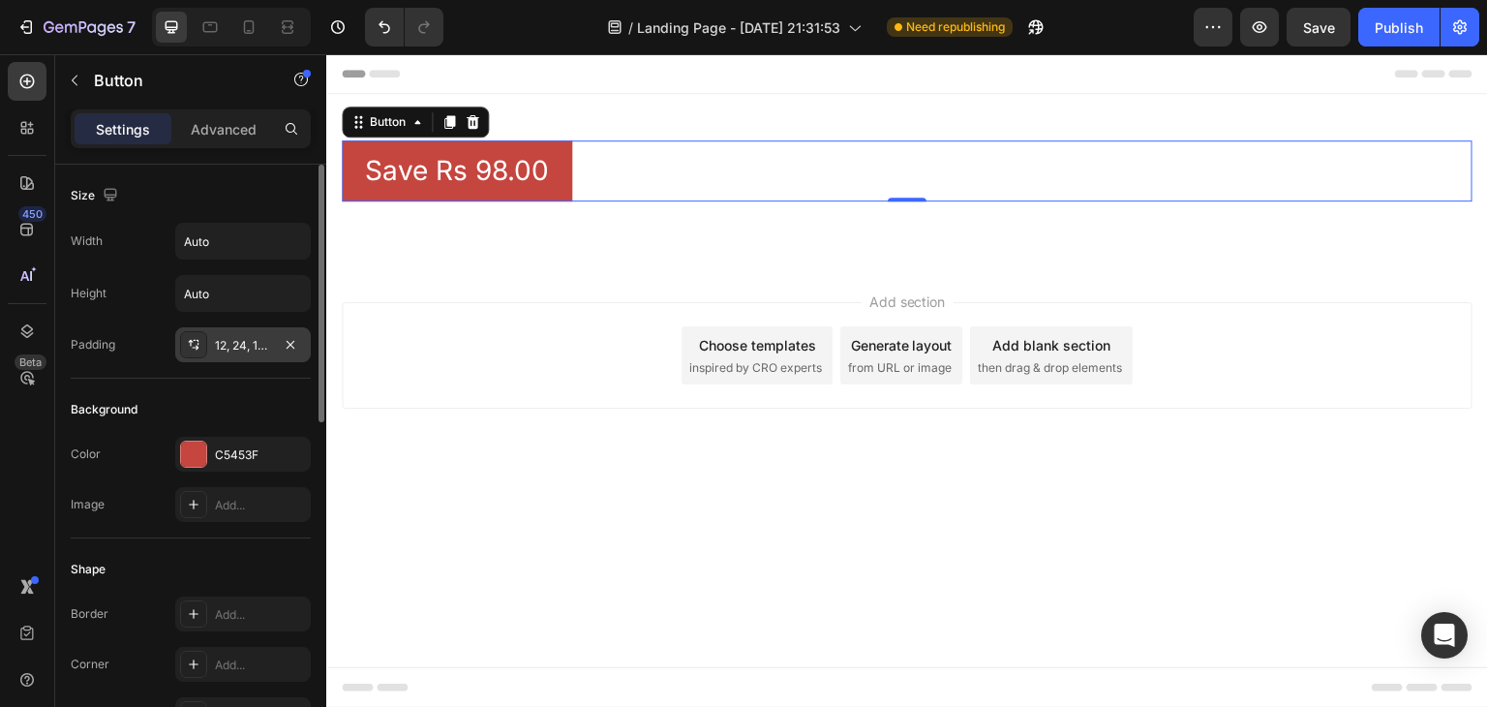
click at [249, 337] on div "12, 24, 12, 24" at bounding box center [243, 345] width 56 height 17
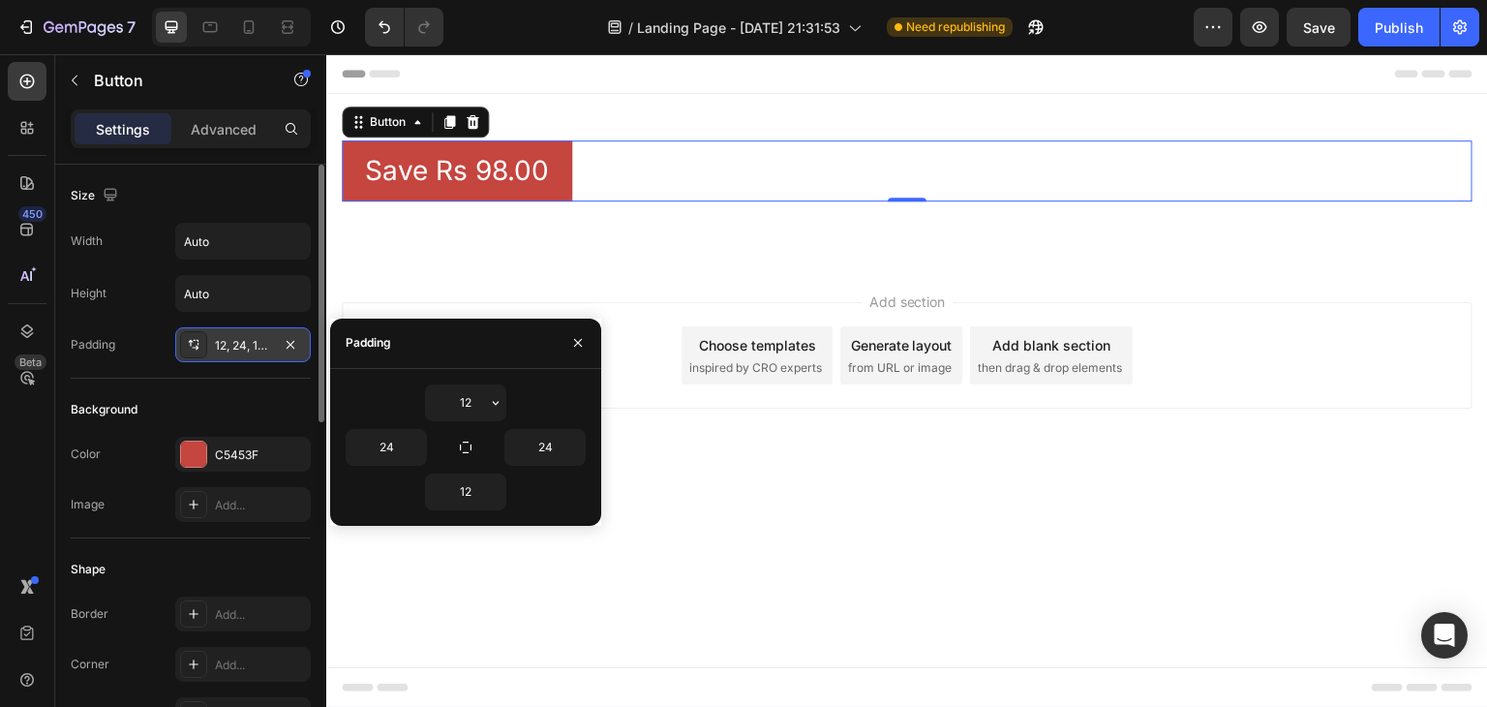
click at [249, 337] on div "12, 24, 12, 24" at bounding box center [243, 345] width 56 height 17
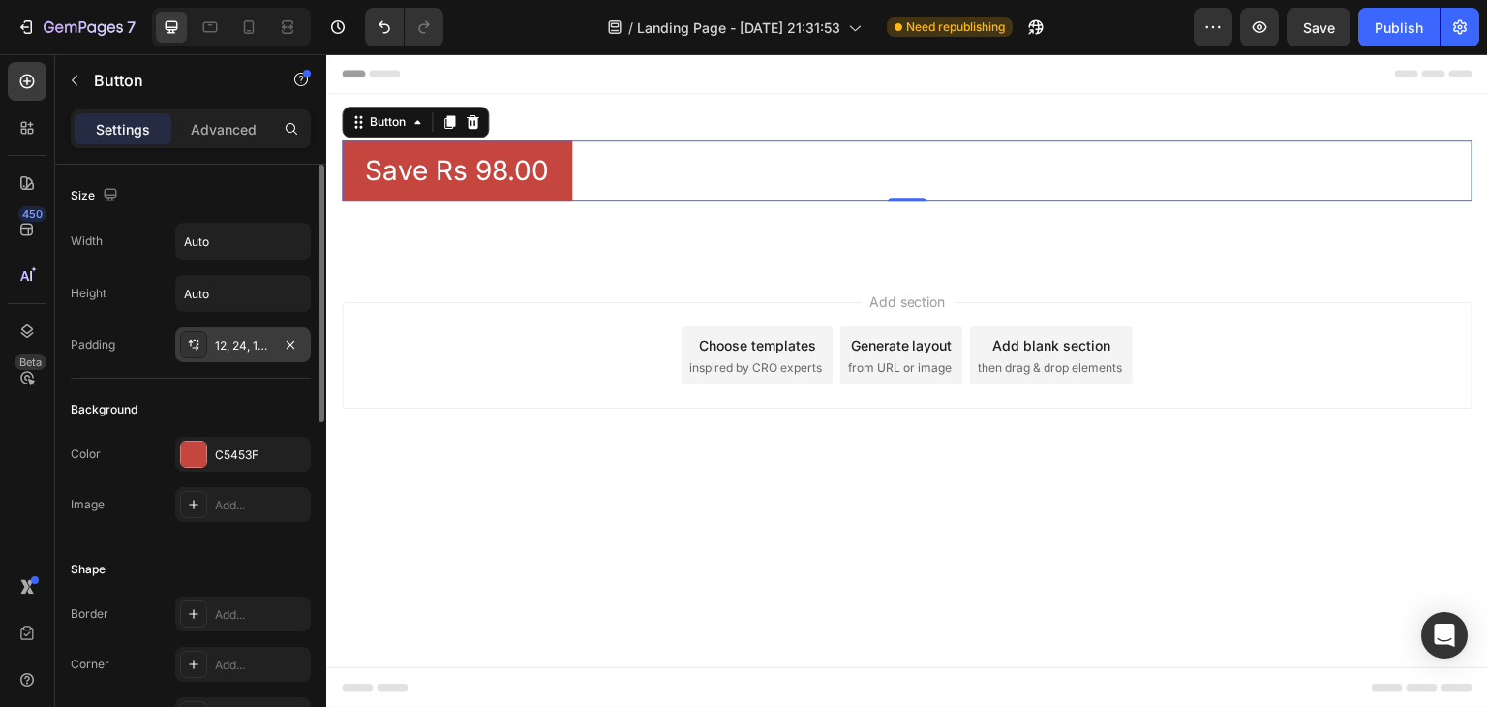
click at [249, 337] on div "12, 24, 12, 24" at bounding box center [243, 345] width 56 height 17
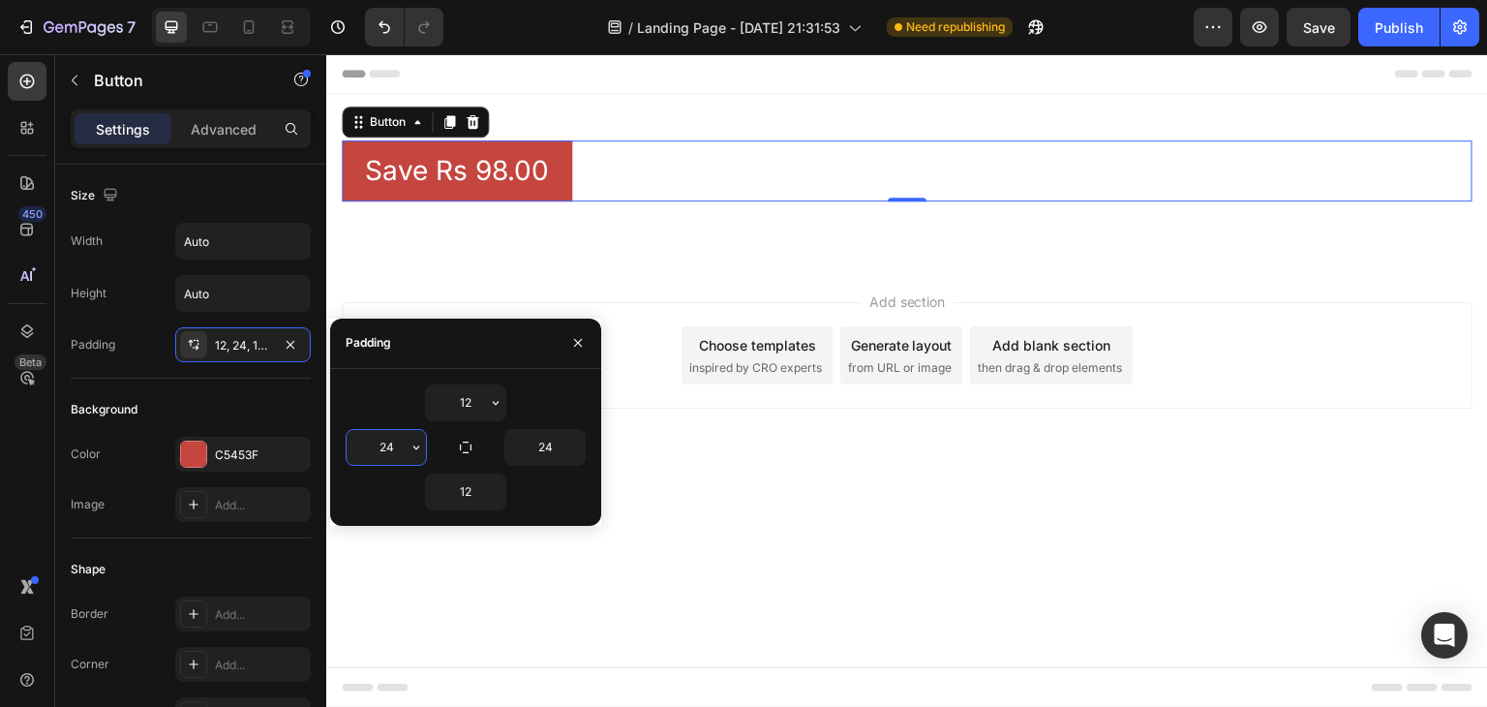
click at [392, 445] on input "24" at bounding box center [385, 447] width 79 height 35
type input "3"
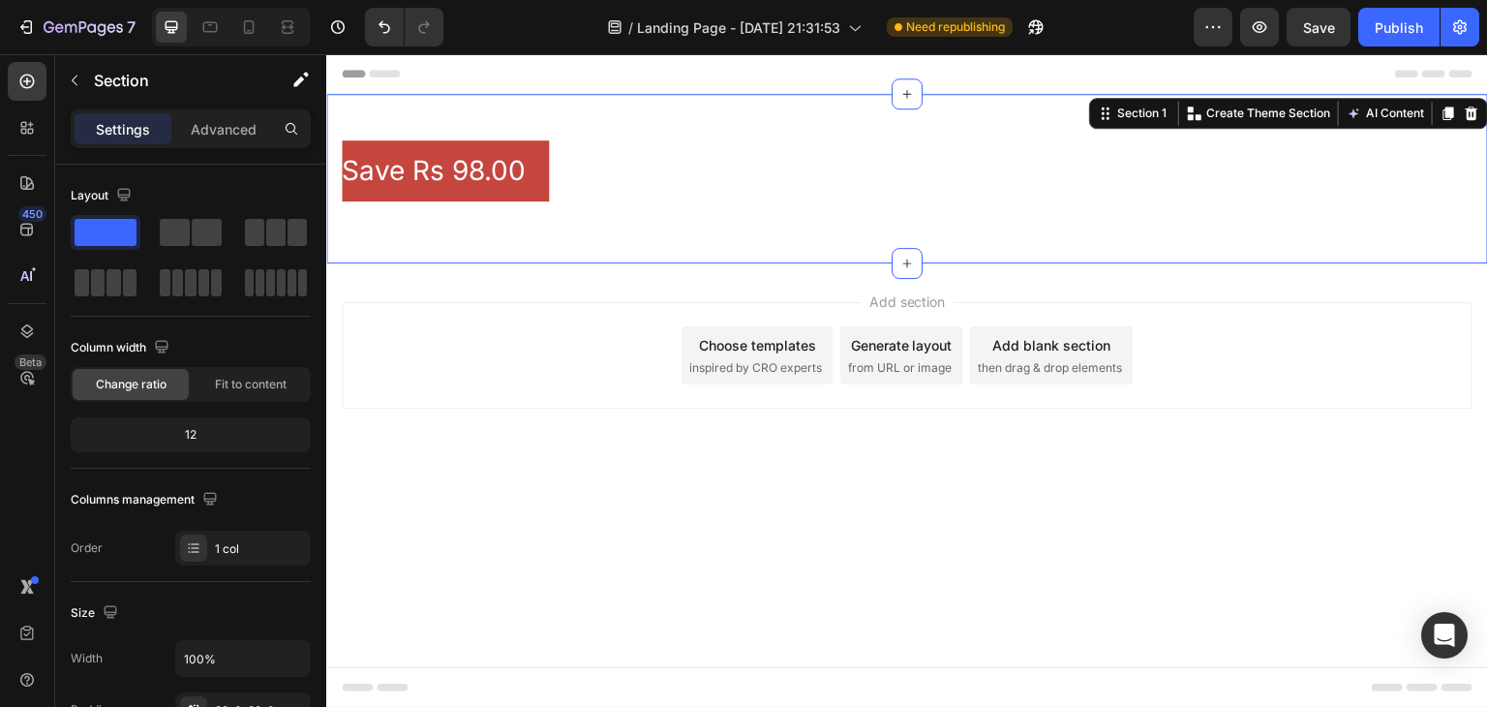
click at [694, 222] on div "Save Rs 98.00 Button Row" at bounding box center [906, 178] width 1161 height 107
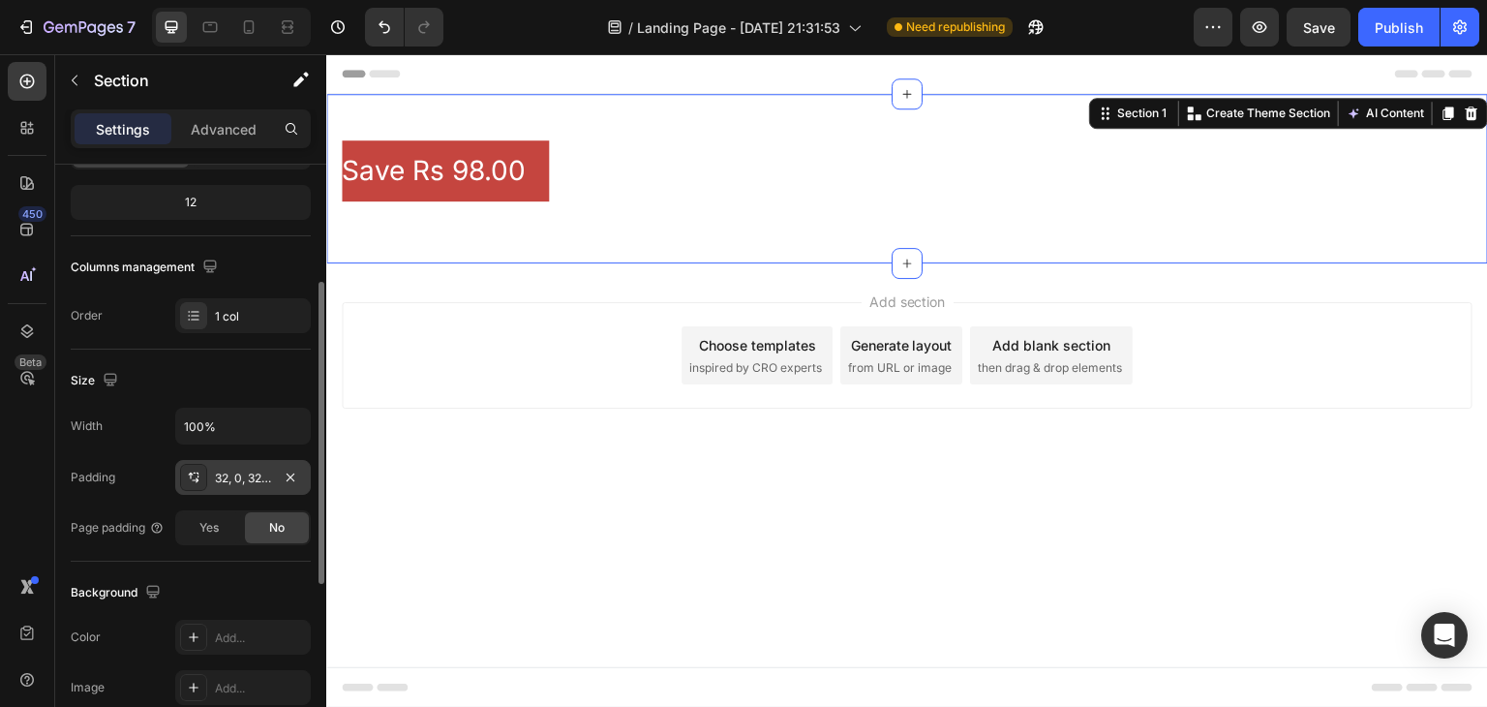
click at [232, 481] on div "32, 0, 32, 0" at bounding box center [243, 477] width 56 height 17
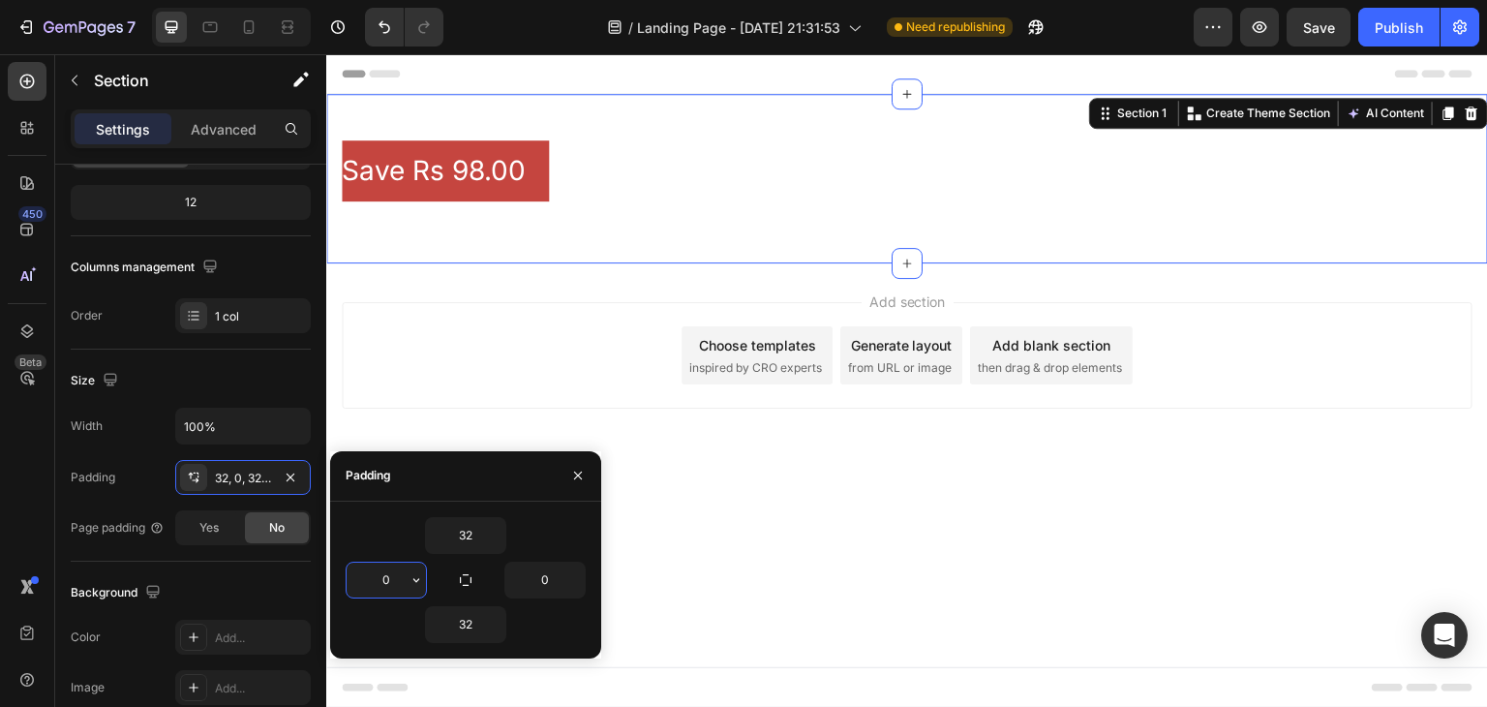
click at [401, 577] on input "0" at bounding box center [385, 579] width 79 height 35
type input "5"
type input "40"
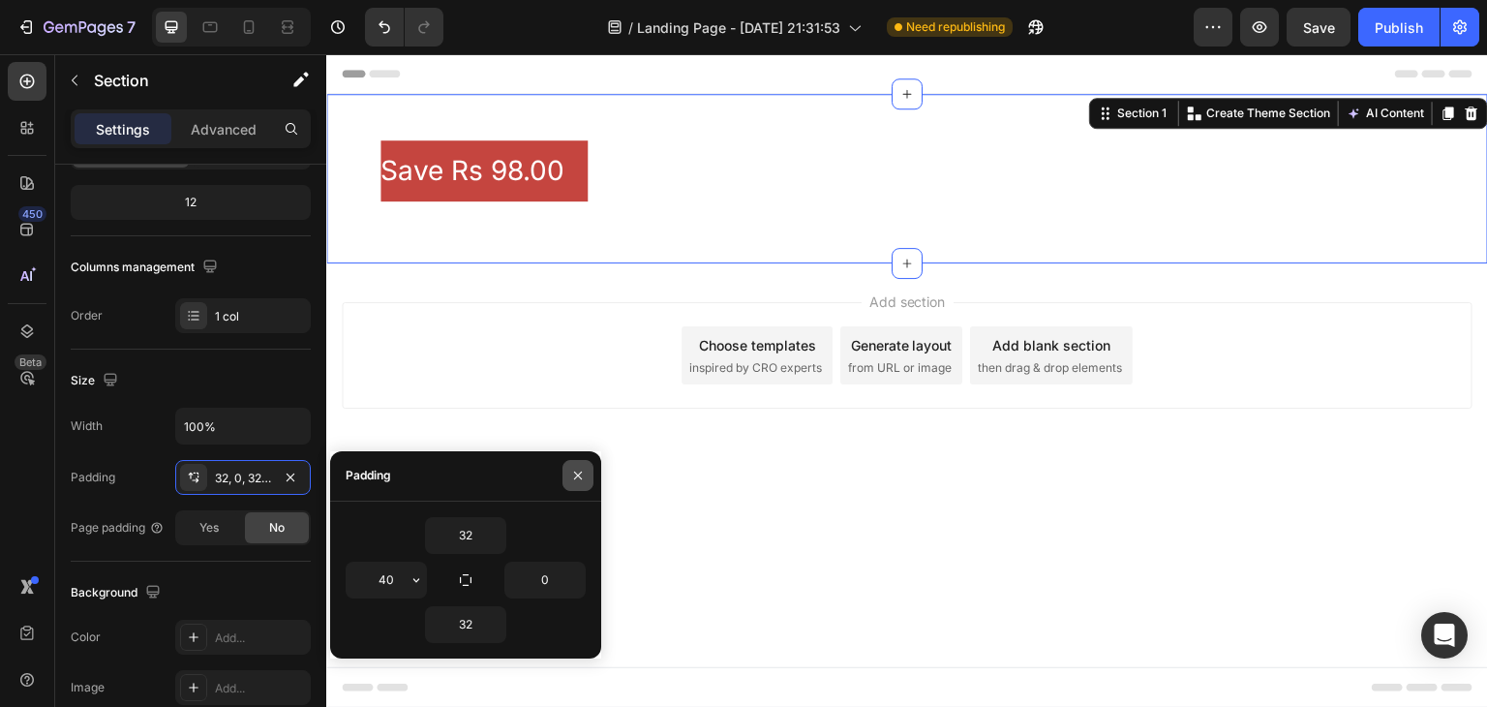
click at [586, 470] on button "button" at bounding box center [577, 475] width 31 height 31
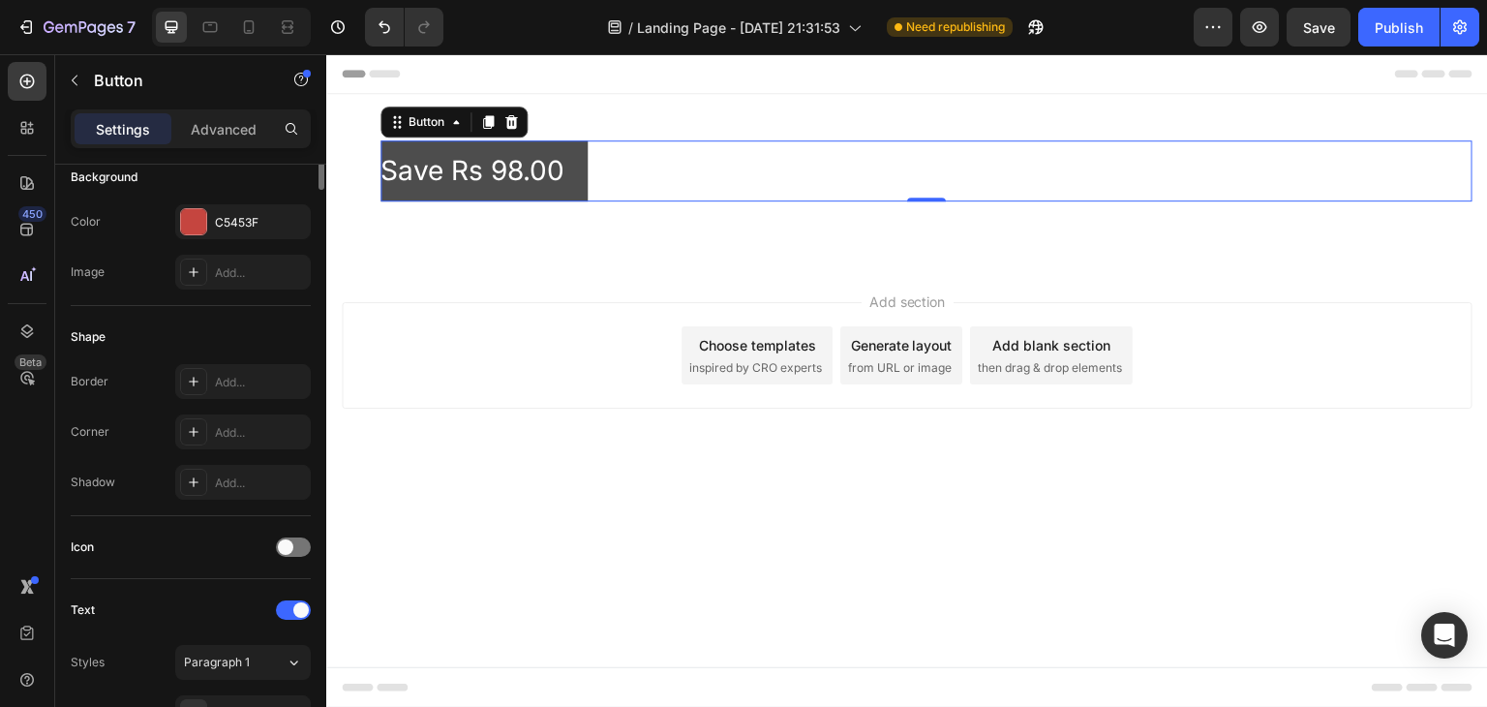
scroll to position [0, 0]
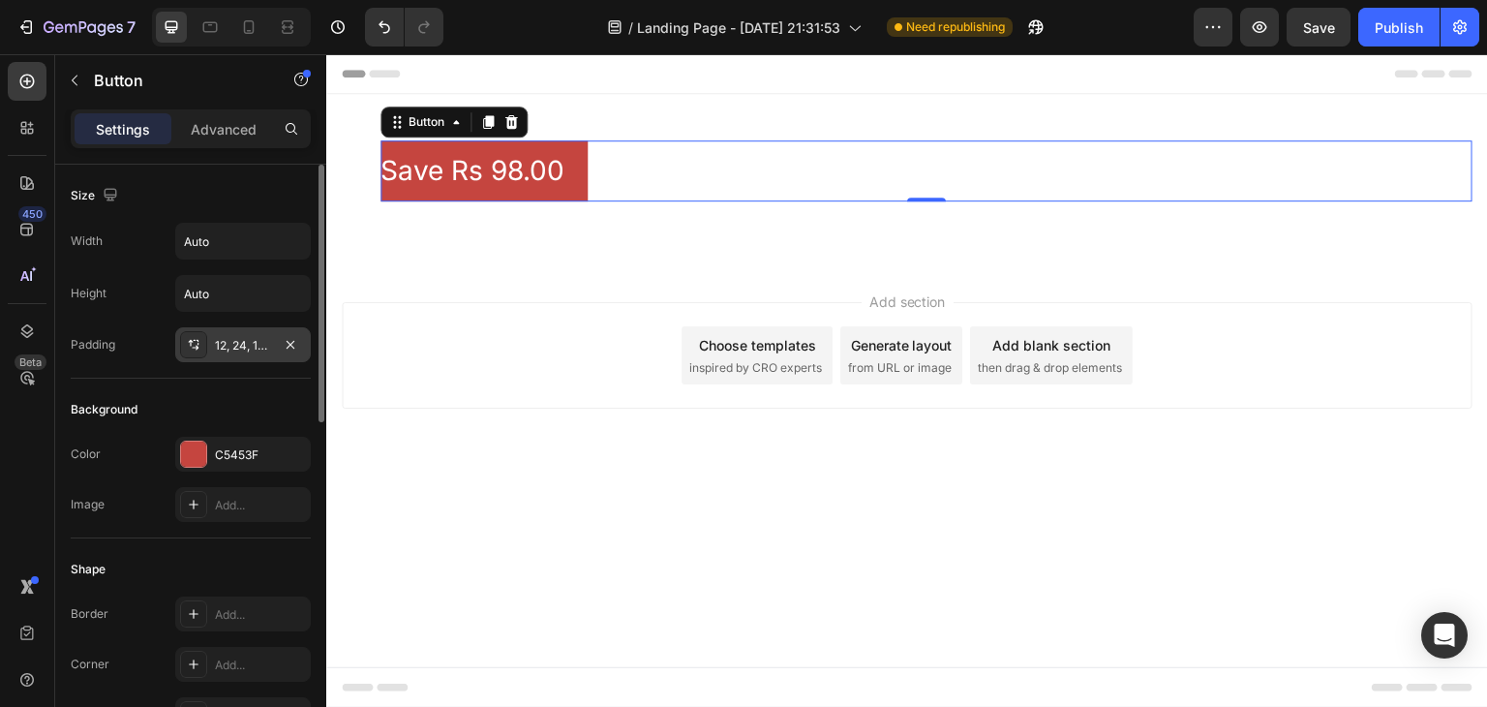
click at [224, 353] on div "12, 24, 12, 0" at bounding box center [242, 344] width 135 height 35
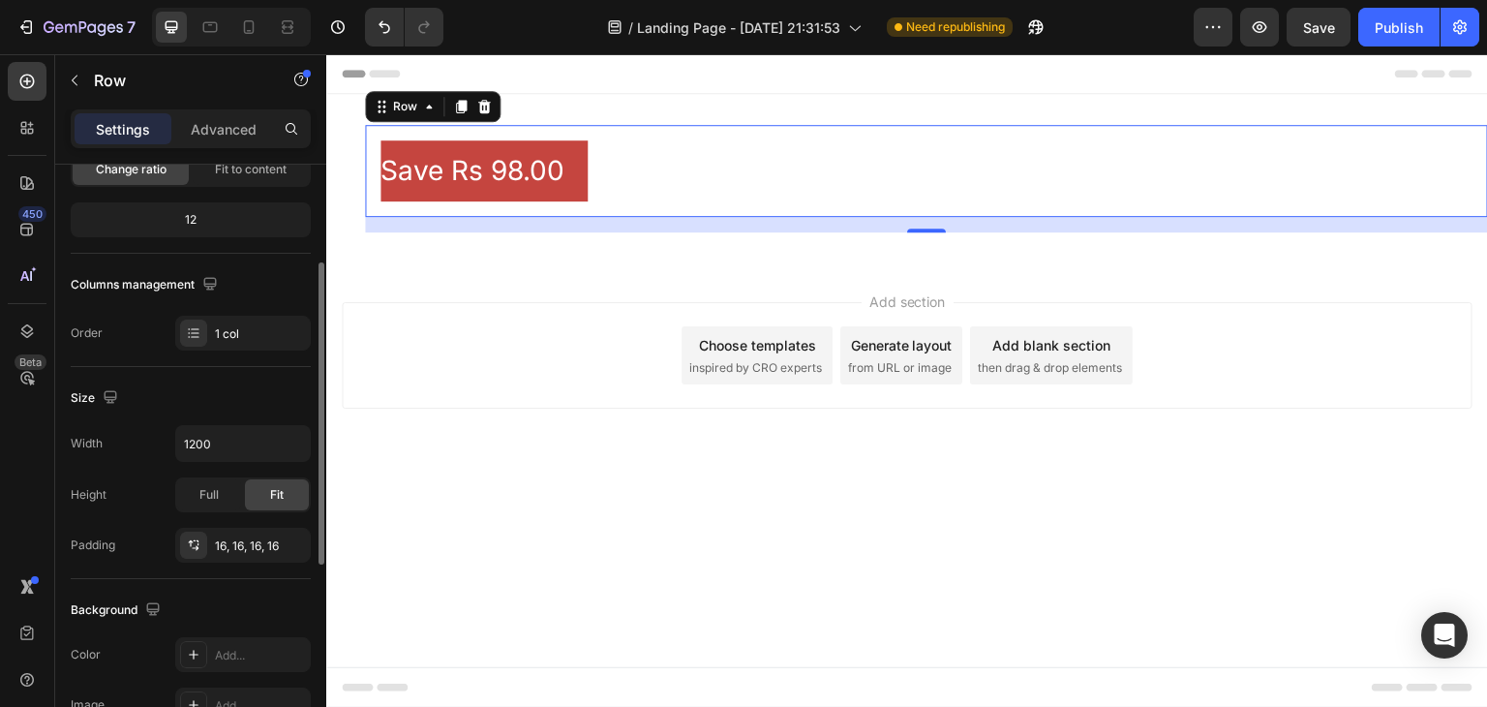
scroll to position [221, 0]
click at [226, 543] on div "16, 16, 16, 16" at bounding box center [243, 539] width 56 height 17
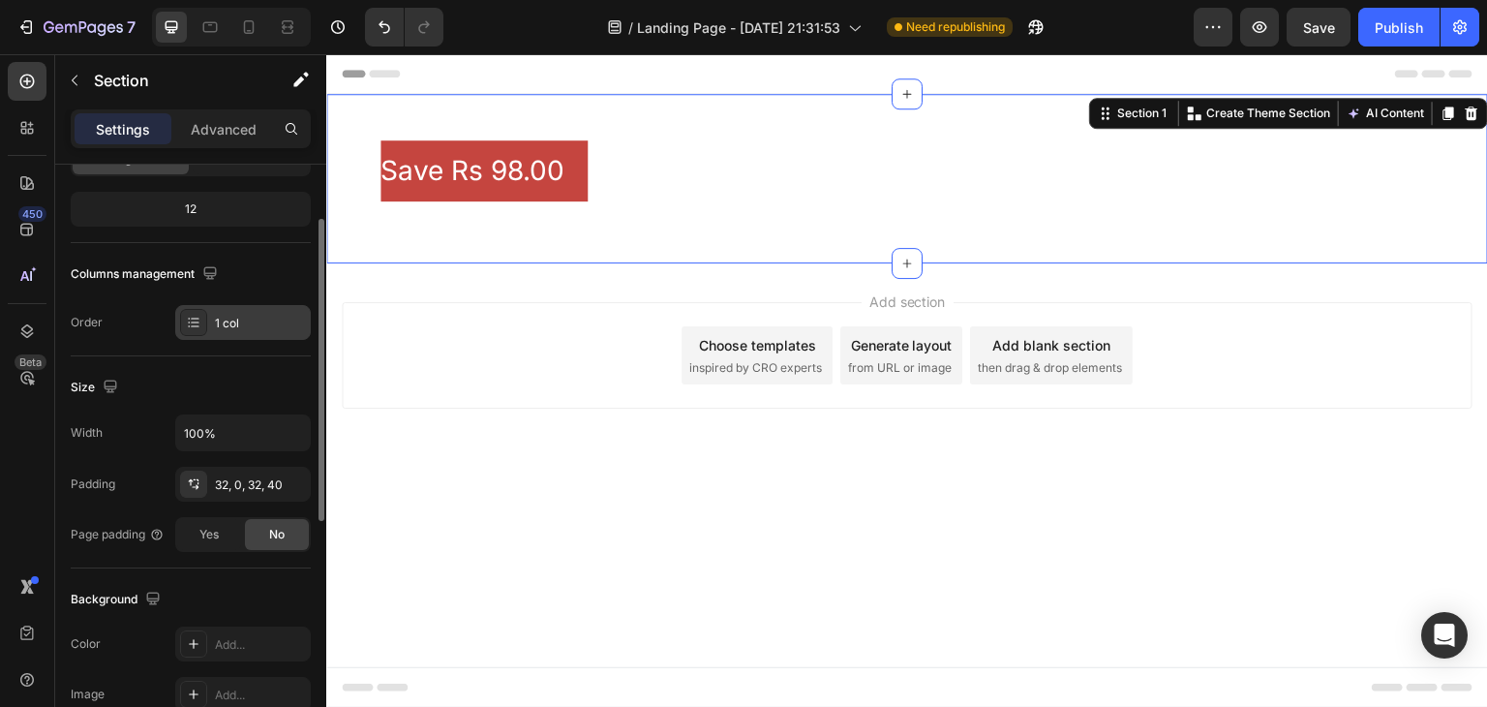
scroll to position [245, 0]
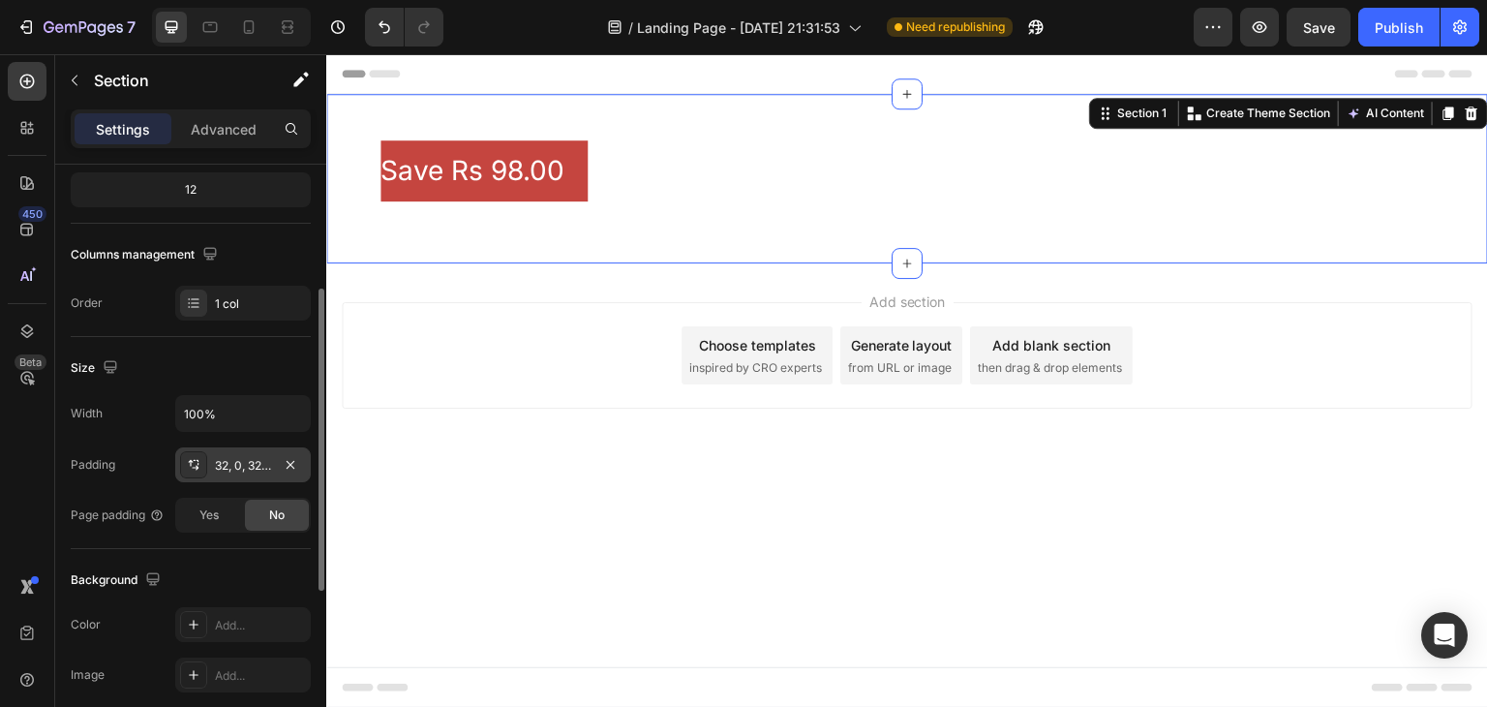
click at [247, 467] on div "32, 0, 32, 40" at bounding box center [243, 465] width 56 height 17
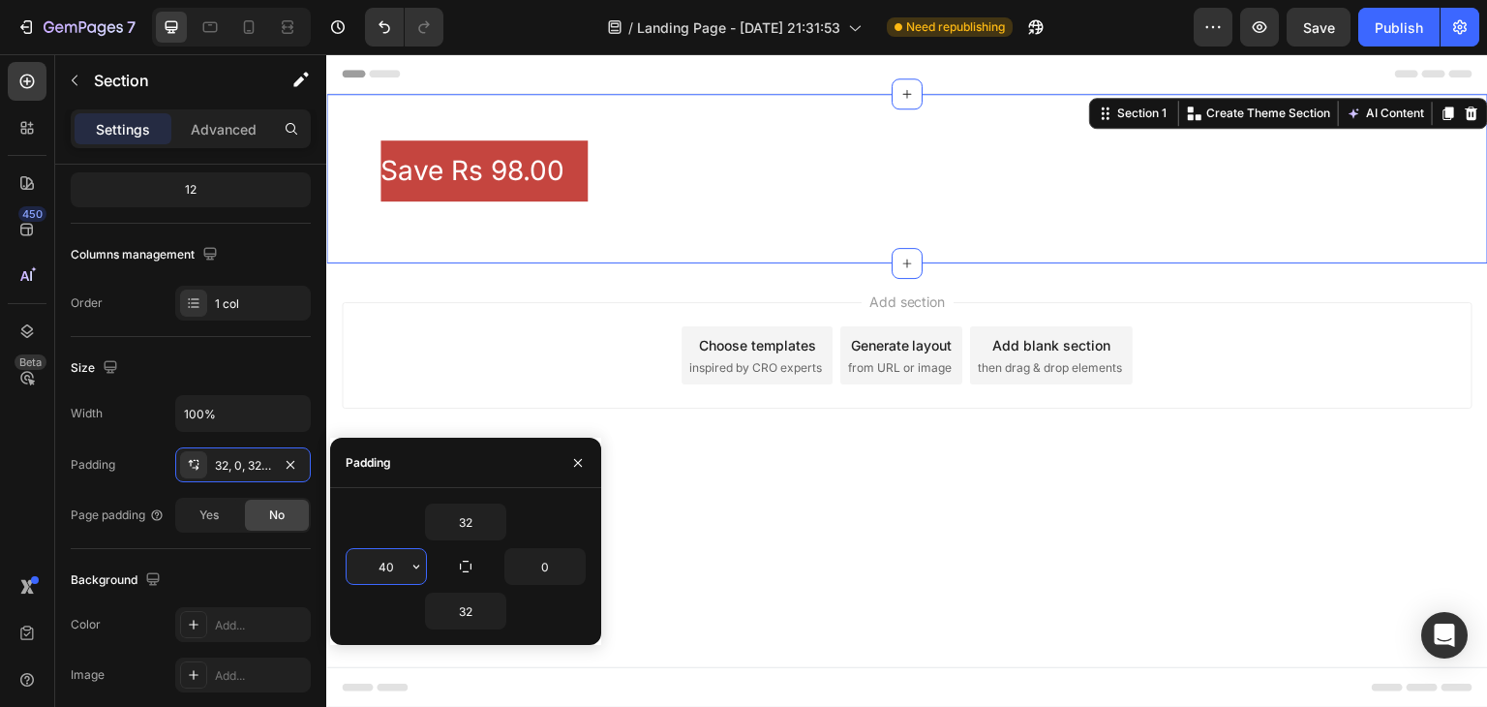
click at [395, 571] on input "40" at bounding box center [385, 566] width 79 height 35
type input "0"
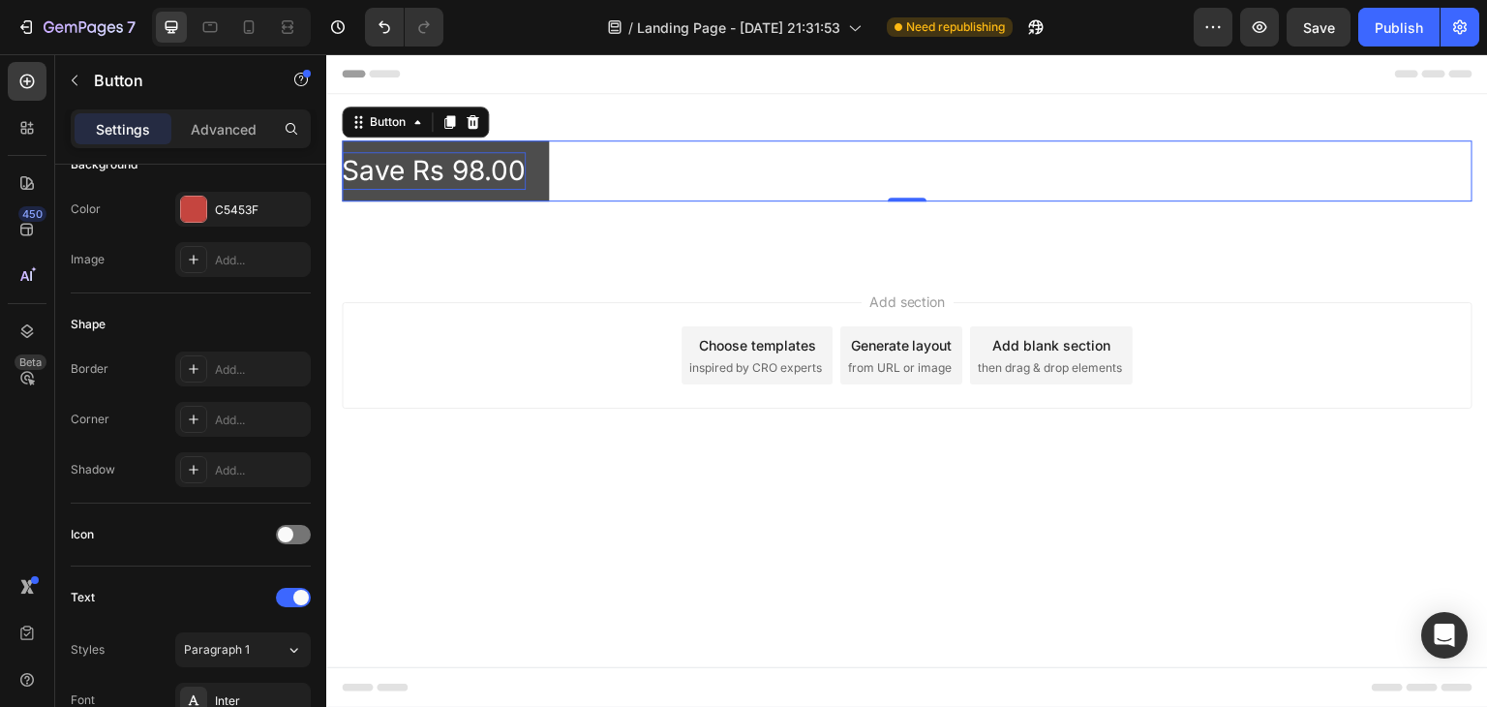
click at [486, 182] on p "Save Rs 98.00" at bounding box center [434, 171] width 184 height 38
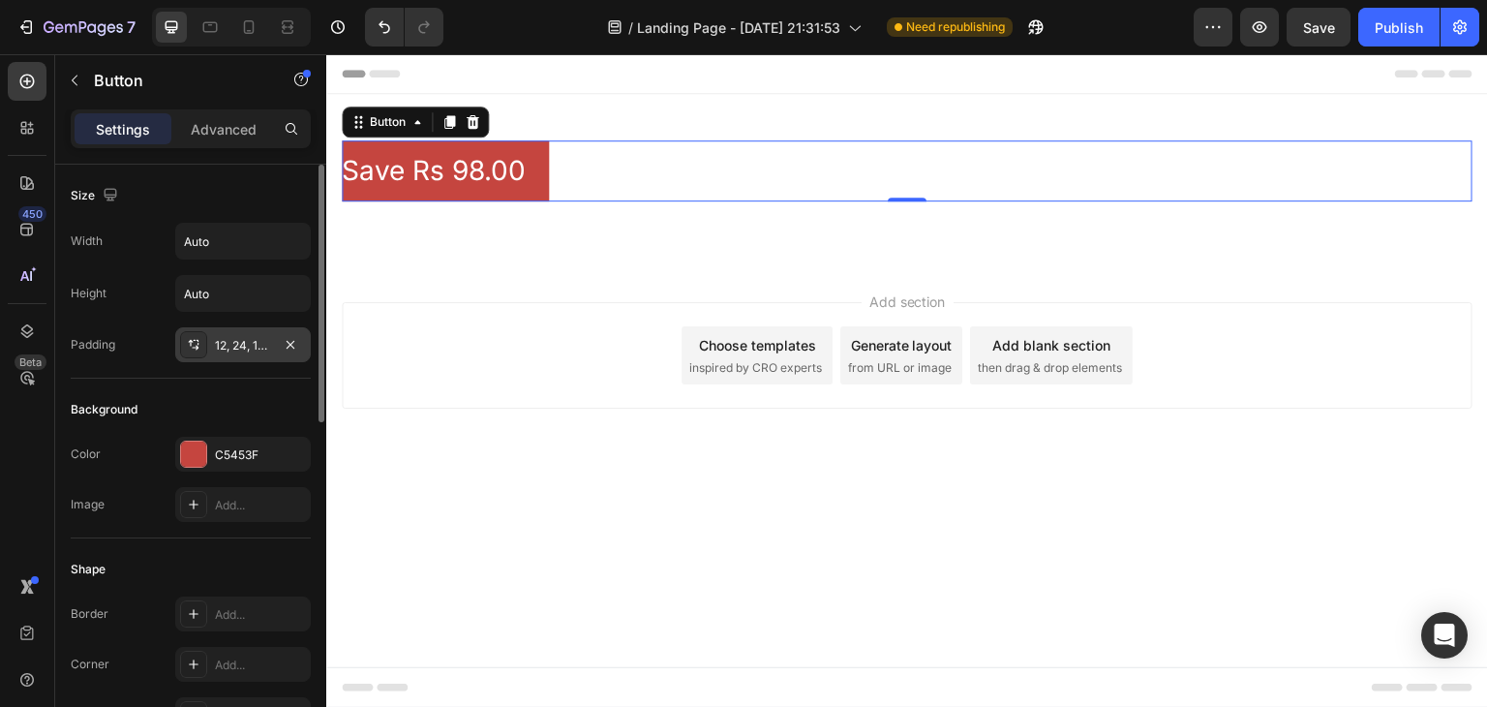
click at [251, 355] on div "12, 24, 12, 0" at bounding box center [242, 344] width 135 height 35
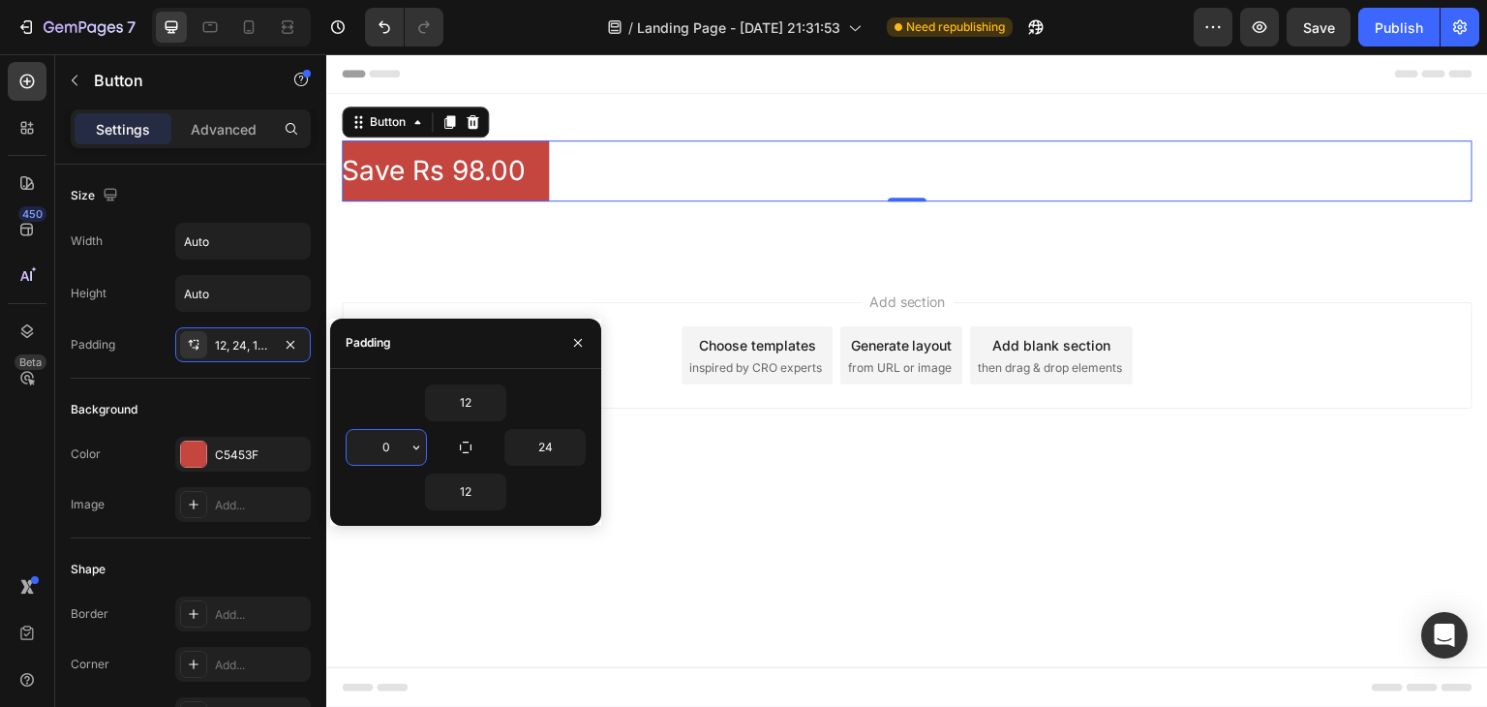
click at [386, 436] on input "0" at bounding box center [385, 447] width 79 height 35
type input "24"
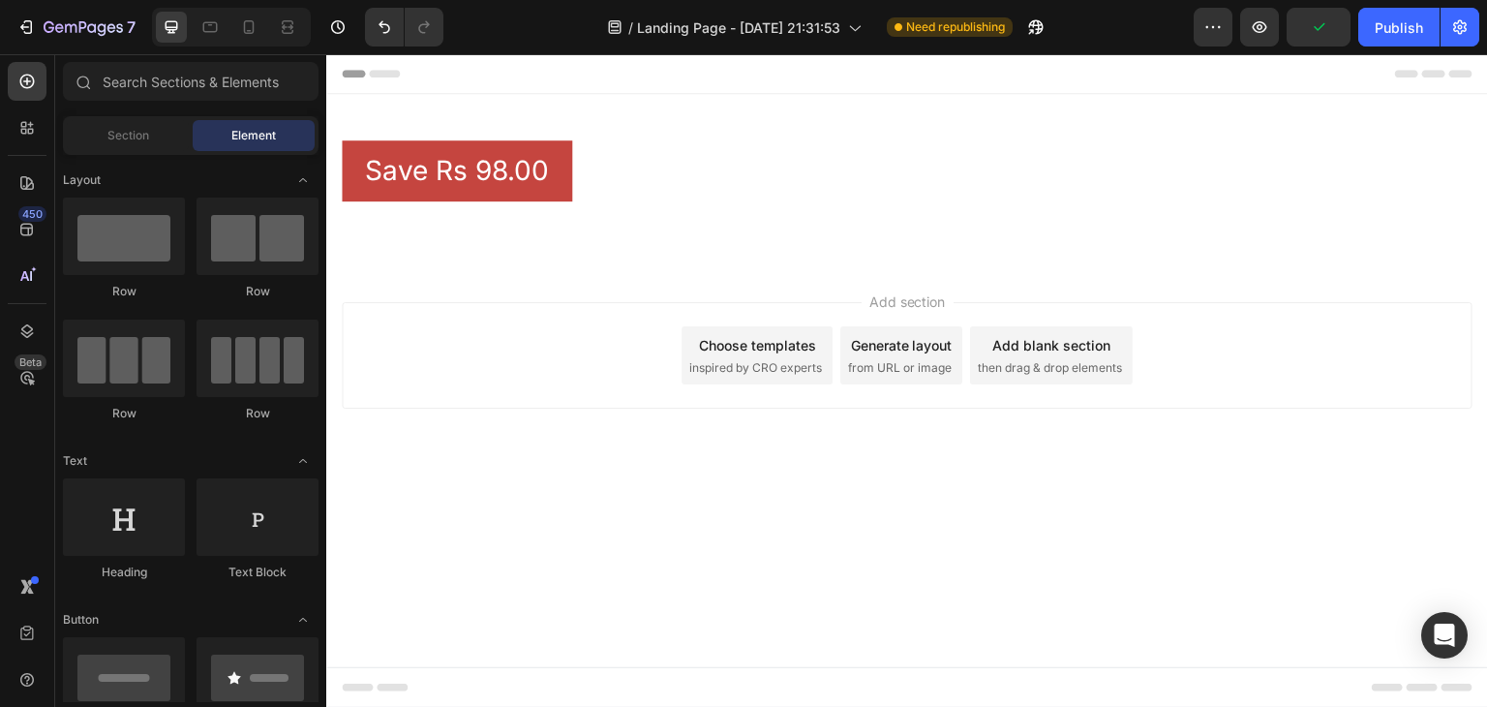
click at [578, 273] on div "Add section Choose templates inspired by CRO experts Generate layout from URL o…" at bounding box center [906, 382] width 1161 height 238
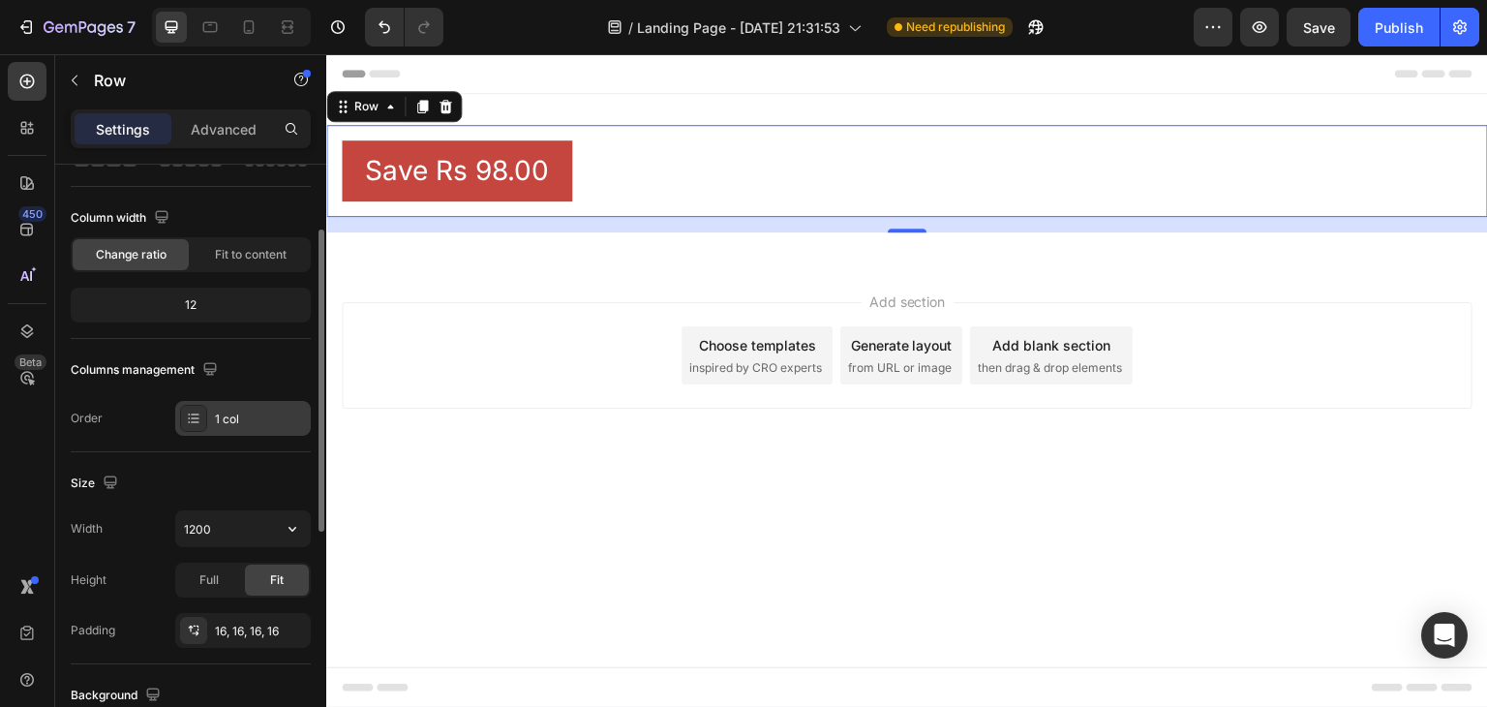
scroll to position [151, 0]
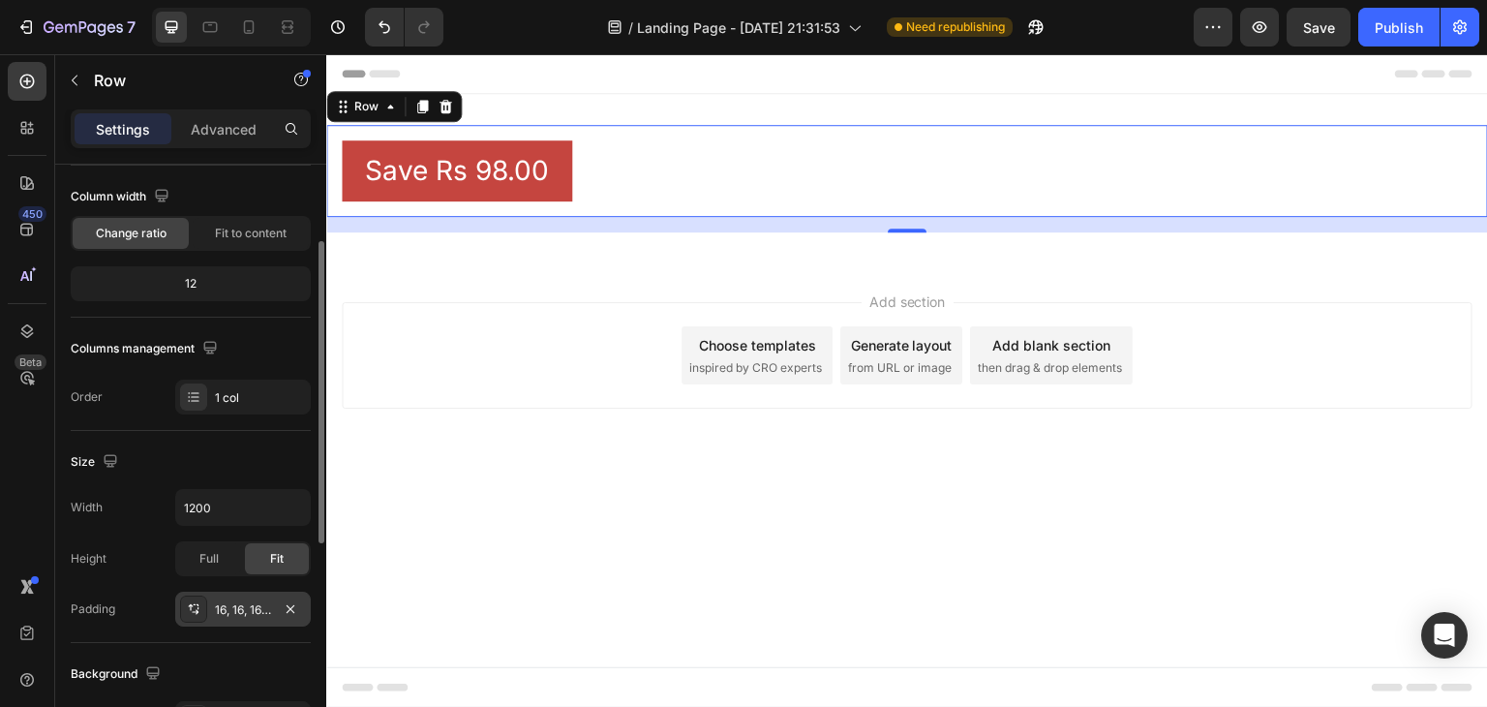
click at [258, 604] on div "16, 16, 16, 16" at bounding box center [243, 609] width 56 height 17
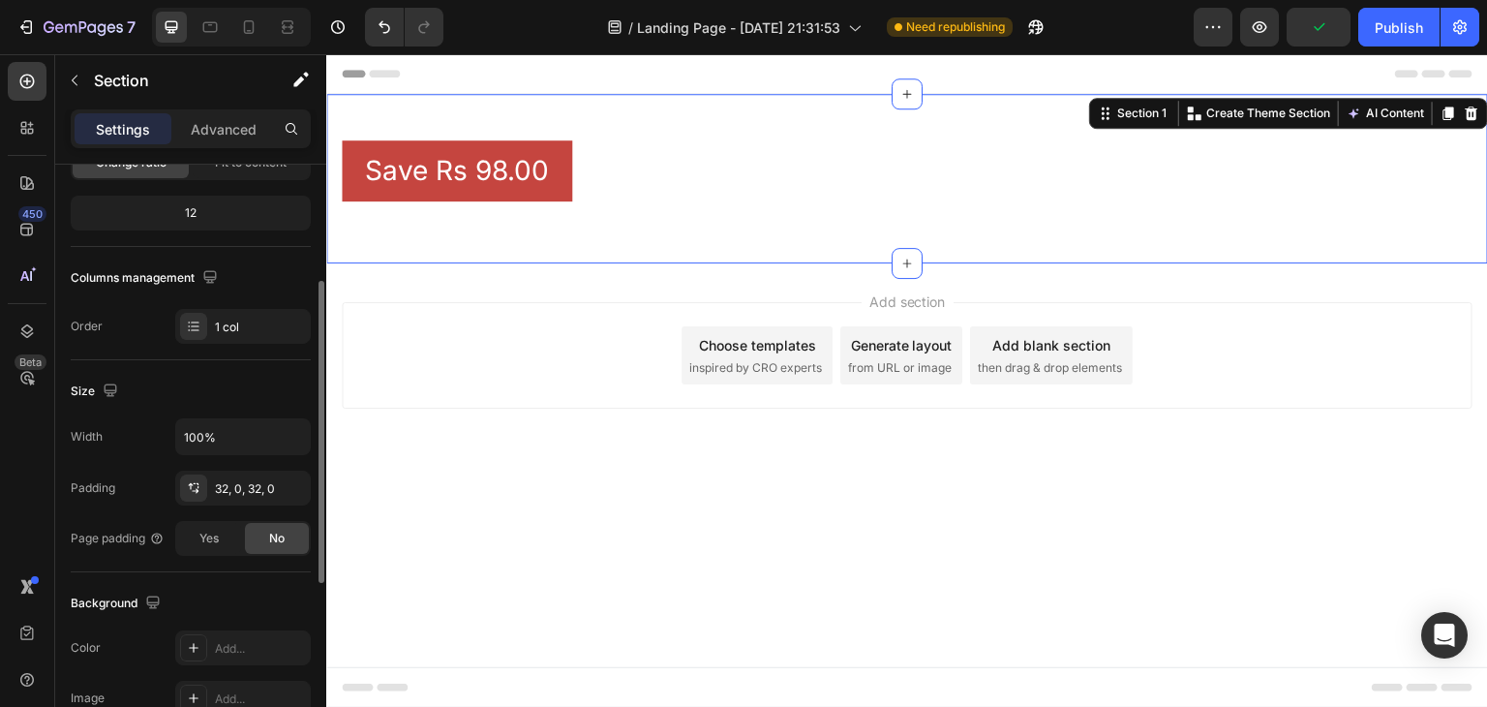
scroll to position [225, 0]
click at [237, 481] on div "32, 0, 32, 0" at bounding box center [243, 485] width 56 height 17
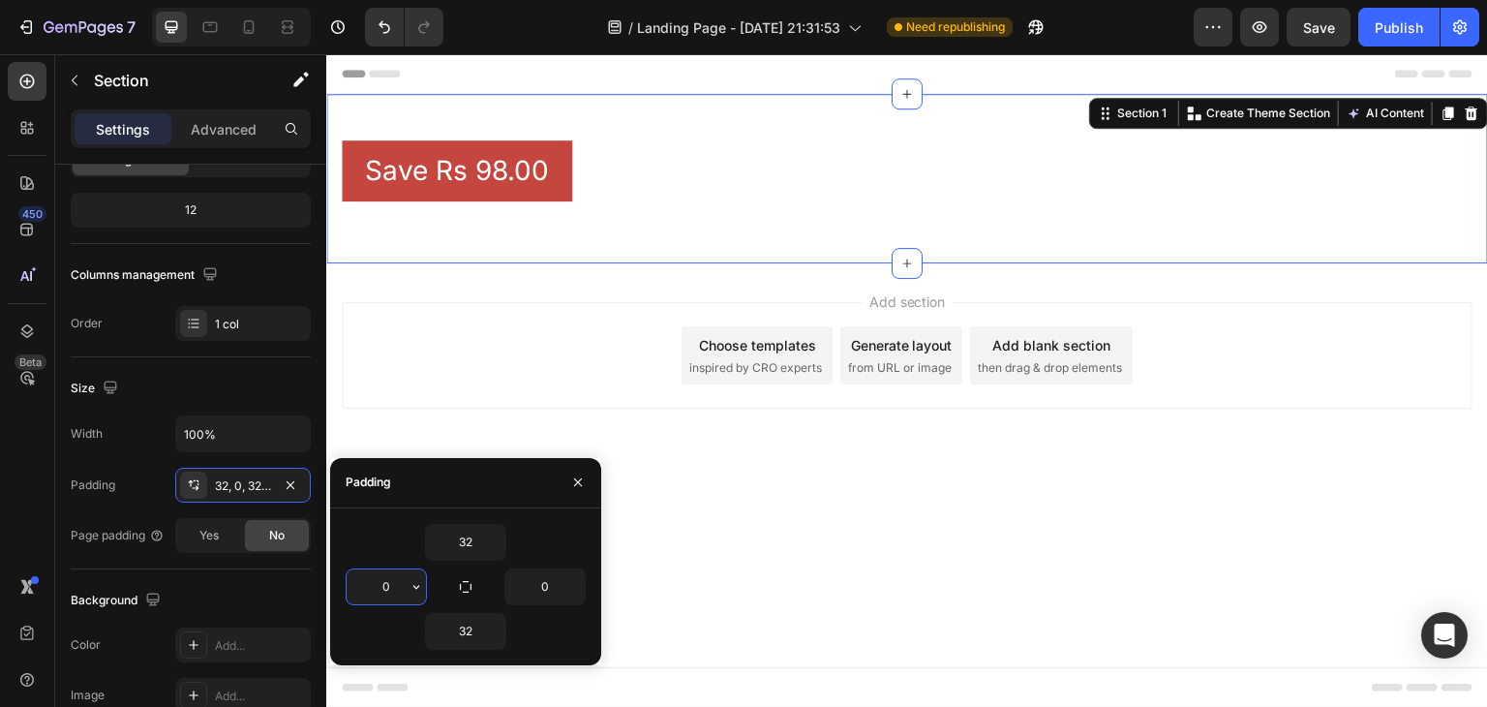
click at [387, 580] on input "0" at bounding box center [385, 586] width 79 height 35
type input "20"
